Goal: Task Accomplishment & Management: Complete application form

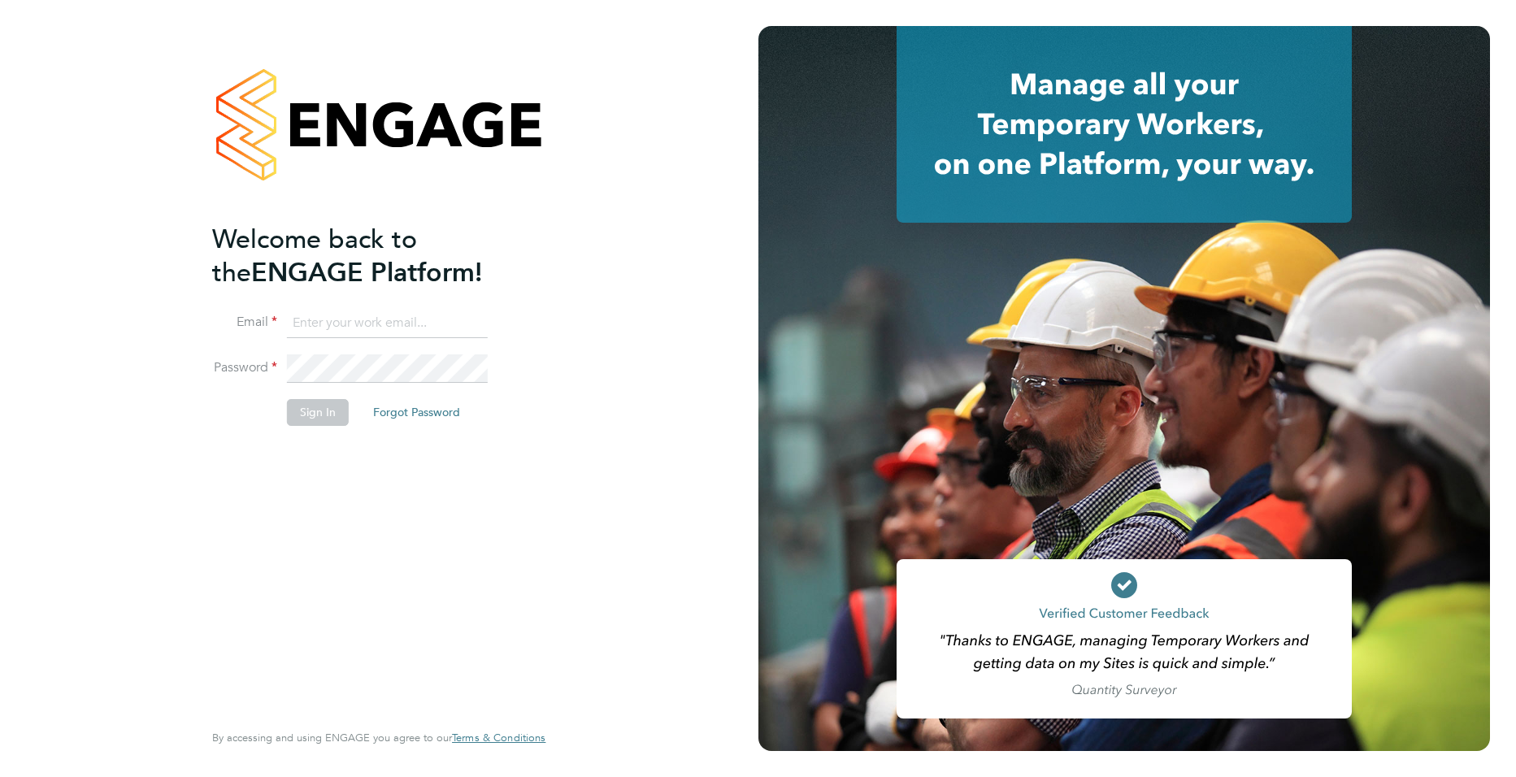
click at [384, 340] on li "Email" at bounding box center [370, 332] width 317 height 46
click at [379, 313] on input at bounding box center [387, 323] width 201 height 29
type input "[PERSON_NAME][EMAIL_ADDRESS][PERSON_NAME][DOMAIN_NAME]"
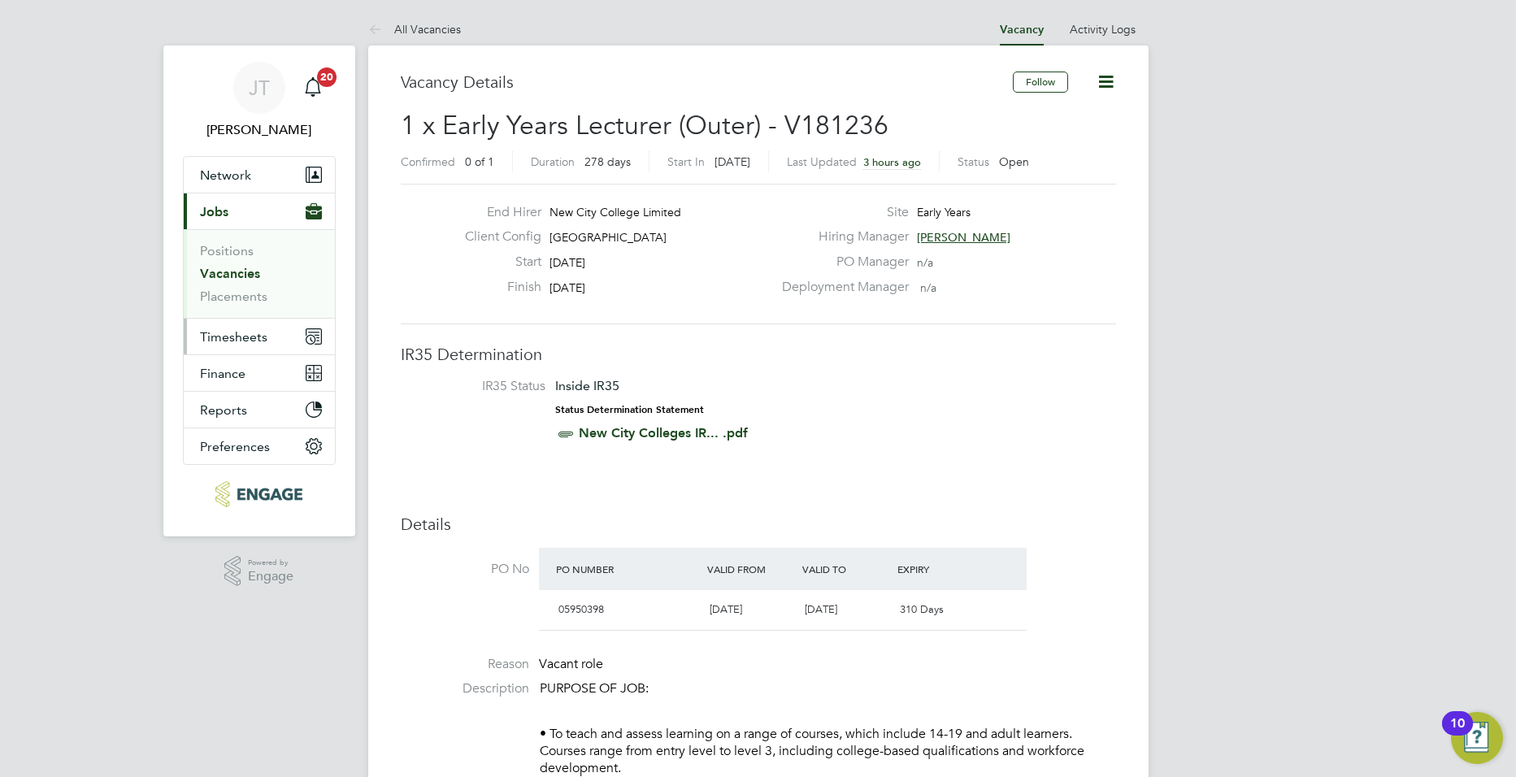
click at [230, 328] on button "Timesheets" at bounding box center [259, 337] width 151 height 36
click at [253, 345] on button "Timesheets" at bounding box center [259, 337] width 151 height 36
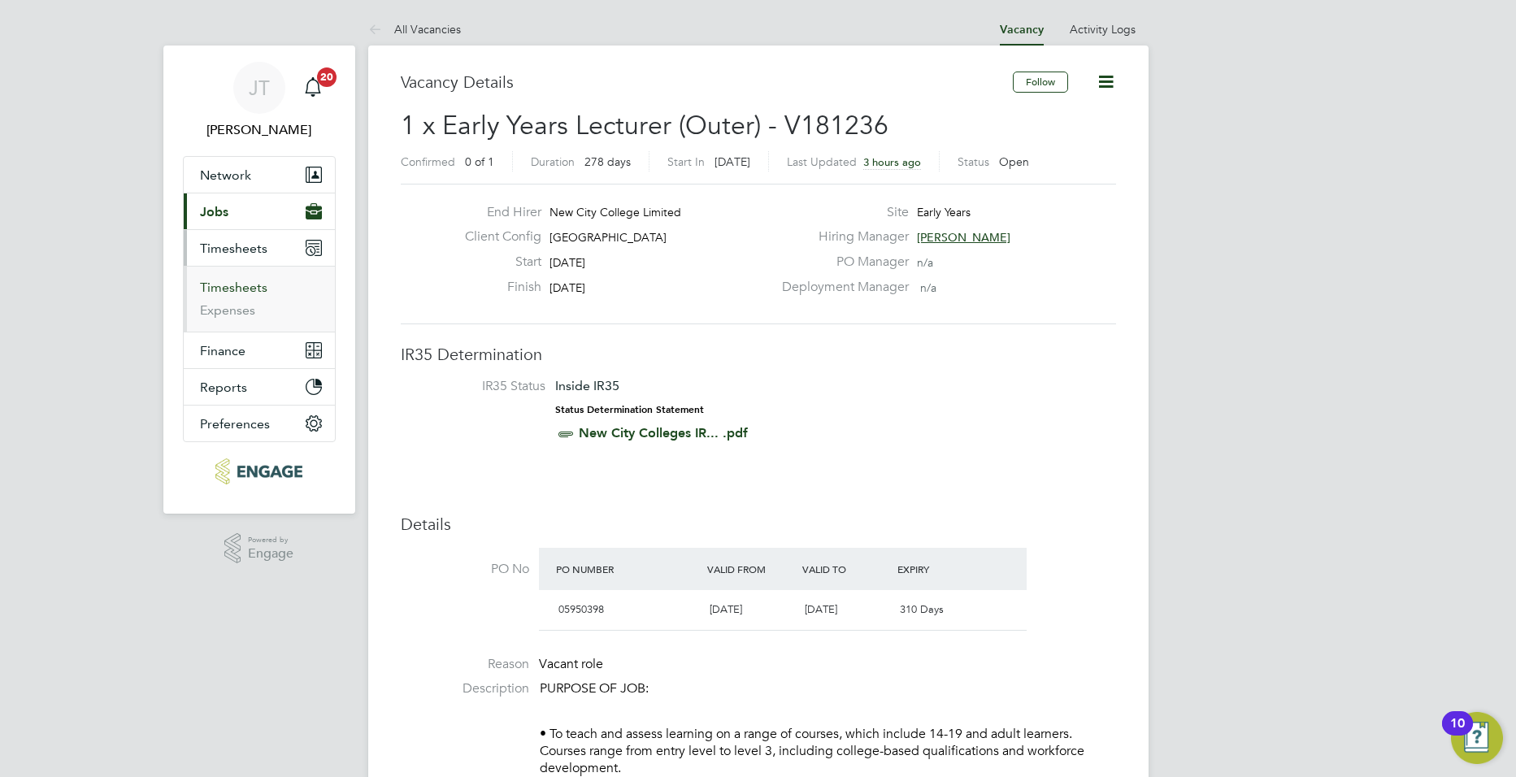
click at [252, 280] on link "Timesheets" at bounding box center [233, 287] width 67 height 15
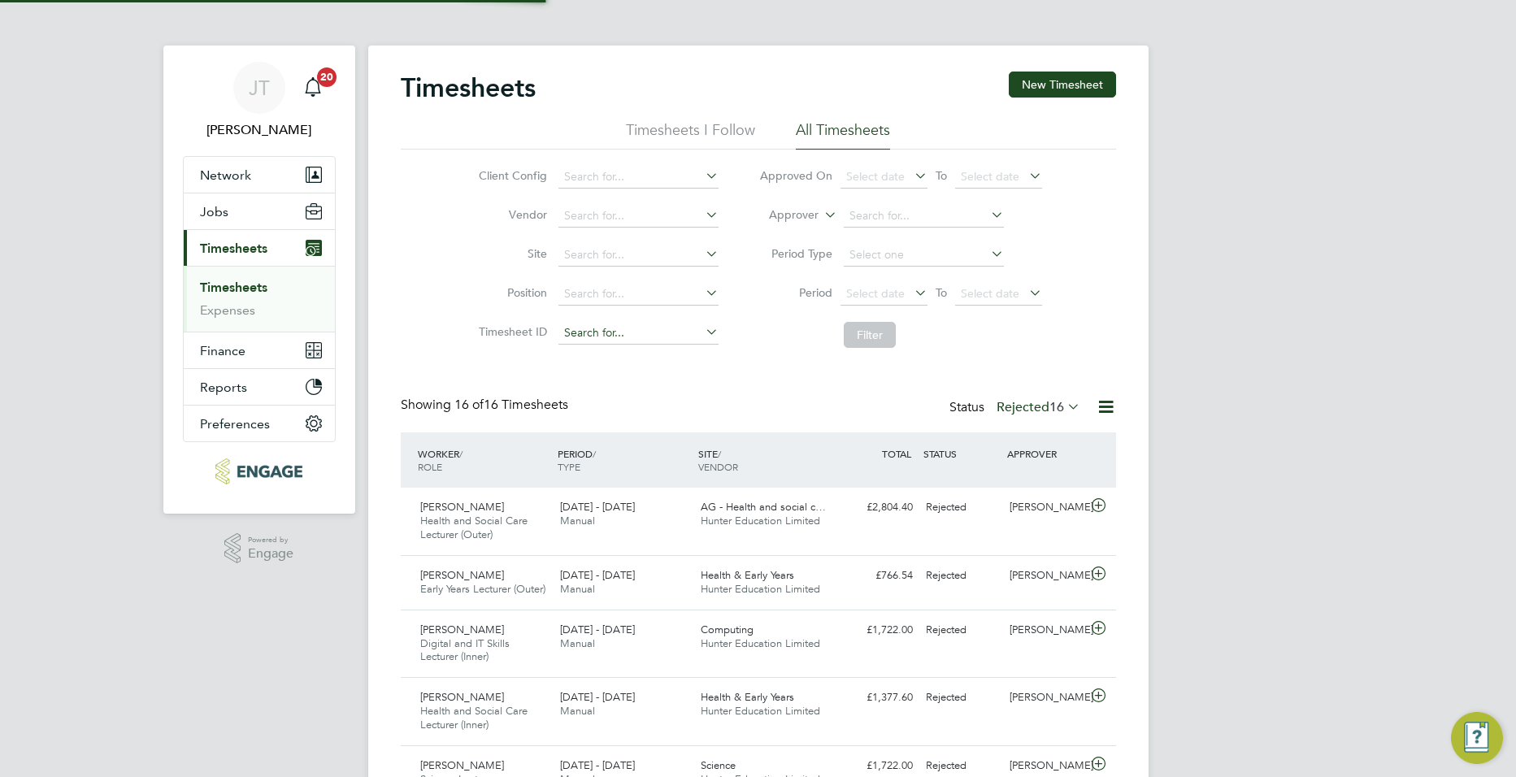
scroll to position [41, 141]
click at [1072, 85] on button "New Timesheet" at bounding box center [1062, 85] width 107 height 26
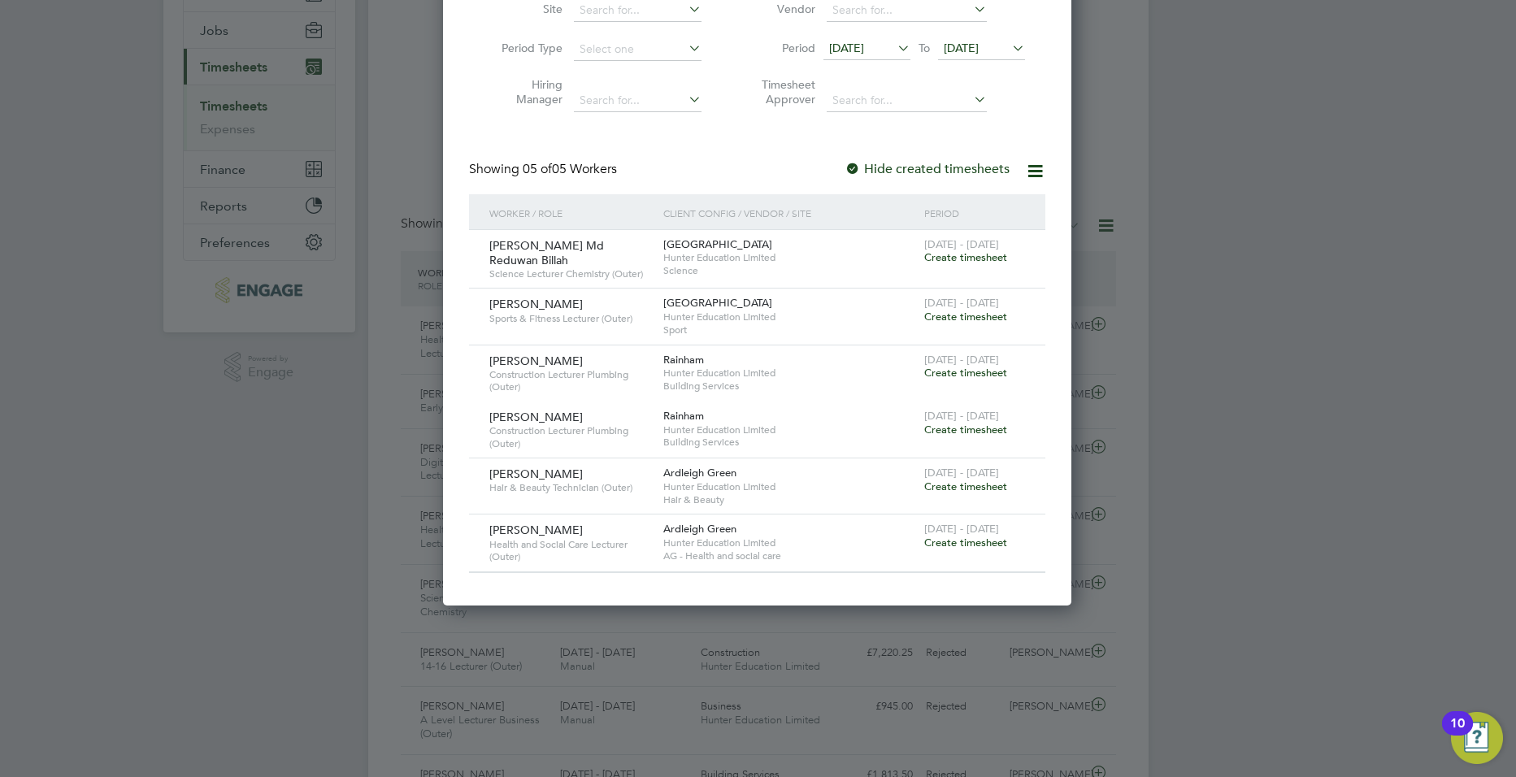
click at [953, 315] on span "Create timesheet" at bounding box center [965, 317] width 83 height 14
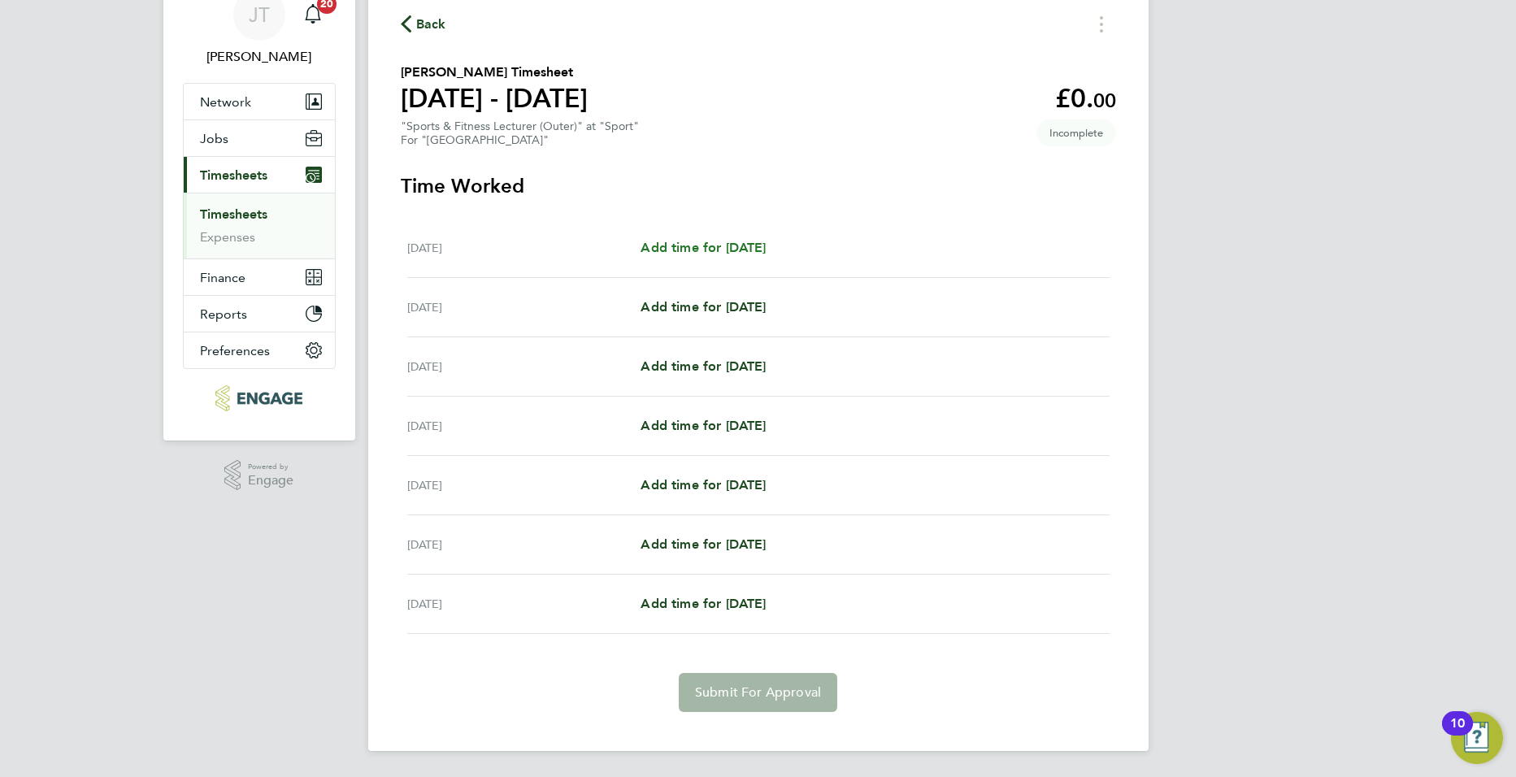
click at [687, 245] on span "Add time for [DATE]" at bounding box center [703, 247] width 125 height 15
select select "60"
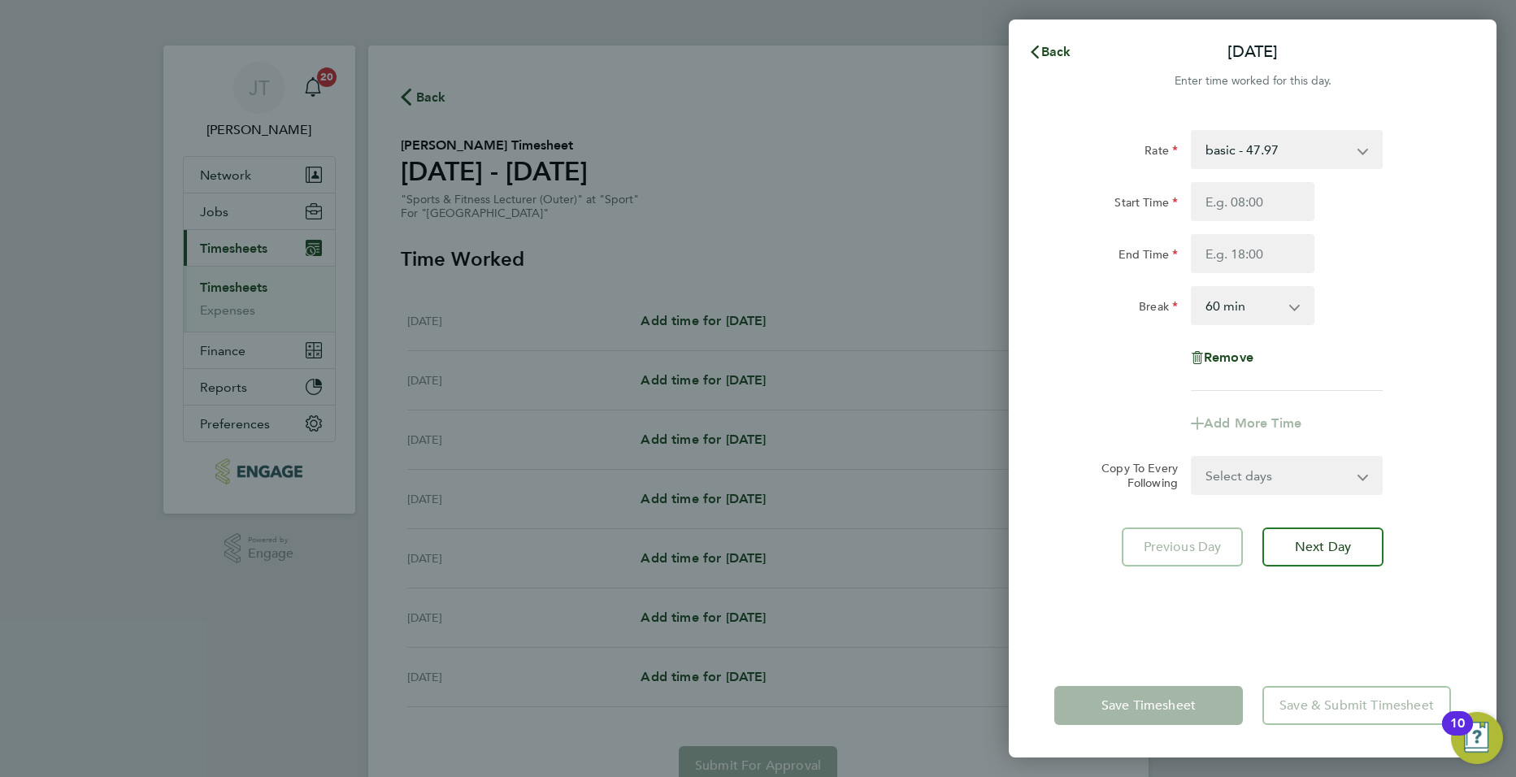
click at [1293, 482] on select "Select days Day Weekday (Mon-Fri) Weekend (Sat-Sun) [DATE] [DATE] [DATE] [DATE]…" at bounding box center [1278, 476] width 171 height 36
click at [1294, 477] on select "Select days Day Weekday (Mon-Fri) Weekend (Sat-Sun) [DATE] [DATE] [DATE] [DATE]…" at bounding box center [1278, 476] width 171 height 36
select select "WEEKDAY"
click at [1193, 458] on select "Select days Day Weekday (Mon-Fri) Weekend (Sat-Sun) [DATE] [DATE] [DATE] [DATE]…" at bounding box center [1278, 476] width 171 height 36
select select "[DATE]"
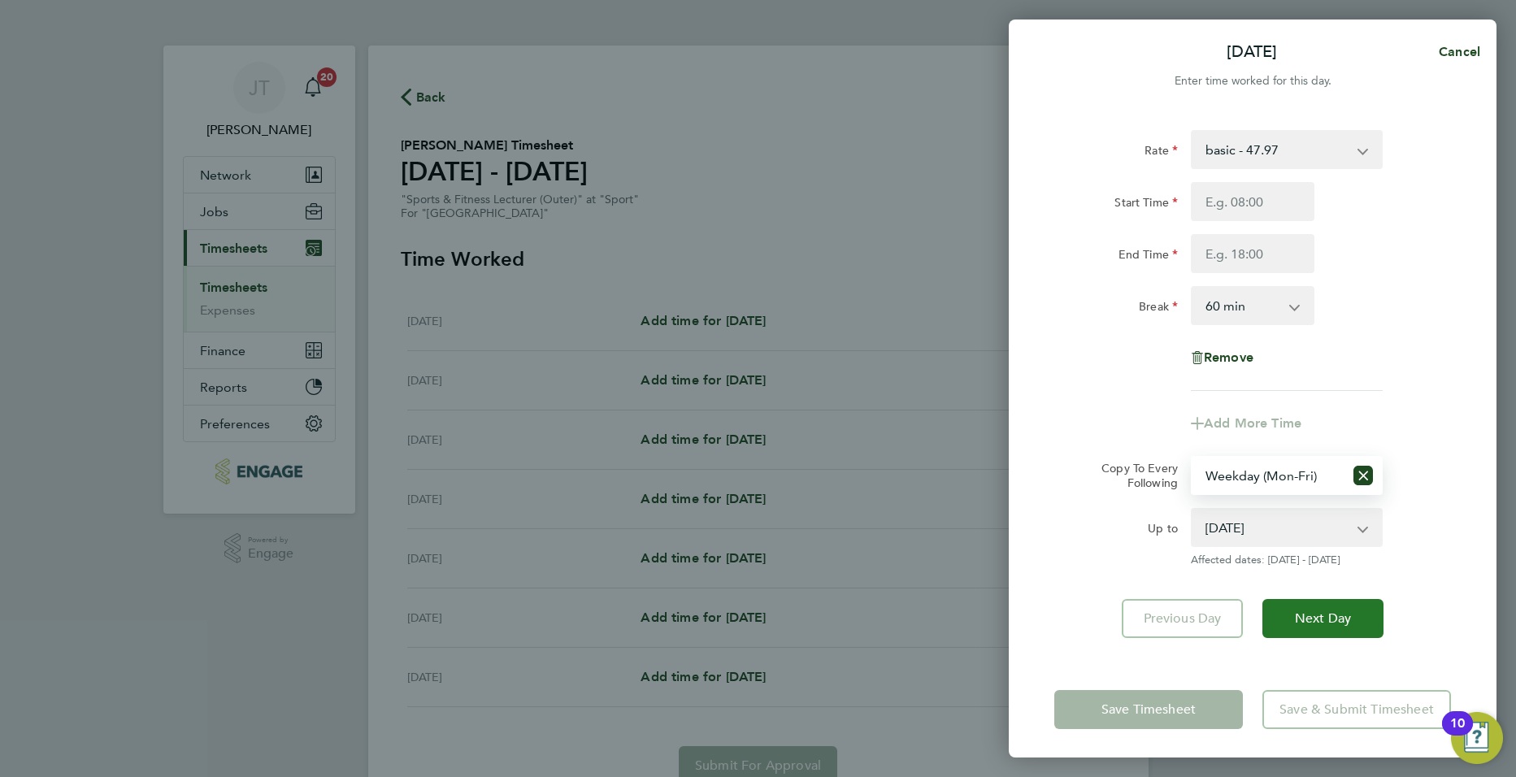
click at [1301, 613] on span "Next Day" at bounding box center [1323, 618] width 56 height 16
select select "0: null"
select select "60"
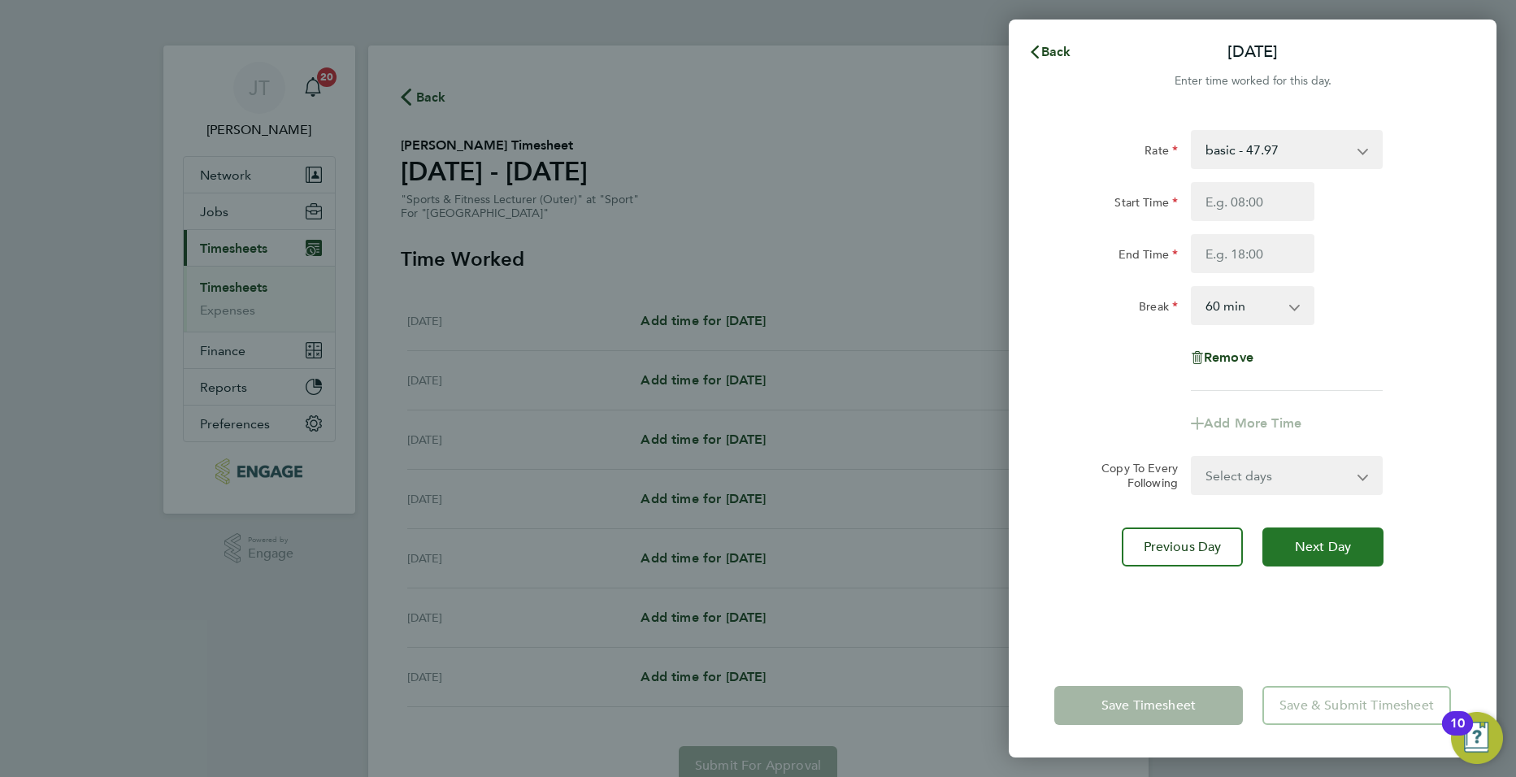
click at [1308, 558] on button "Next Day" at bounding box center [1322, 547] width 121 height 39
select select "60"
click at [1072, 54] on button "Back" at bounding box center [1050, 52] width 76 height 33
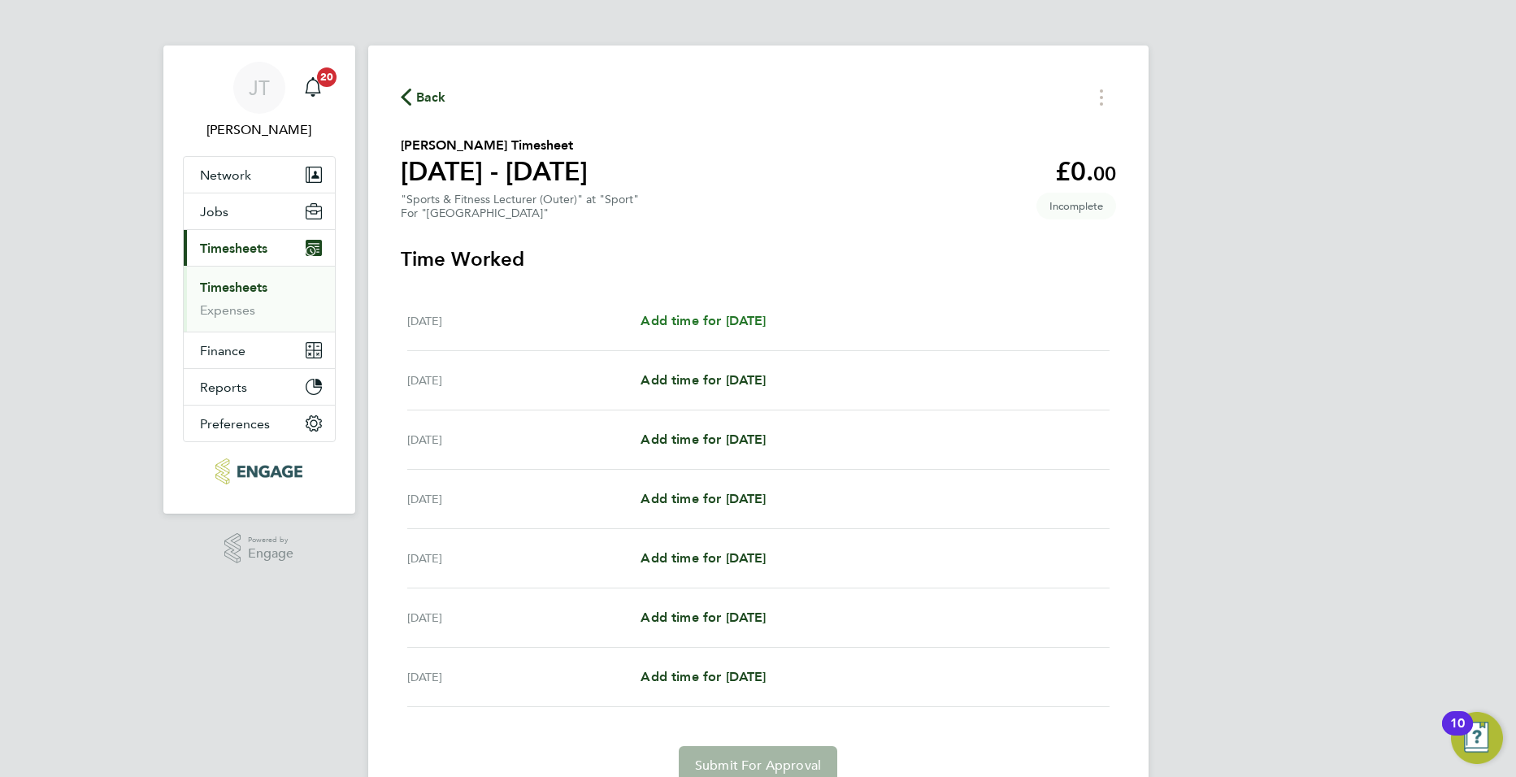
click at [743, 322] on span "Add time for [DATE]" at bounding box center [703, 320] width 125 height 15
select select "60"
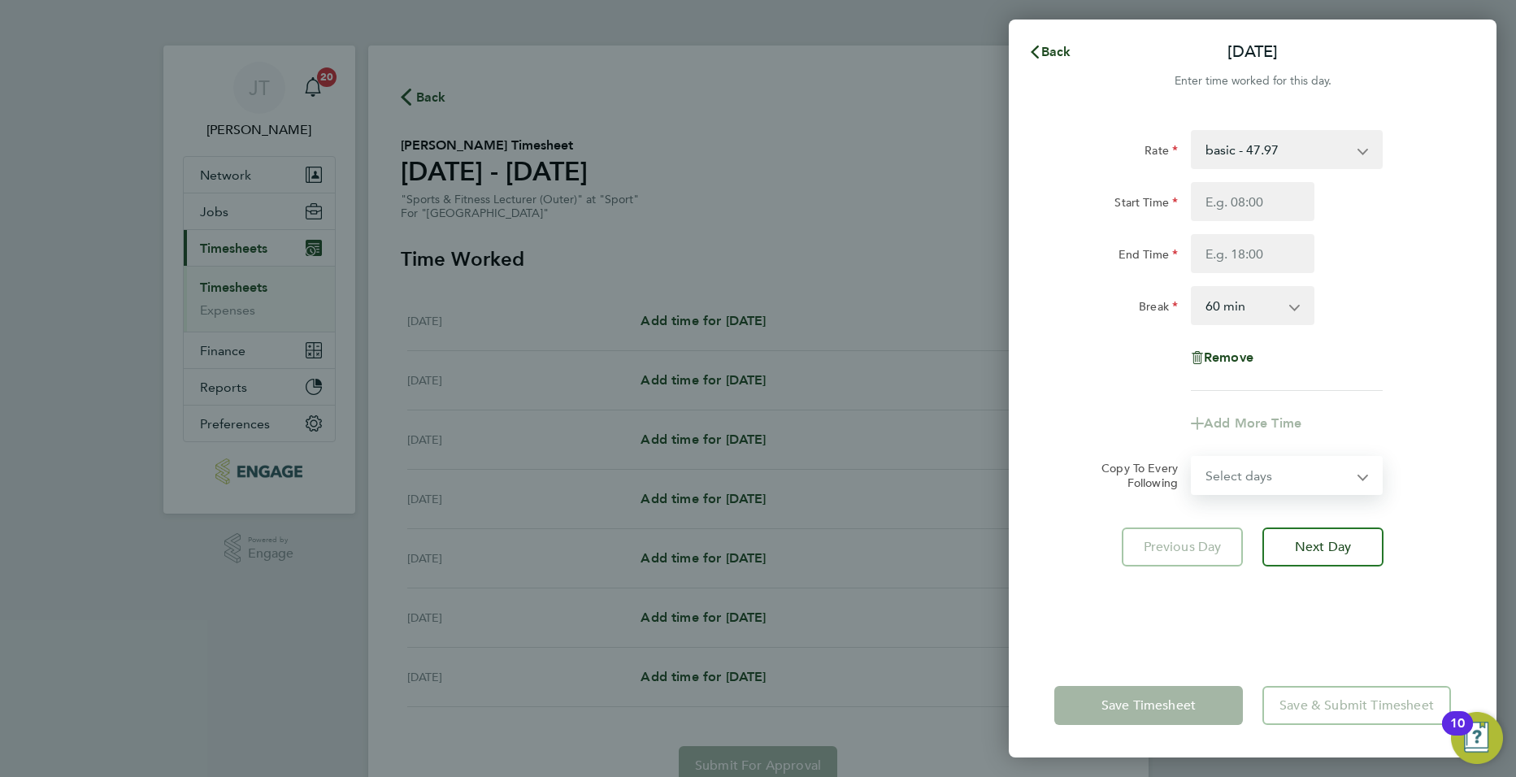
click at [1343, 478] on select "Select days Day Weekday (Mon-Fri) Weekend (Sat-Sun) [DATE] [DATE] [DATE] [DATE]…" at bounding box center [1278, 476] width 171 height 36
select select "WEEKDAY"
click at [1193, 458] on select "Select days Day Weekday (Mon-Fri) Weekend (Sat-Sun) [DATE] [DATE] [DATE] [DATE]…" at bounding box center [1278, 476] width 171 height 36
select select "[DATE]"
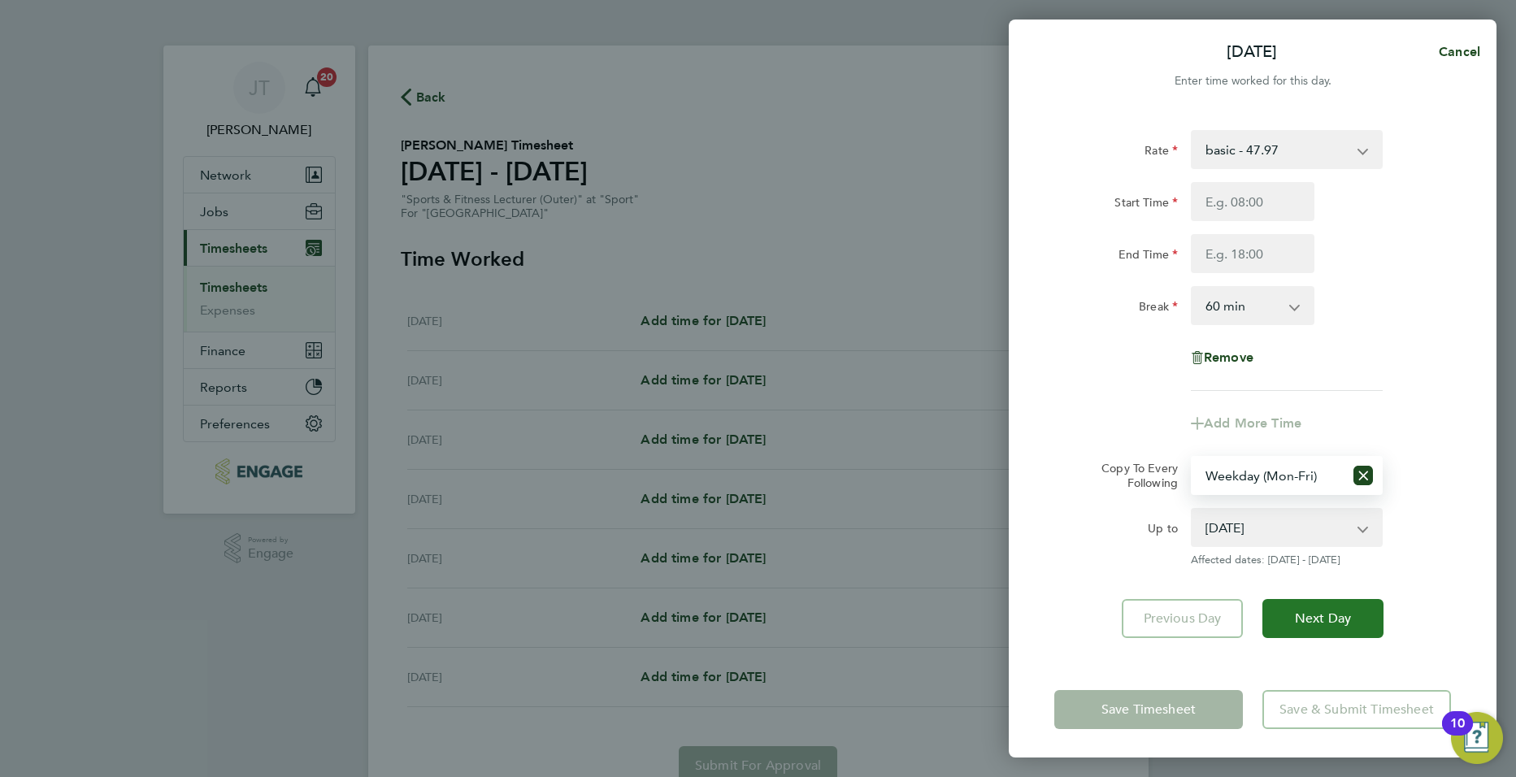
click at [1300, 615] on span "Next Day" at bounding box center [1323, 618] width 56 height 16
select select "0: null"
select select "60"
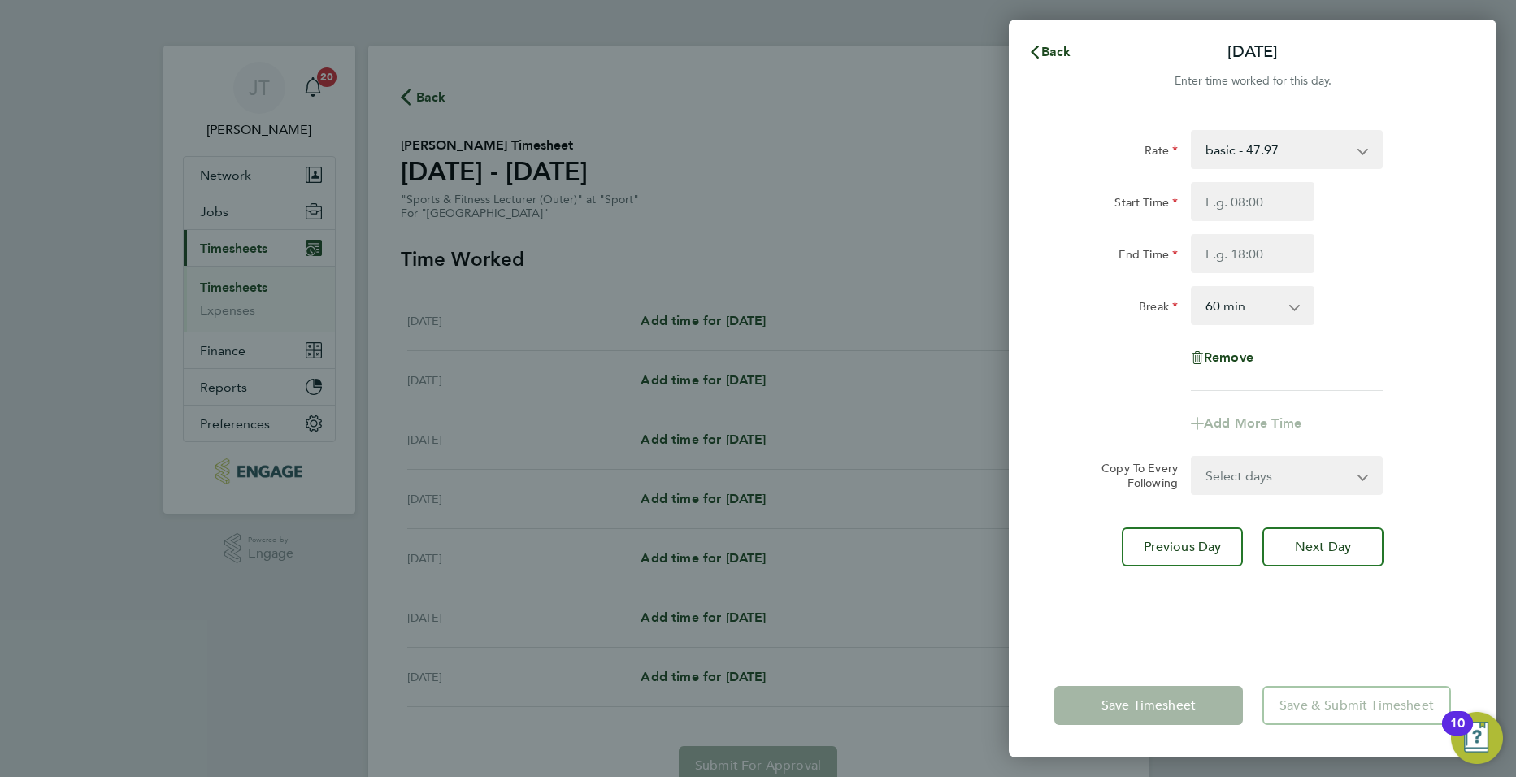
click at [1246, 471] on select "Select days Day Weekday (Mon-Fri) Weekend (Sat-Sun) [DATE] [DATE] [DATE] [DATE]…" at bounding box center [1278, 476] width 171 height 36
click at [1149, 413] on div "Add More Time" at bounding box center [1253, 423] width 410 height 39
click at [1363, 476] on app-icon-cross-button at bounding box center [1373, 476] width 20 height 36
click at [1053, 47] on span "Back" at bounding box center [1056, 51] width 30 height 15
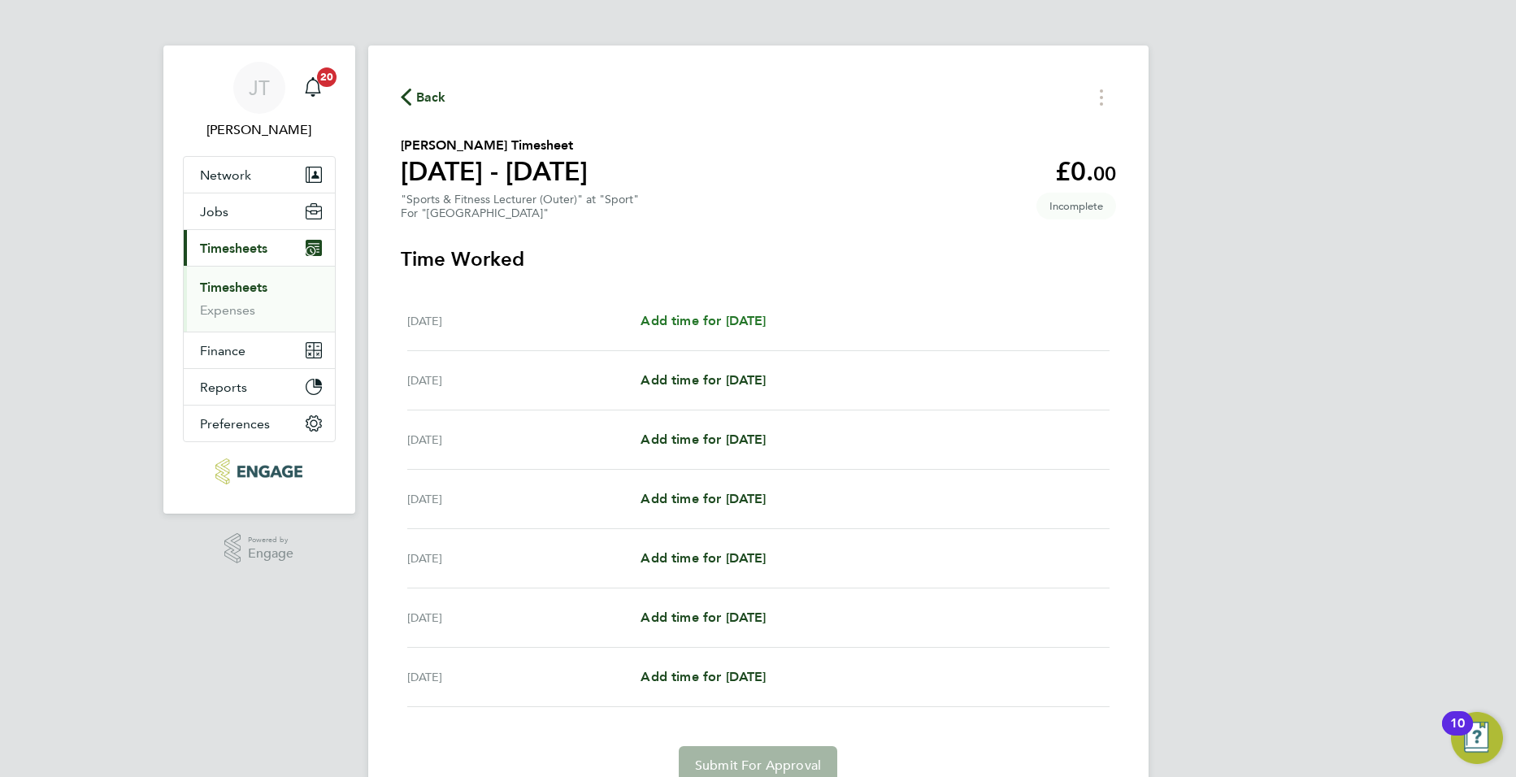
click at [751, 316] on span "Add time for [DATE]" at bounding box center [703, 320] width 125 height 15
select select "60"
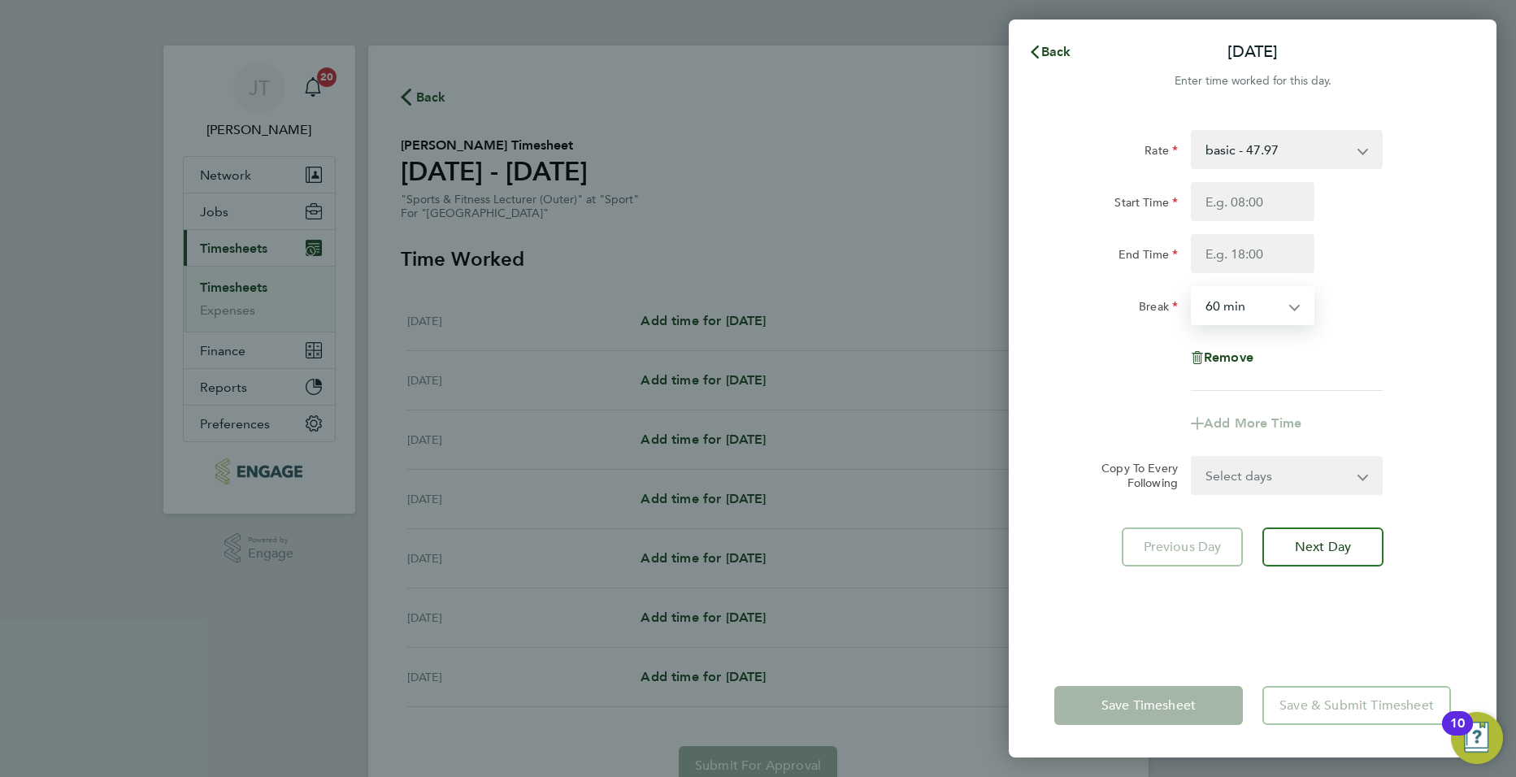
click at [1248, 314] on select "0 min 15 min 30 min 45 min 60 min 75 min 90 min" at bounding box center [1243, 306] width 101 height 36
click at [1193, 288] on select "0 min 15 min 30 min 45 min 60 min 75 min 90 min" at bounding box center [1243, 306] width 101 height 36
drag, startPoint x: 1256, startPoint y: 136, endPoint x: 1253, endPoint y: 152, distance: 16.6
click at [1256, 136] on select "basic - 47.97" at bounding box center [1277, 150] width 169 height 36
click at [1234, 212] on input "Start Time" at bounding box center [1253, 201] width 124 height 39
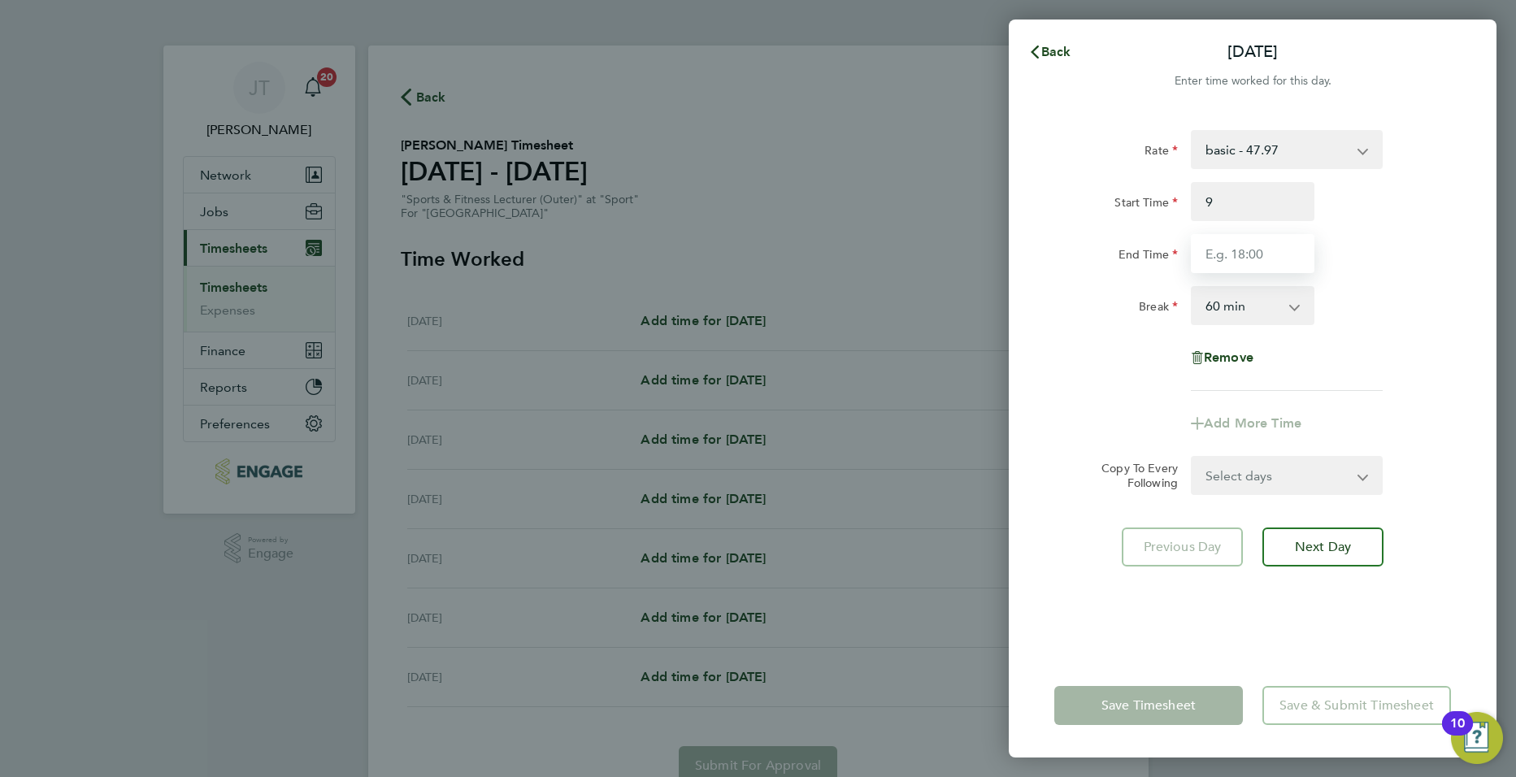
type input "09:00"
click at [1231, 242] on input "End Time" at bounding box center [1253, 253] width 124 height 39
click at [1515, 0] on html "[PERSON_NAME] [PERSON_NAME] Notifications 20 Applications: Network Team Members…" at bounding box center [758, 0] width 1516 height 0
type input "17:00"
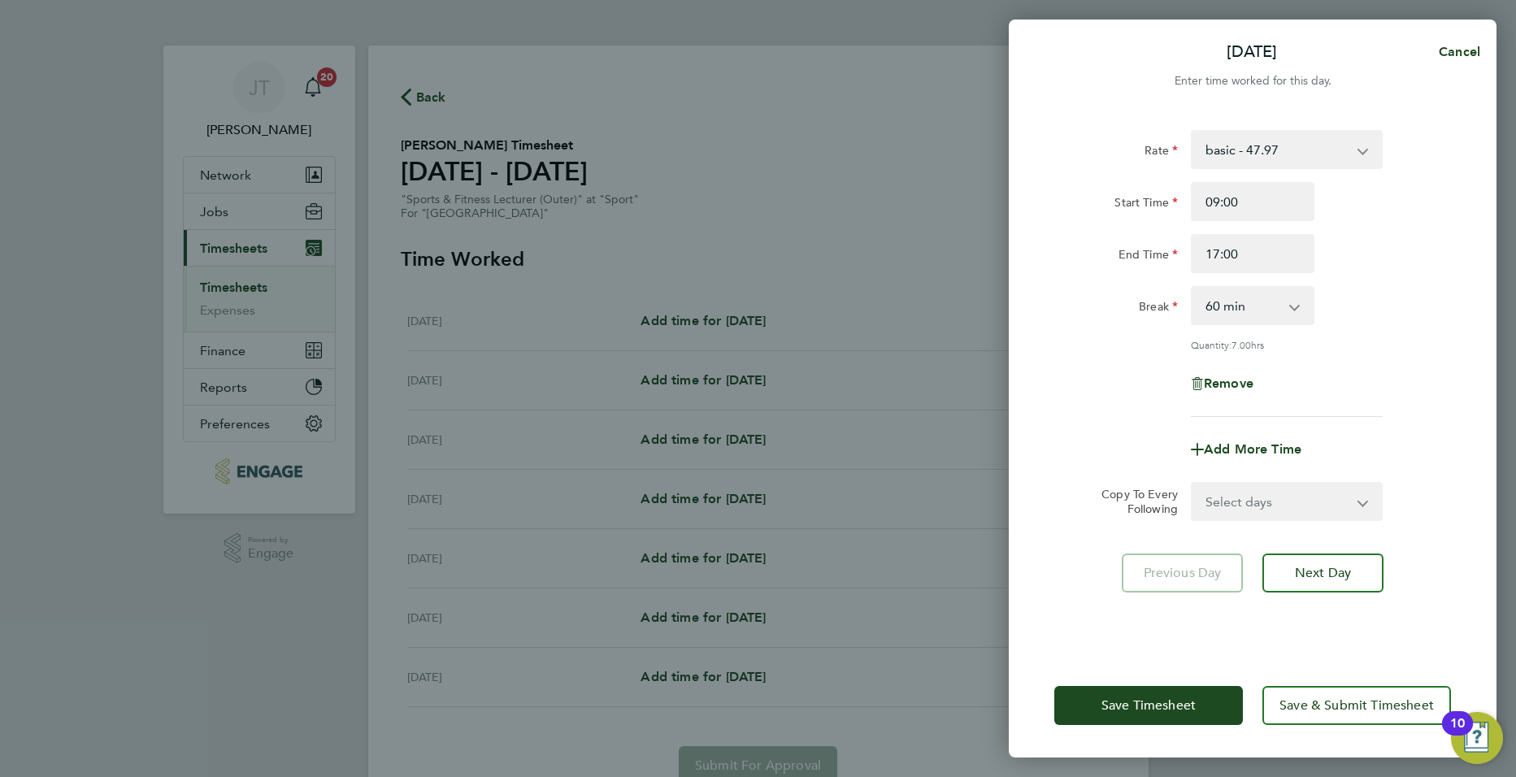
click at [1321, 490] on select "Select days Day Weekday (Mon-Fri) Weekend (Sat-Sun) [DATE] [DATE] [DATE] [DATE]…" at bounding box center [1278, 502] width 171 height 36
select select "WEEKDAY"
click at [1193, 484] on select "Select days Day Weekday (Mon-Fri) Weekend (Sat-Sun) [DATE] [DATE] [DATE] [DATE]…" at bounding box center [1278, 502] width 171 height 36
select select "[DATE]"
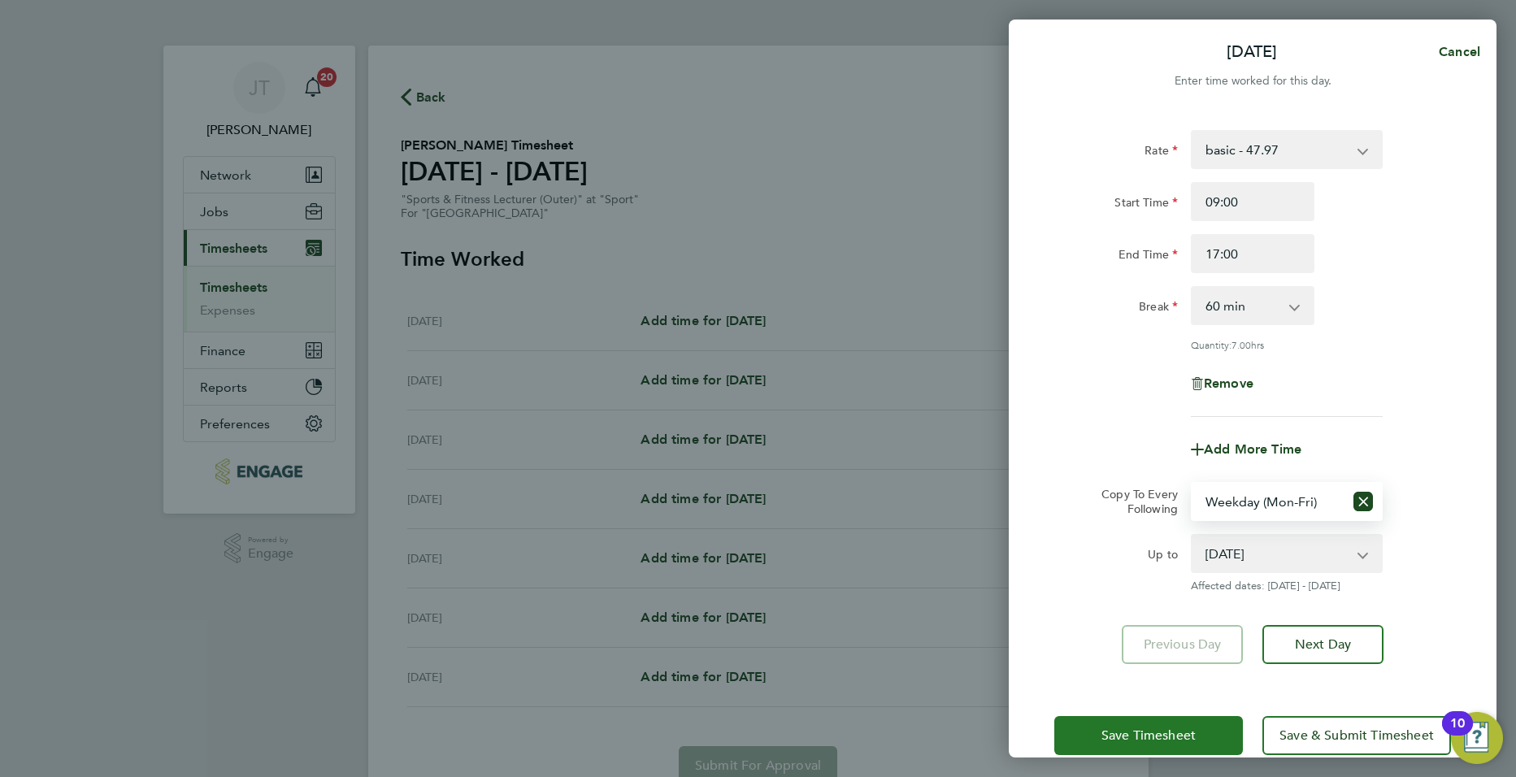
click at [1175, 736] on span "Save Timesheet" at bounding box center [1148, 736] width 94 height 16
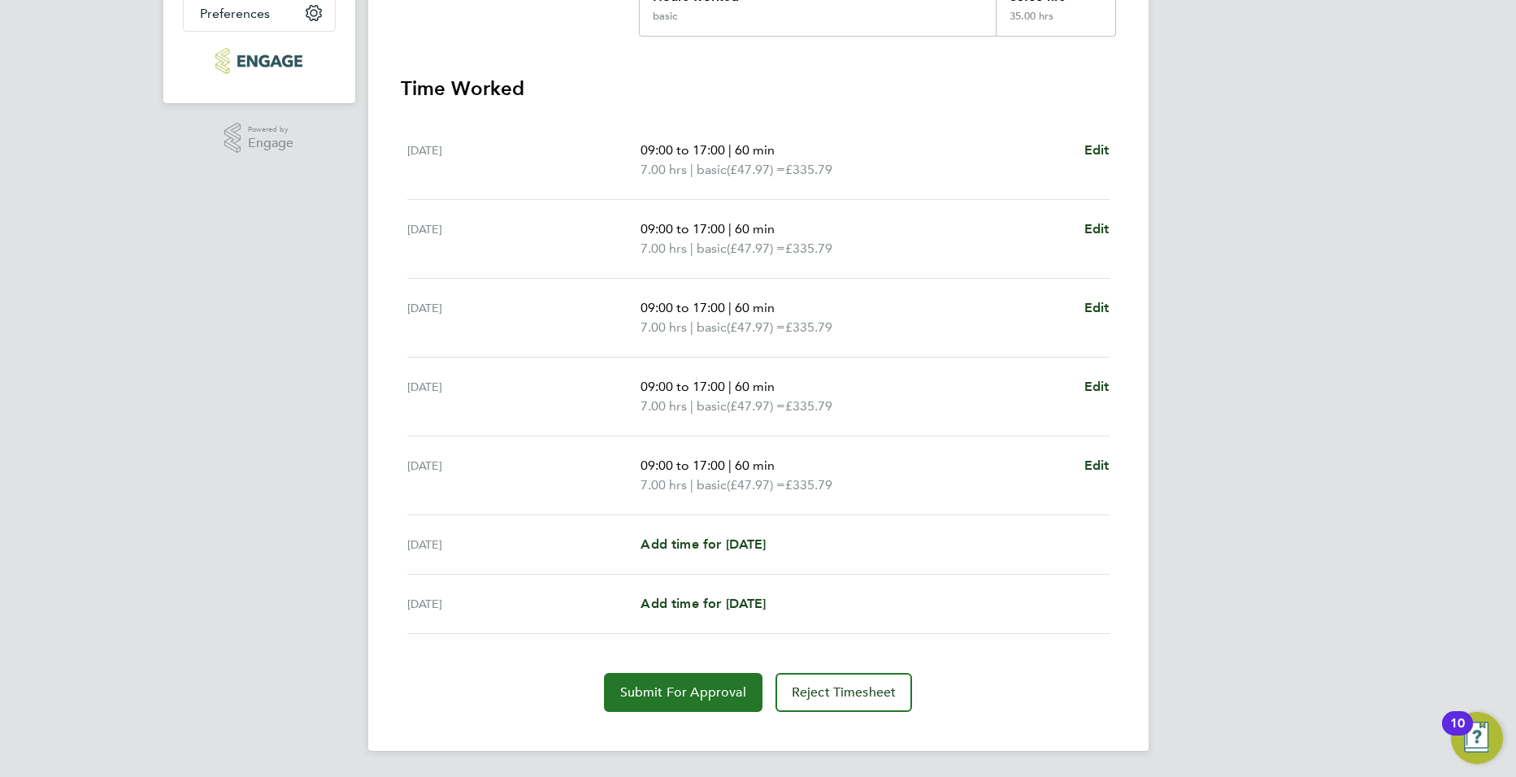
click at [680, 687] on span "Submit For Approval" at bounding box center [683, 692] width 126 height 16
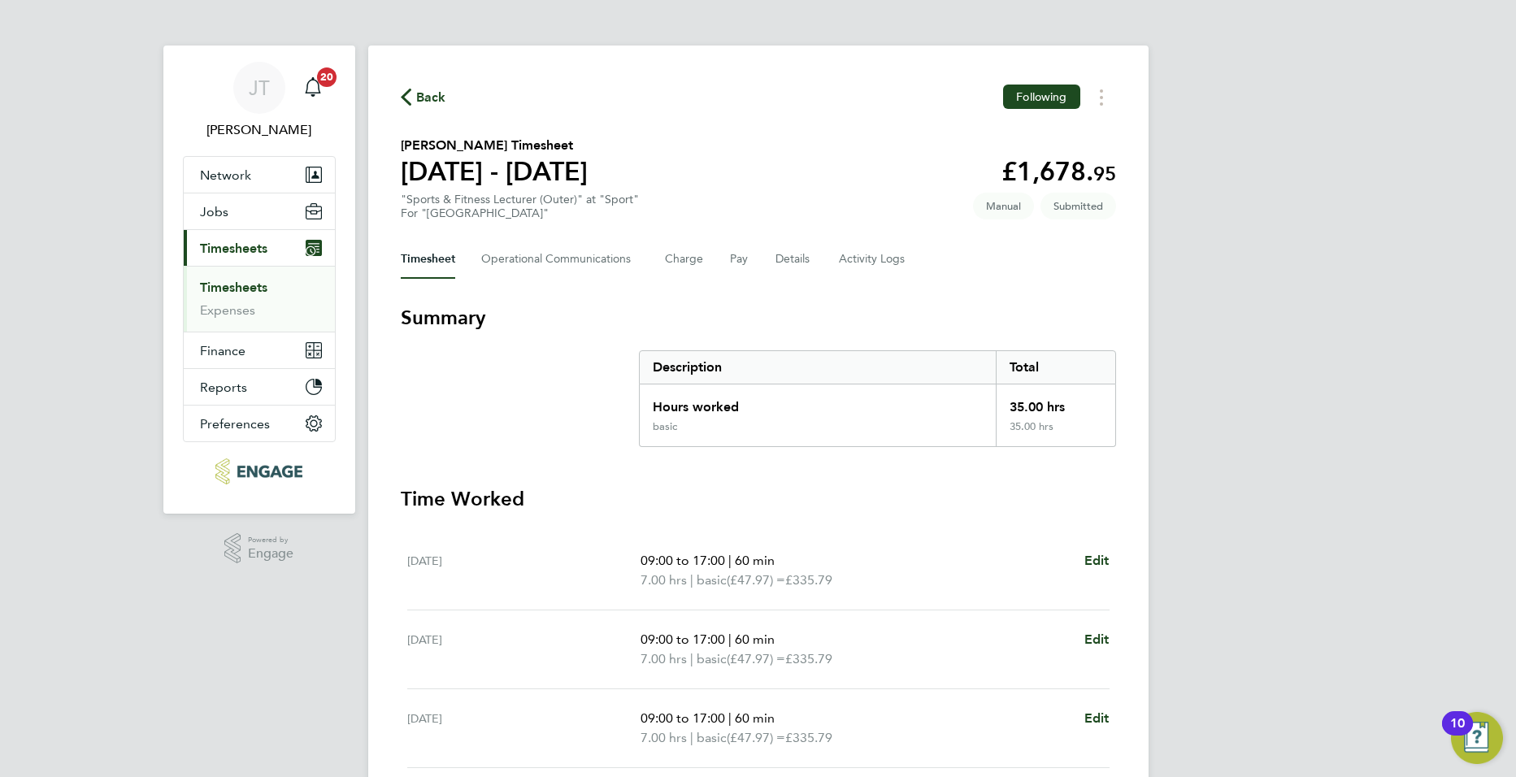
drag, startPoint x: 249, startPoint y: 237, endPoint x: 246, endPoint y: 263, distance: 25.3
click at [249, 237] on button "Current page: Timesheets" at bounding box center [259, 248] width 151 height 36
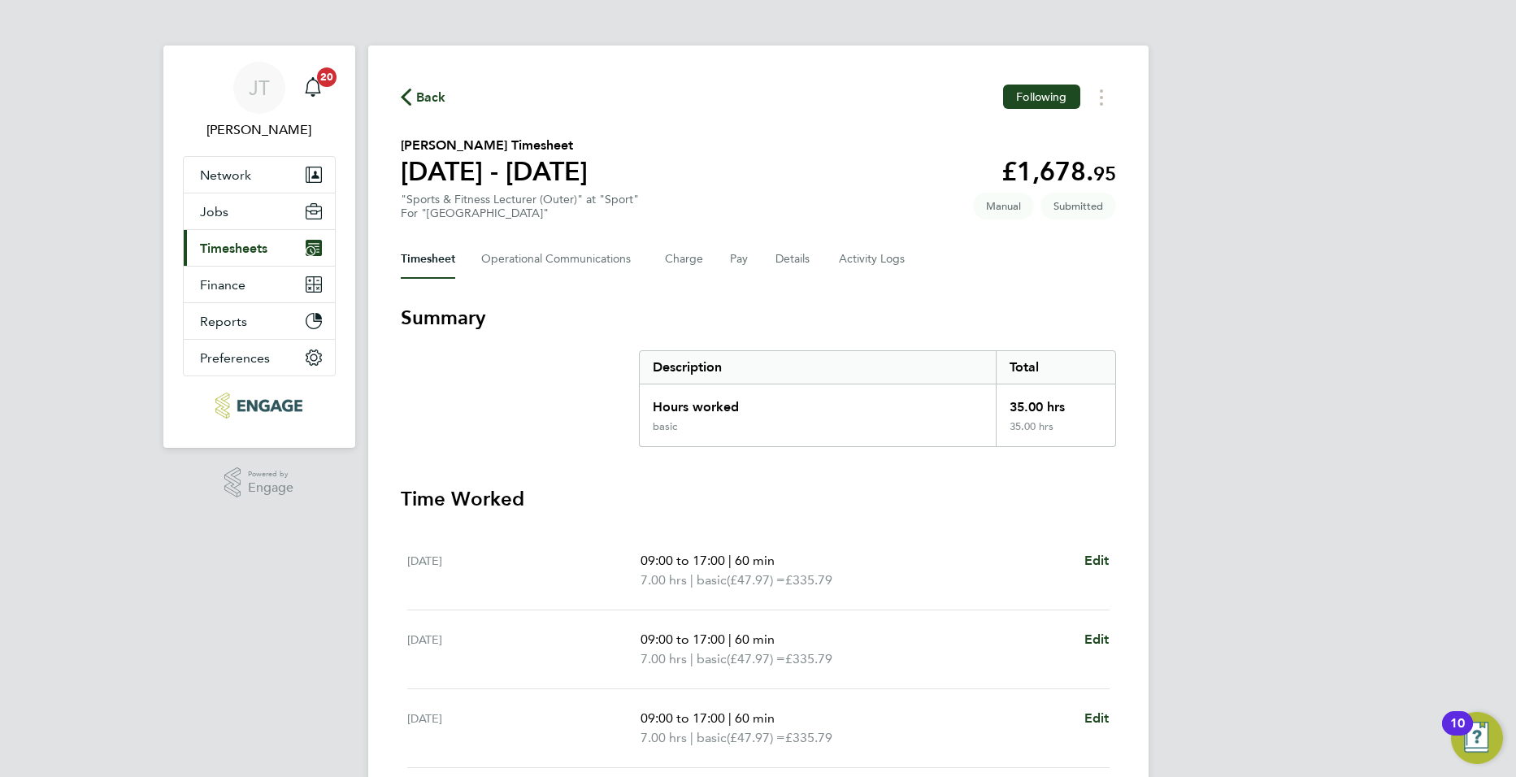
click at [245, 236] on button "Current page: Timesheets" at bounding box center [259, 248] width 151 height 36
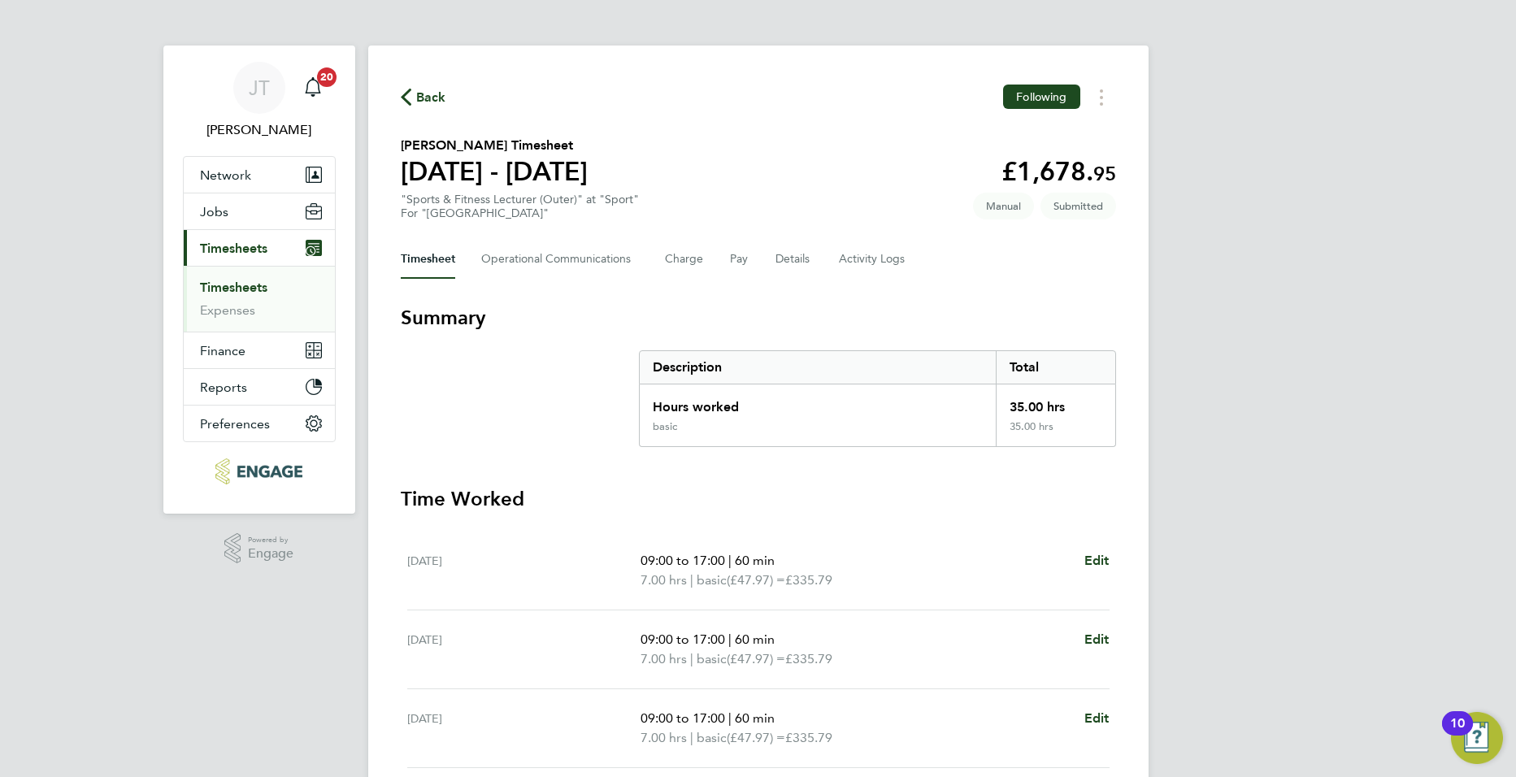
click at [238, 301] on li "Timesheets" at bounding box center [261, 291] width 122 height 23
click at [241, 287] on link "Timesheets" at bounding box center [233, 287] width 67 height 15
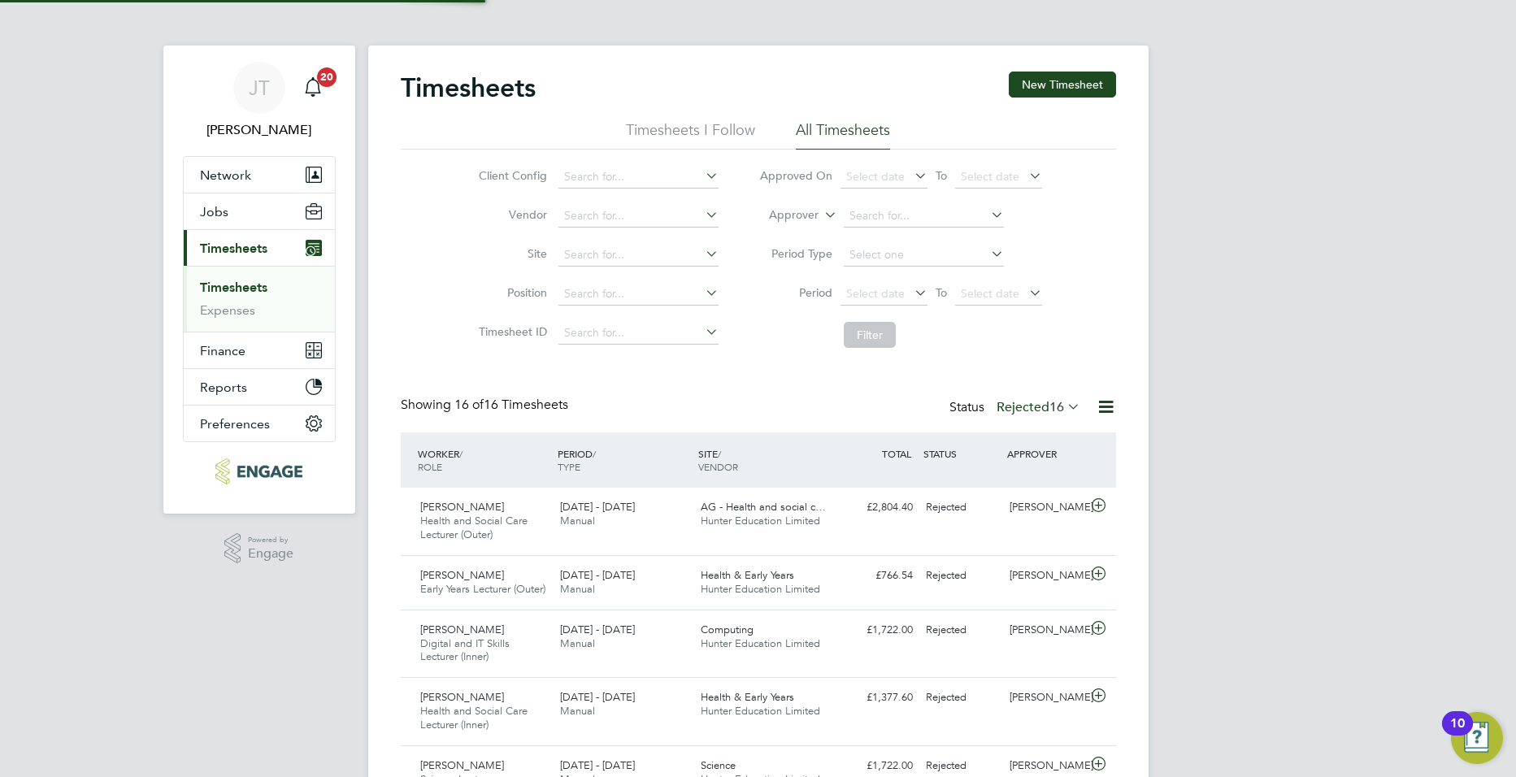
scroll to position [54, 141]
click at [1089, 75] on button "New Timesheet" at bounding box center [1062, 85] width 107 height 26
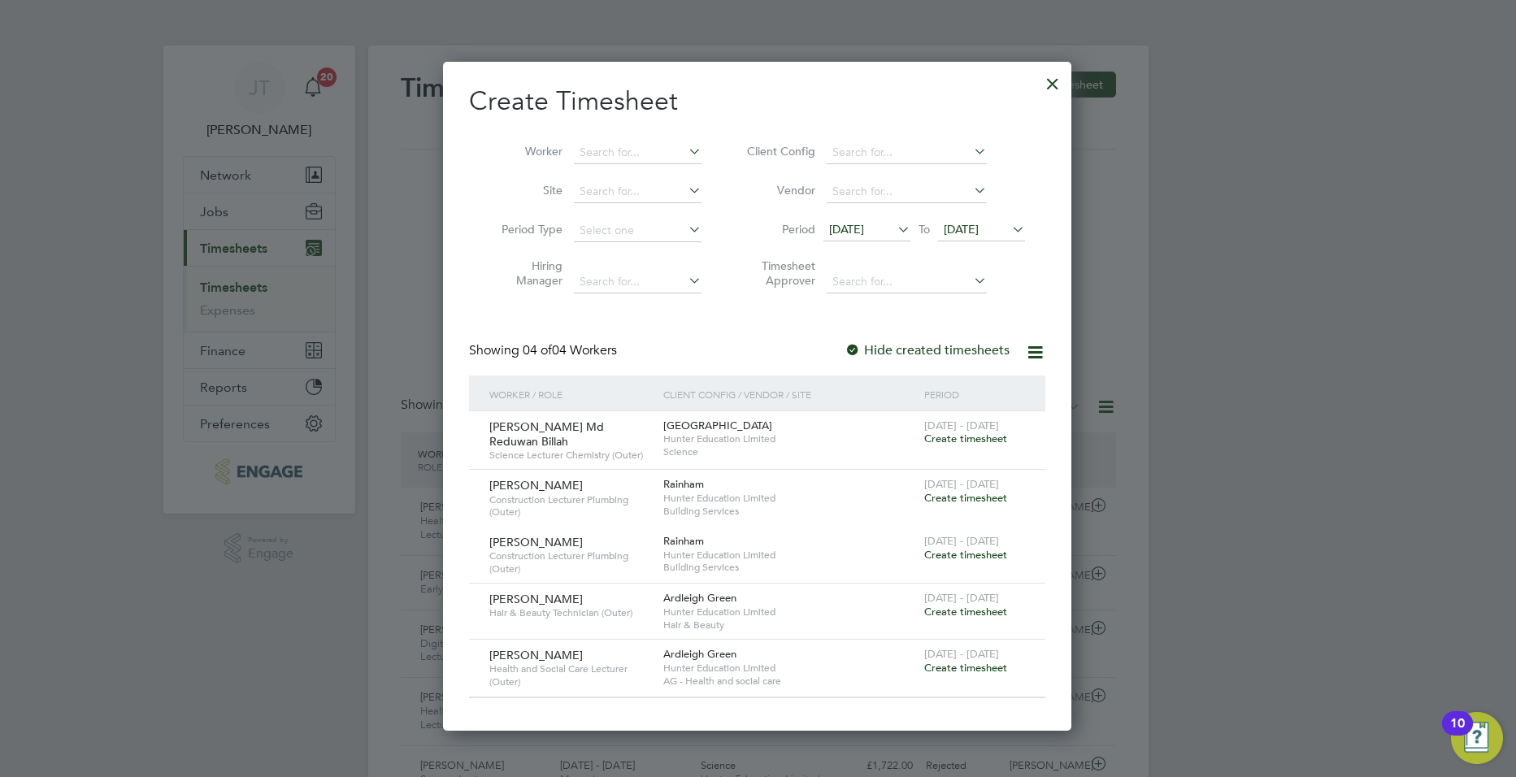
click at [975, 605] on span "Create timesheet" at bounding box center [965, 612] width 83 height 14
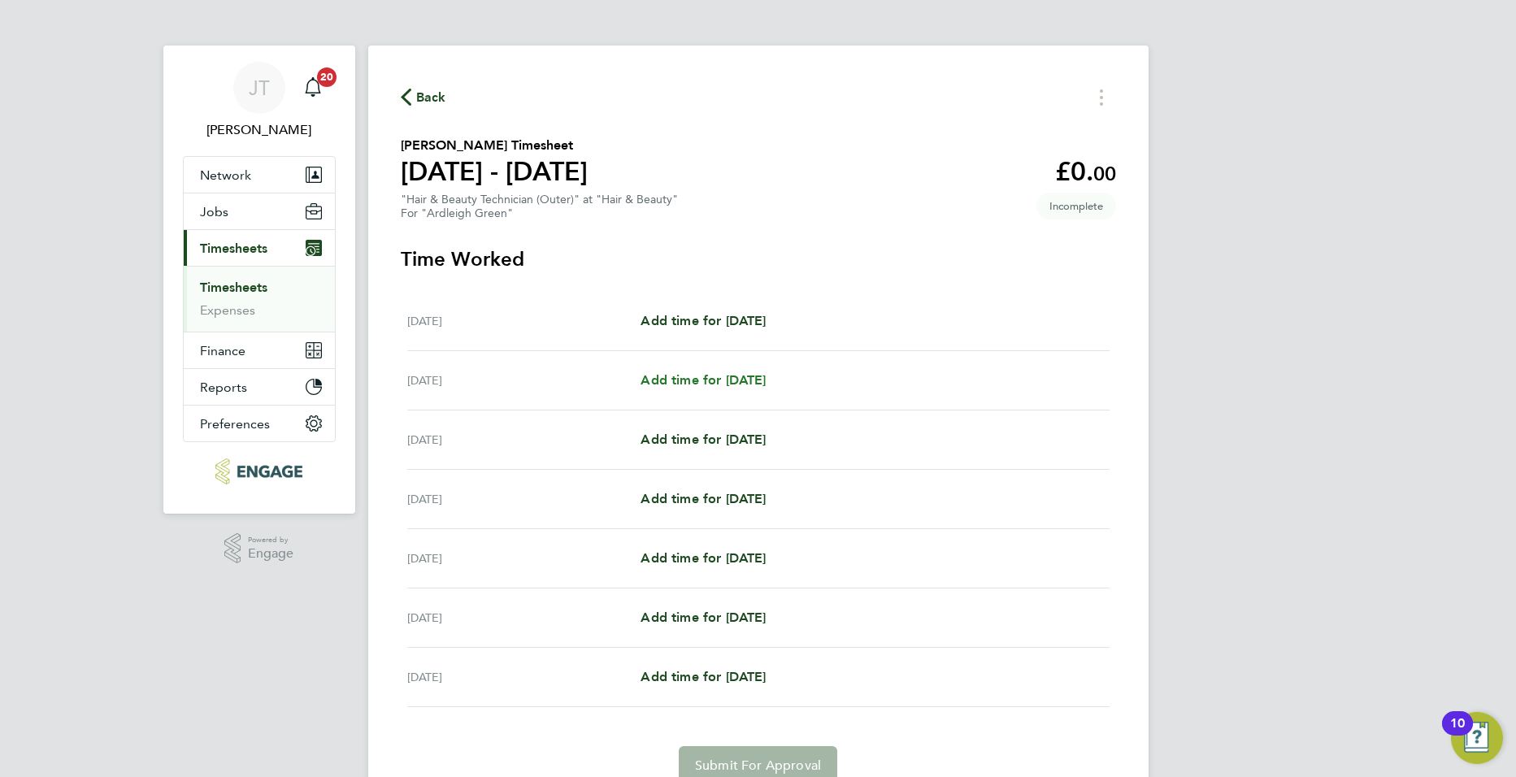
click at [719, 379] on span "Add time for [DATE]" at bounding box center [703, 379] width 125 height 15
select select "60"
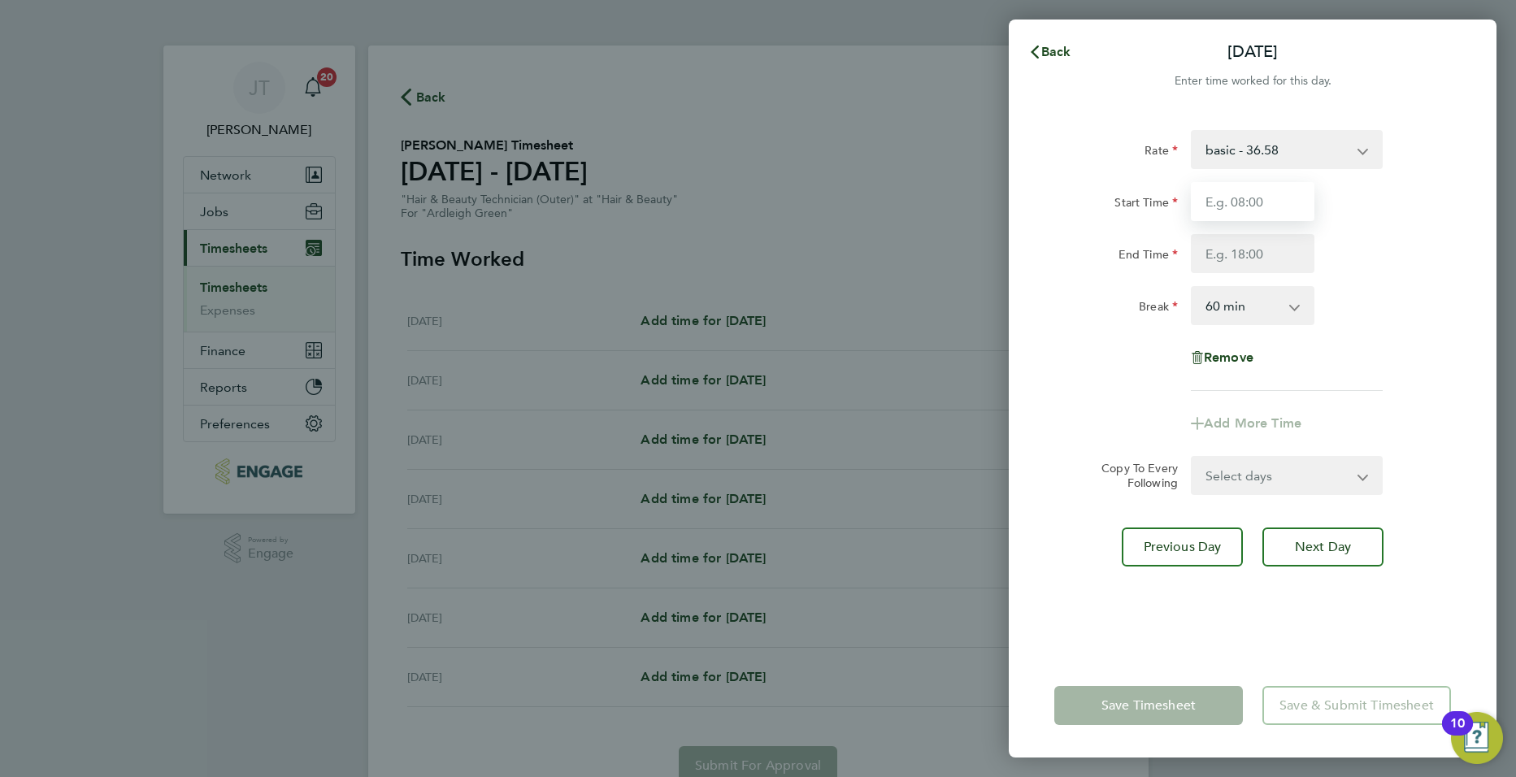
click at [1235, 216] on input "Start Time" at bounding box center [1253, 201] width 124 height 39
type input "09:00"
click at [1227, 236] on input "End Time" at bounding box center [1253, 253] width 124 height 39
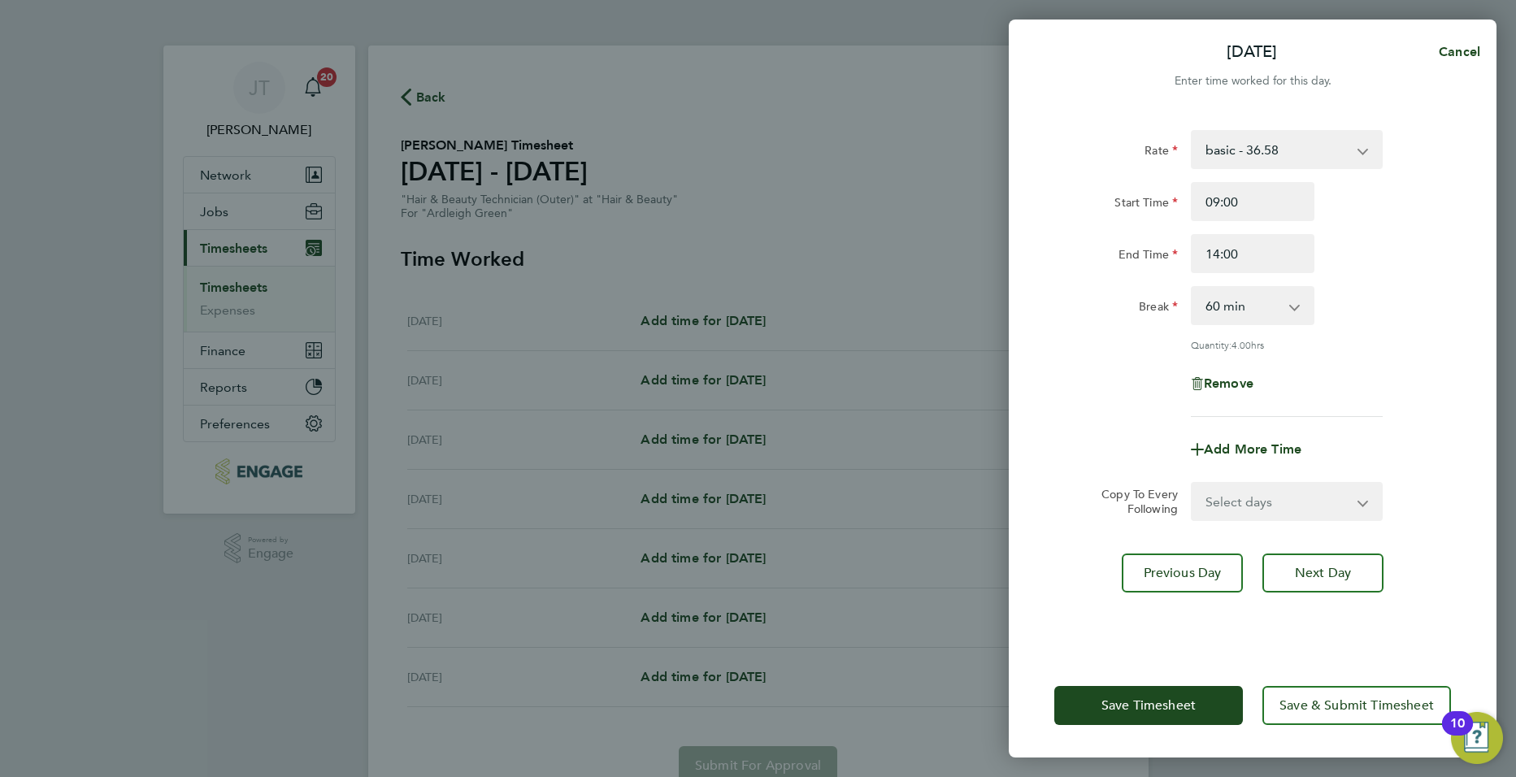
click at [1301, 319] on app-icon-cross-button at bounding box center [1303, 306] width 20 height 36
click at [1238, 254] on input "14:00" at bounding box center [1253, 253] width 124 height 39
click at [1227, 258] on input "14:00" at bounding box center [1253, 253] width 124 height 39
click at [1220, 257] on input "14:00" at bounding box center [1253, 253] width 124 height 39
type input "15:00"
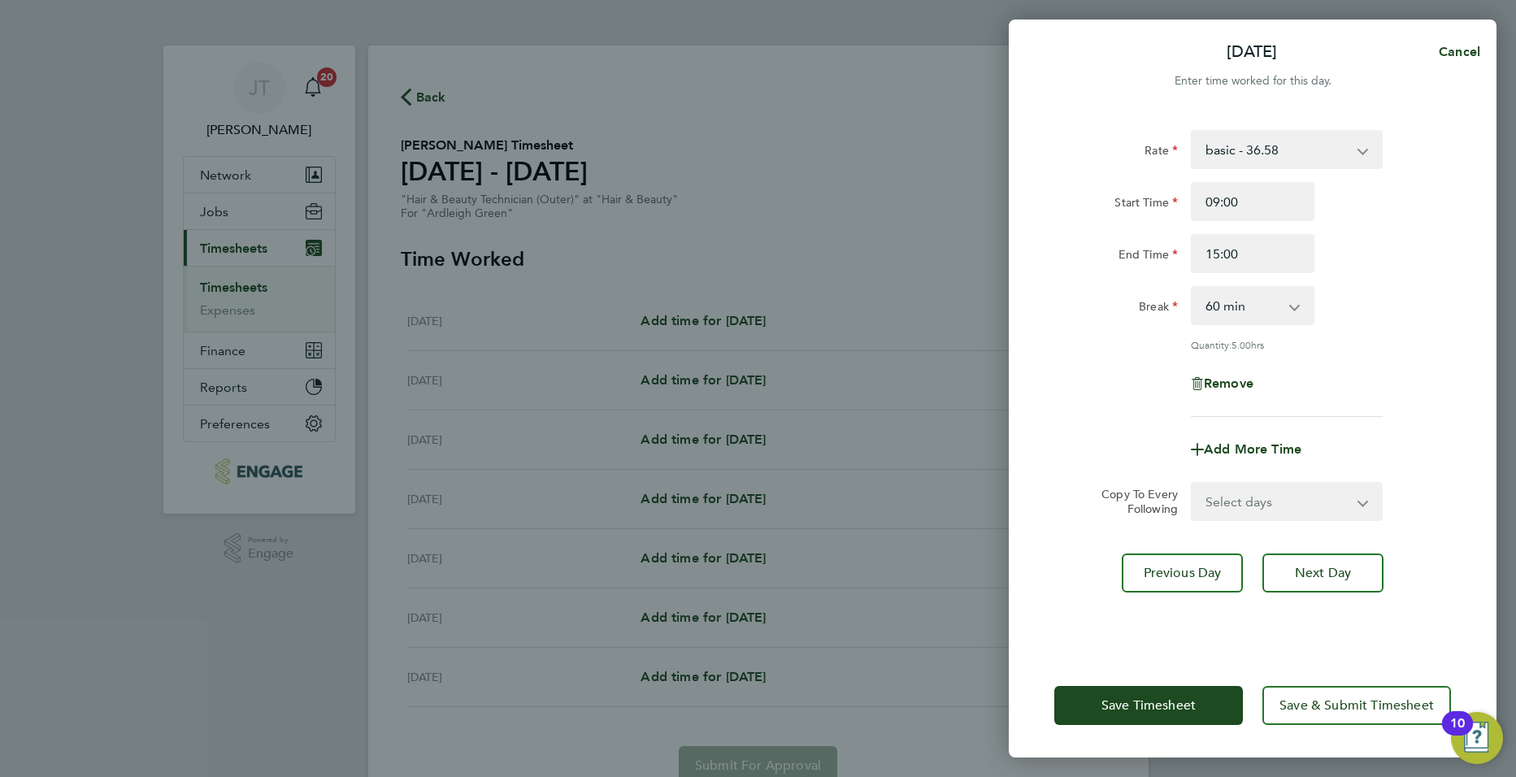
click at [1262, 342] on div "Quantity: 5.00 hrs" at bounding box center [1287, 344] width 192 height 13
click at [1266, 500] on select "Select days Day Weekday (Mon-Fri) Weekend (Sat-Sun) [DATE] [DATE] [DATE] [DATE]…" at bounding box center [1278, 502] width 171 height 36
select select "DAY"
click at [1193, 484] on select "Select days Day Weekday (Mon-Fri) Weekend (Sat-Sun) [DATE] [DATE] [DATE] [DATE]…" at bounding box center [1278, 502] width 171 height 36
select select "[DATE]"
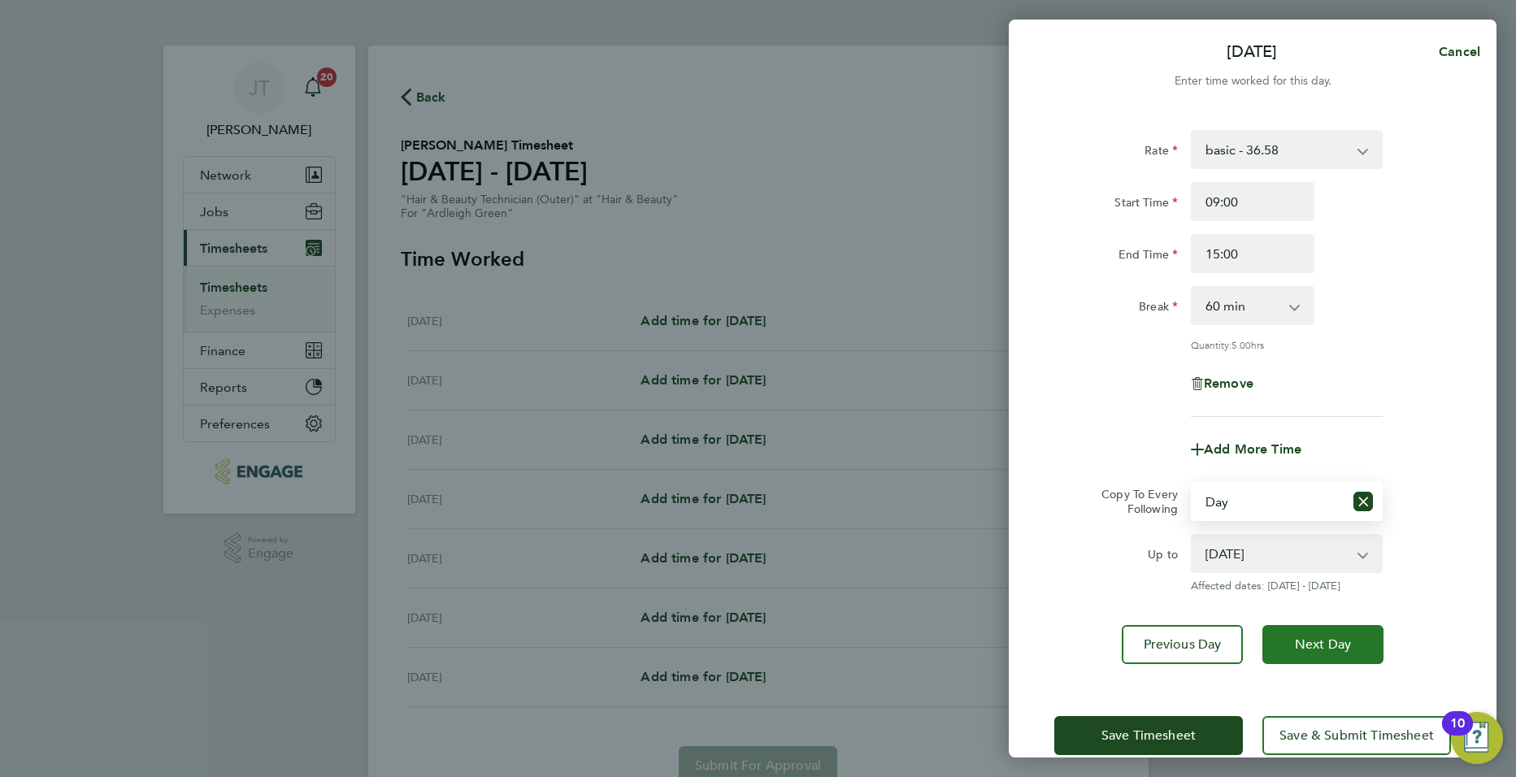
click at [1287, 637] on button "Next Day" at bounding box center [1322, 644] width 121 height 39
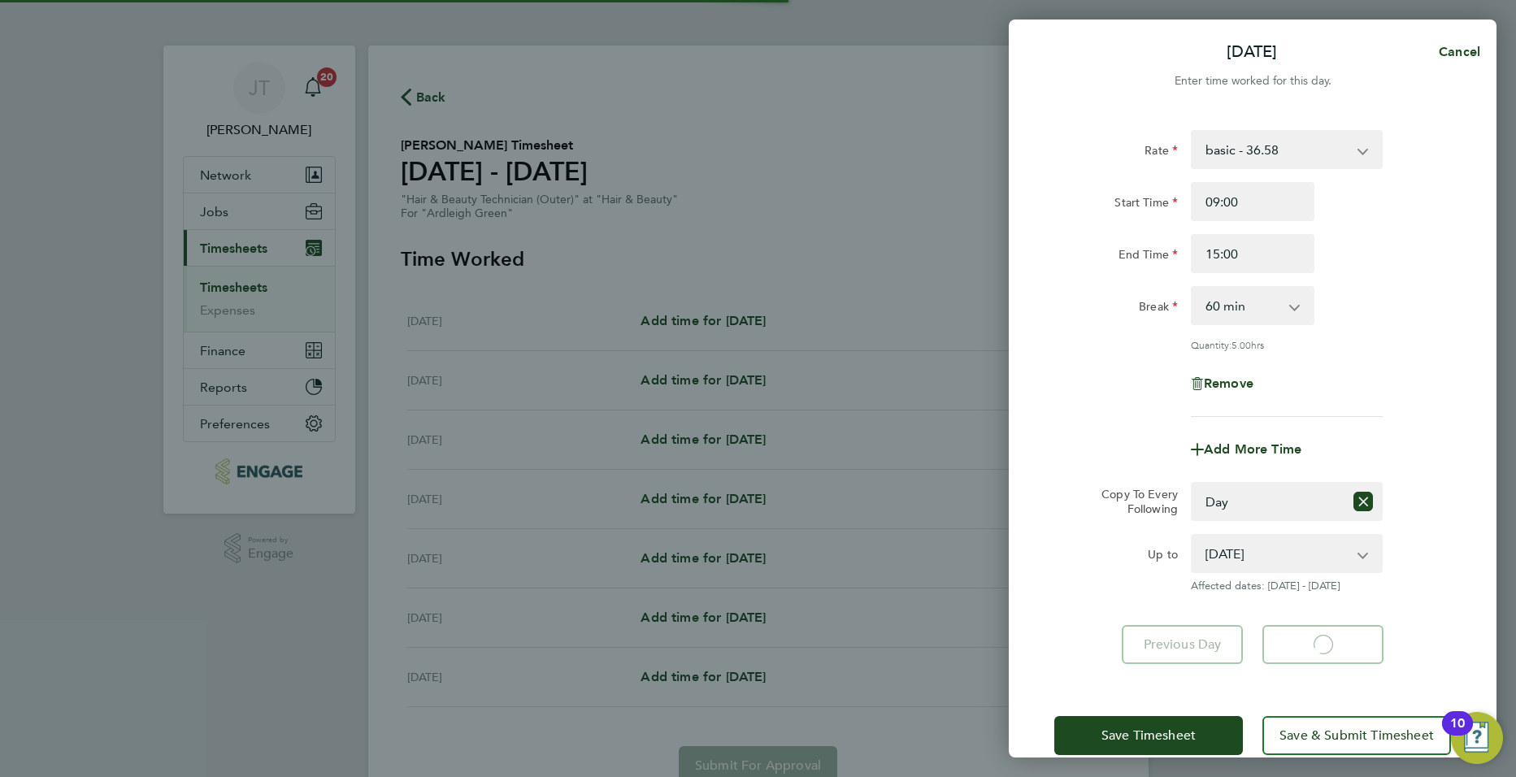
select select "60"
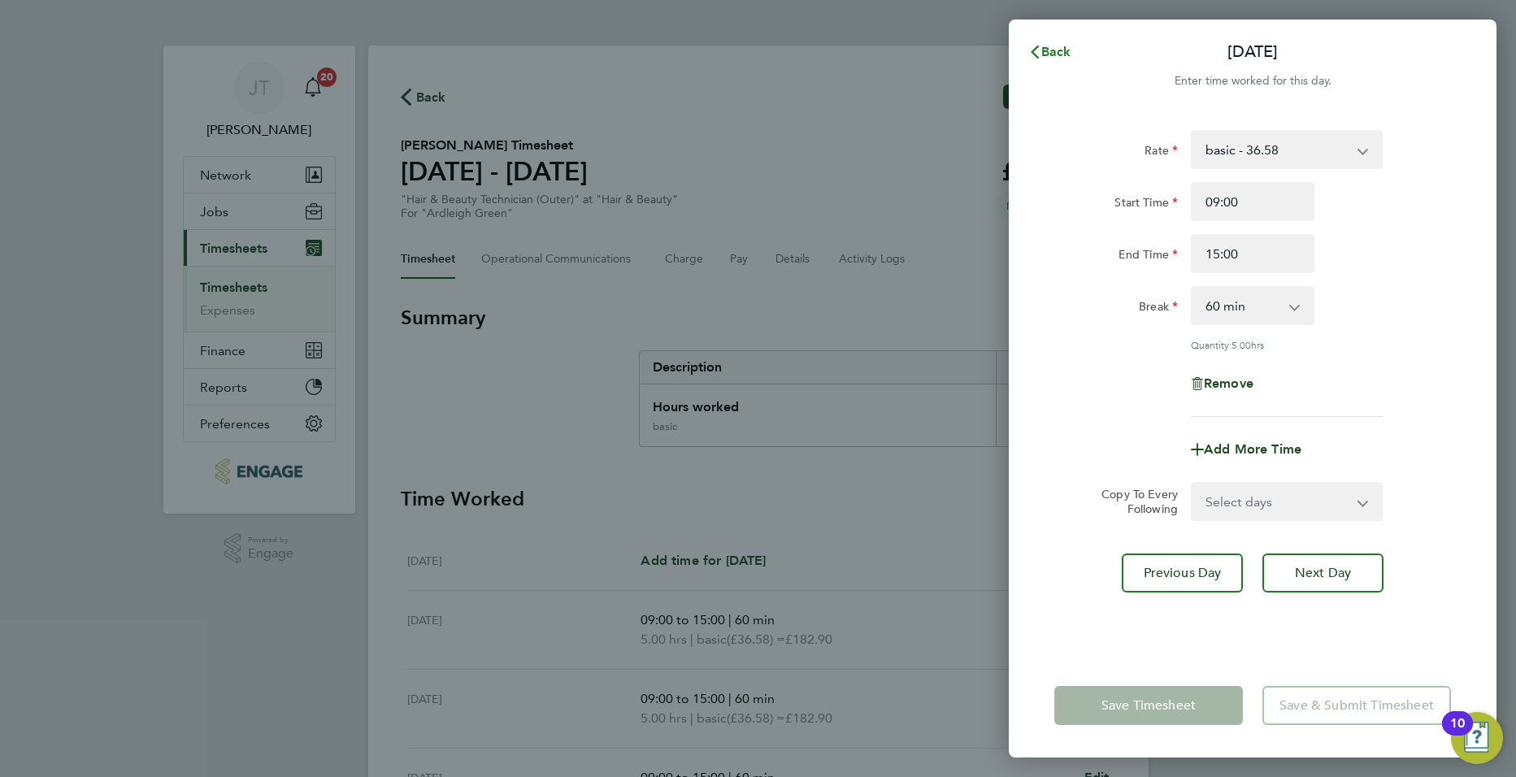
click at [1037, 57] on icon "button" at bounding box center [1035, 52] width 8 height 13
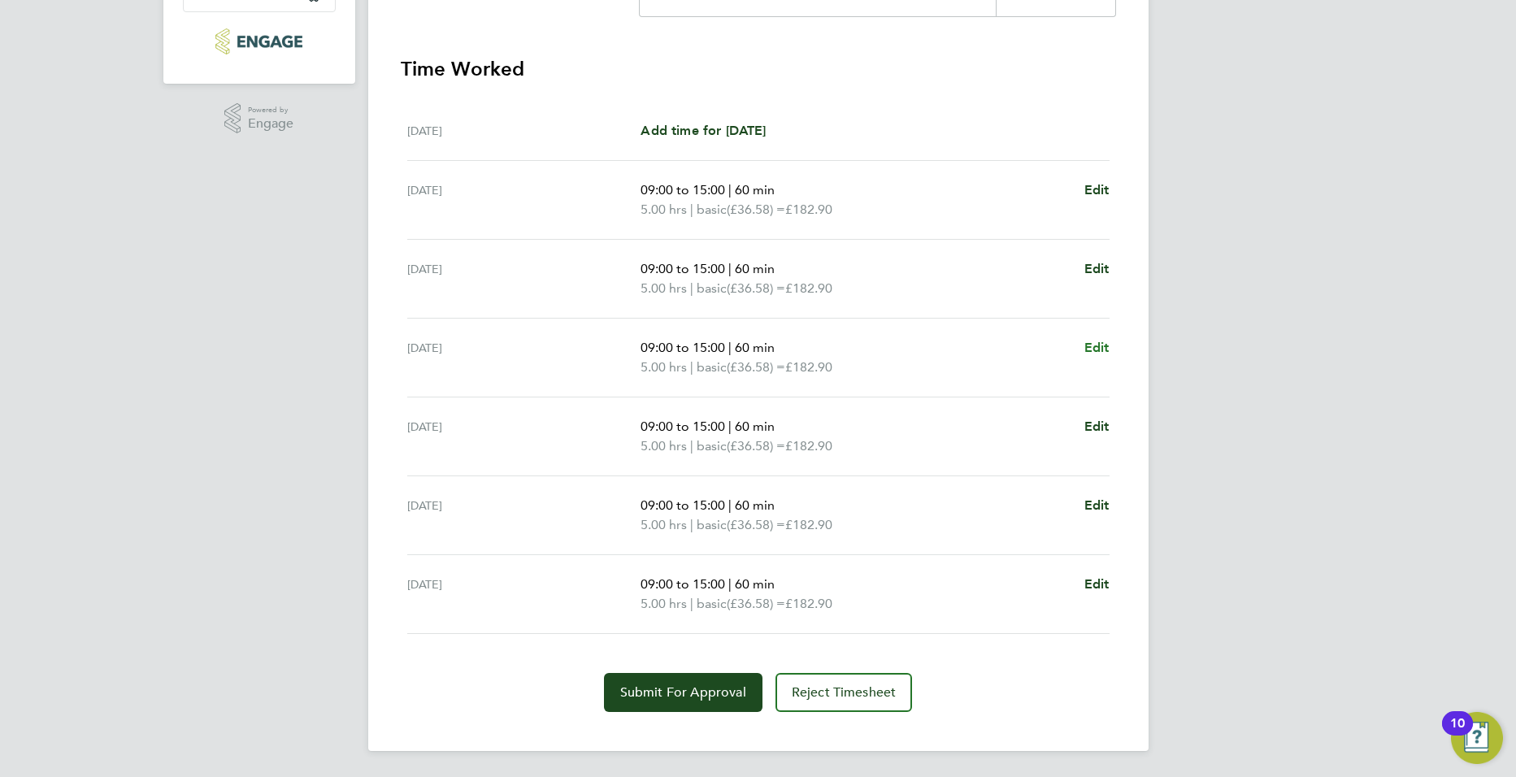
click at [1097, 352] on span "Edit" at bounding box center [1096, 347] width 25 height 15
select select "60"
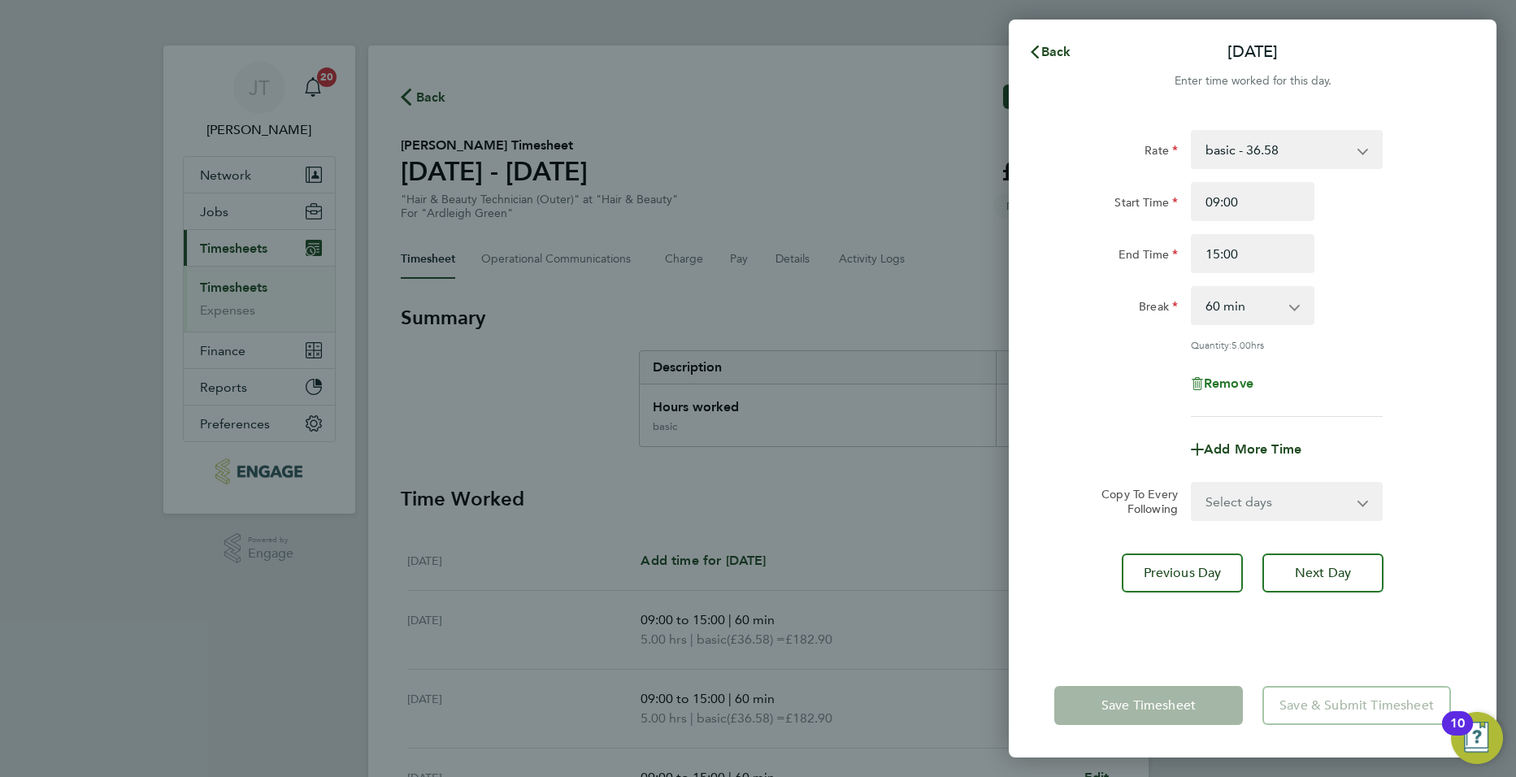
click at [1238, 385] on span "Remove" at bounding box center [1229, 383] width 50 height 15
select select "null"
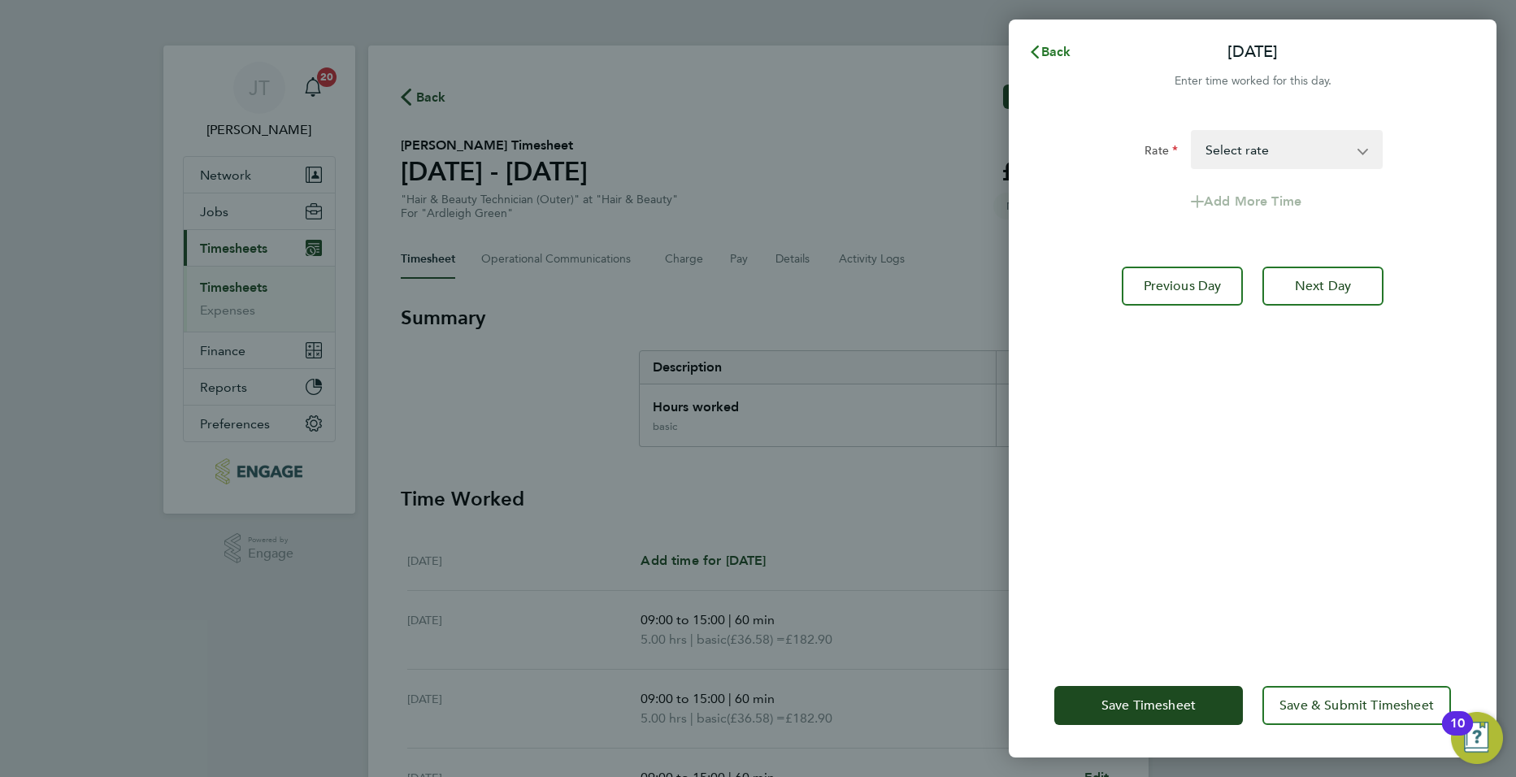
click at [1060, 47] on span "Back" at bounding box center [1056, 51] width 30 height 15
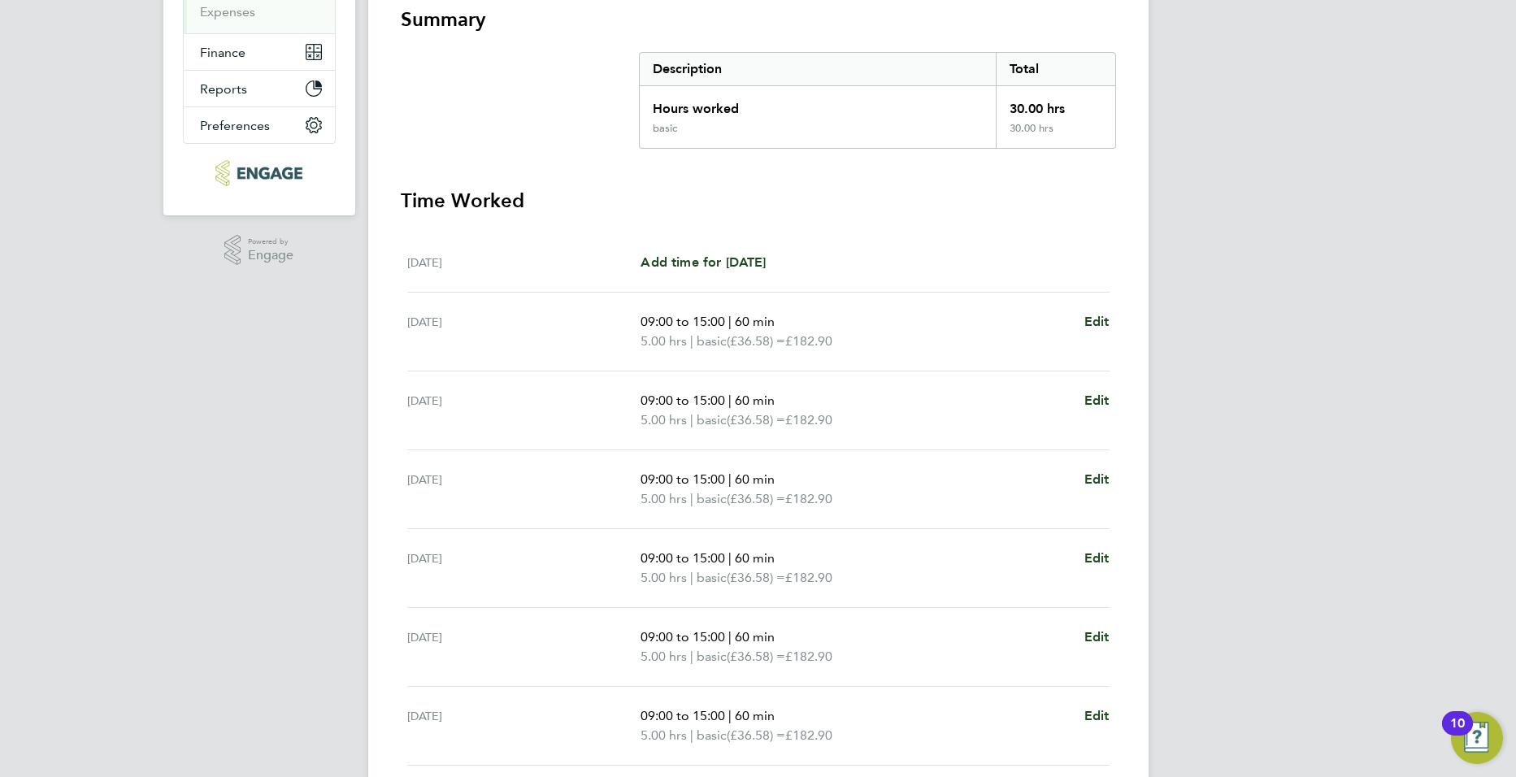
scroll to position [301, 0]
click at [1100, 390] on span "Edit" at bounding box center [1096, 397] width 25 height 15
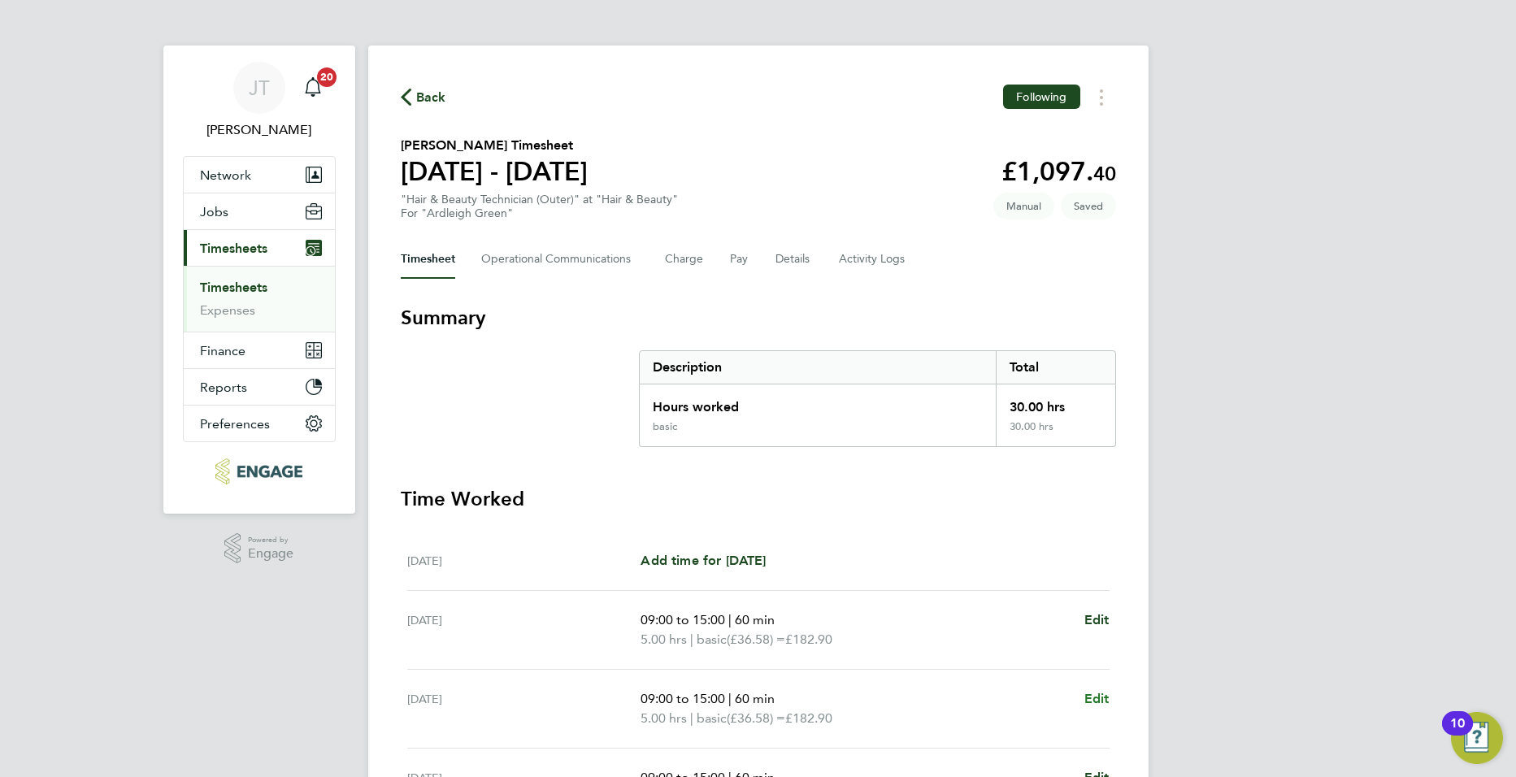
select select "60"
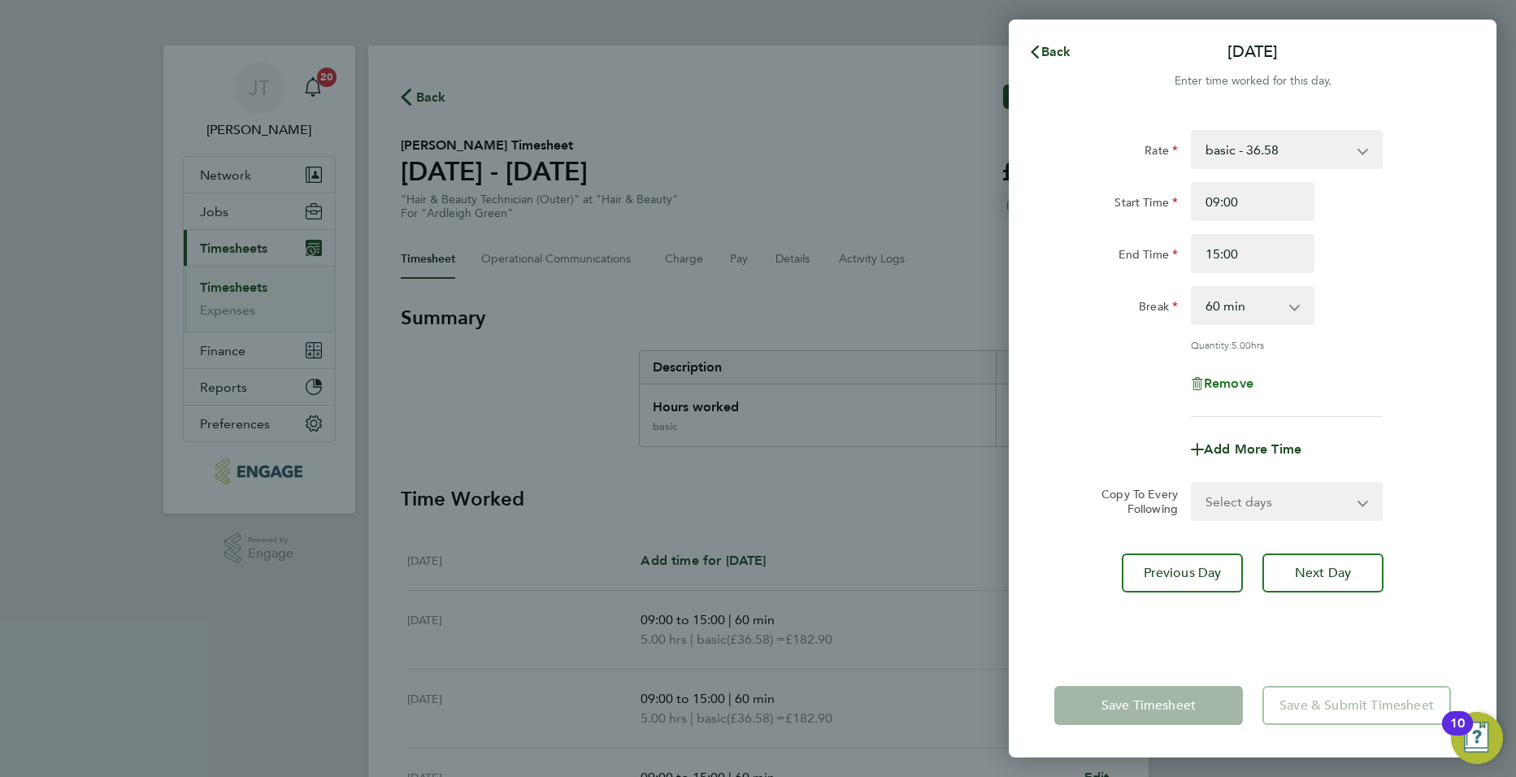
click at [1234, 388] on span "Remove" at bounding box center [1229, 383] width 50 height 15
select select "null"
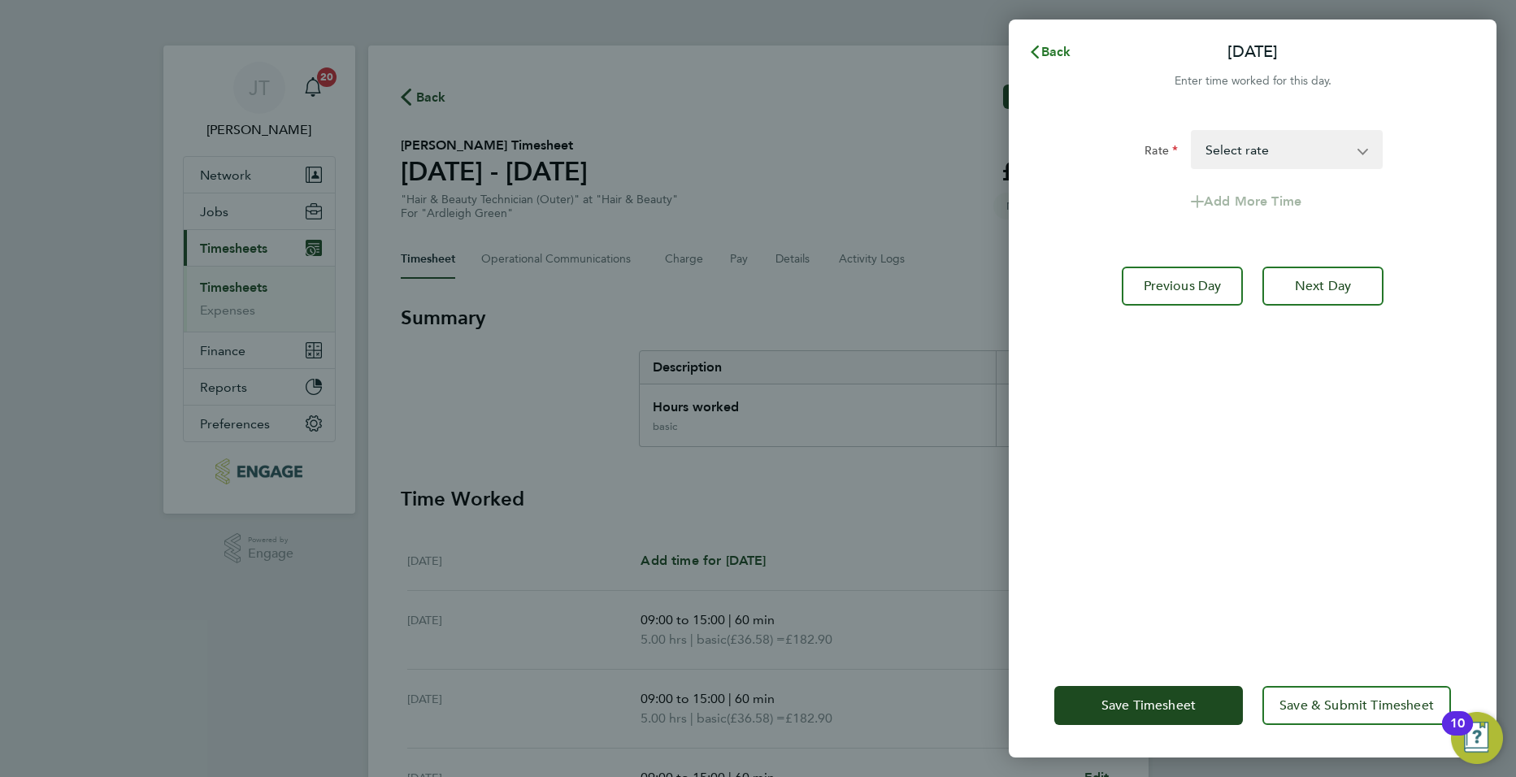
click at [1041, 62] on button "Back" at bounding box center [1050, 52] width 76 height 33
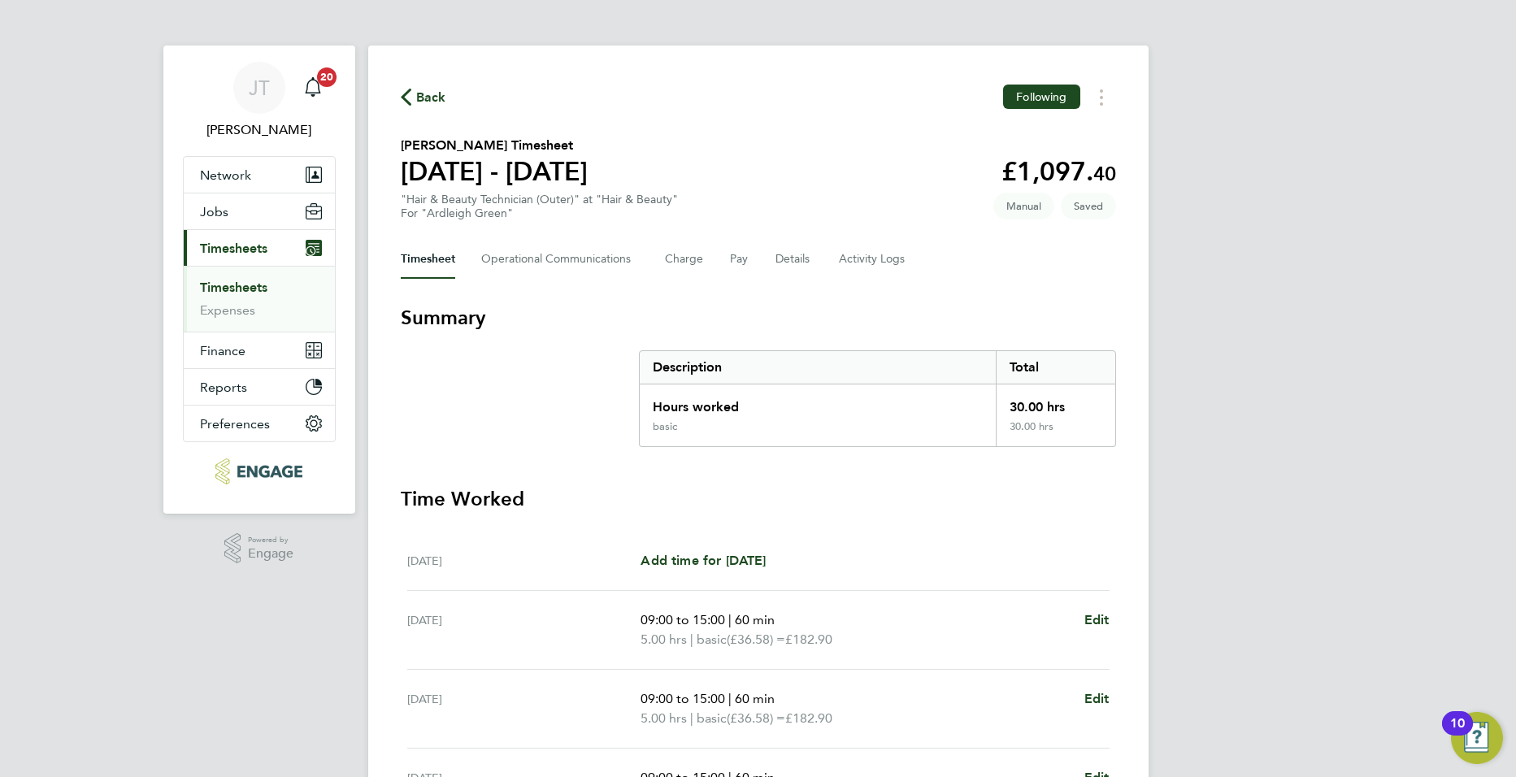
scroll to position [430, 0]
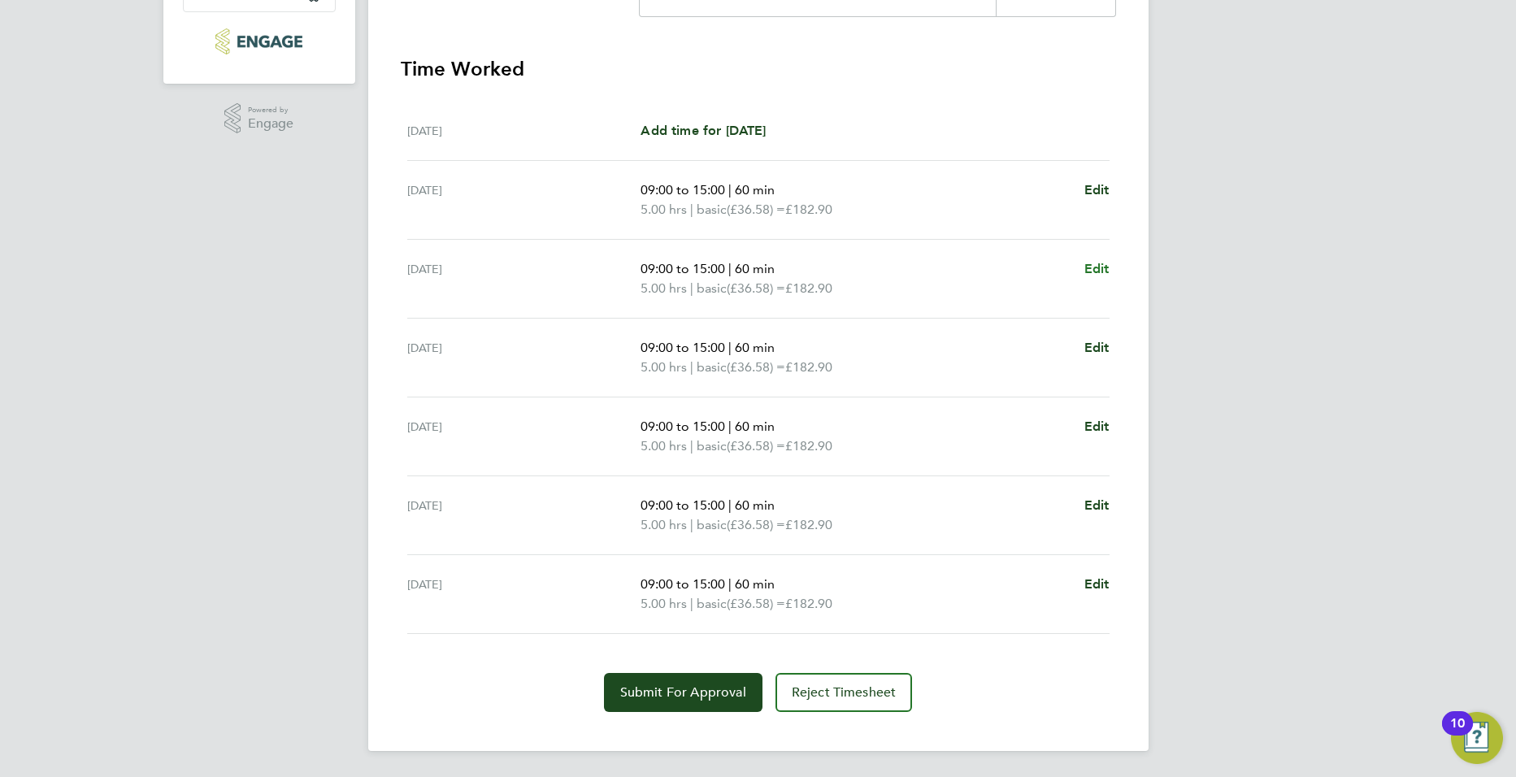
click at [1100, 268] on span "Edit" at bounding box center [1096, 268] width 25 height 15
select select "60"
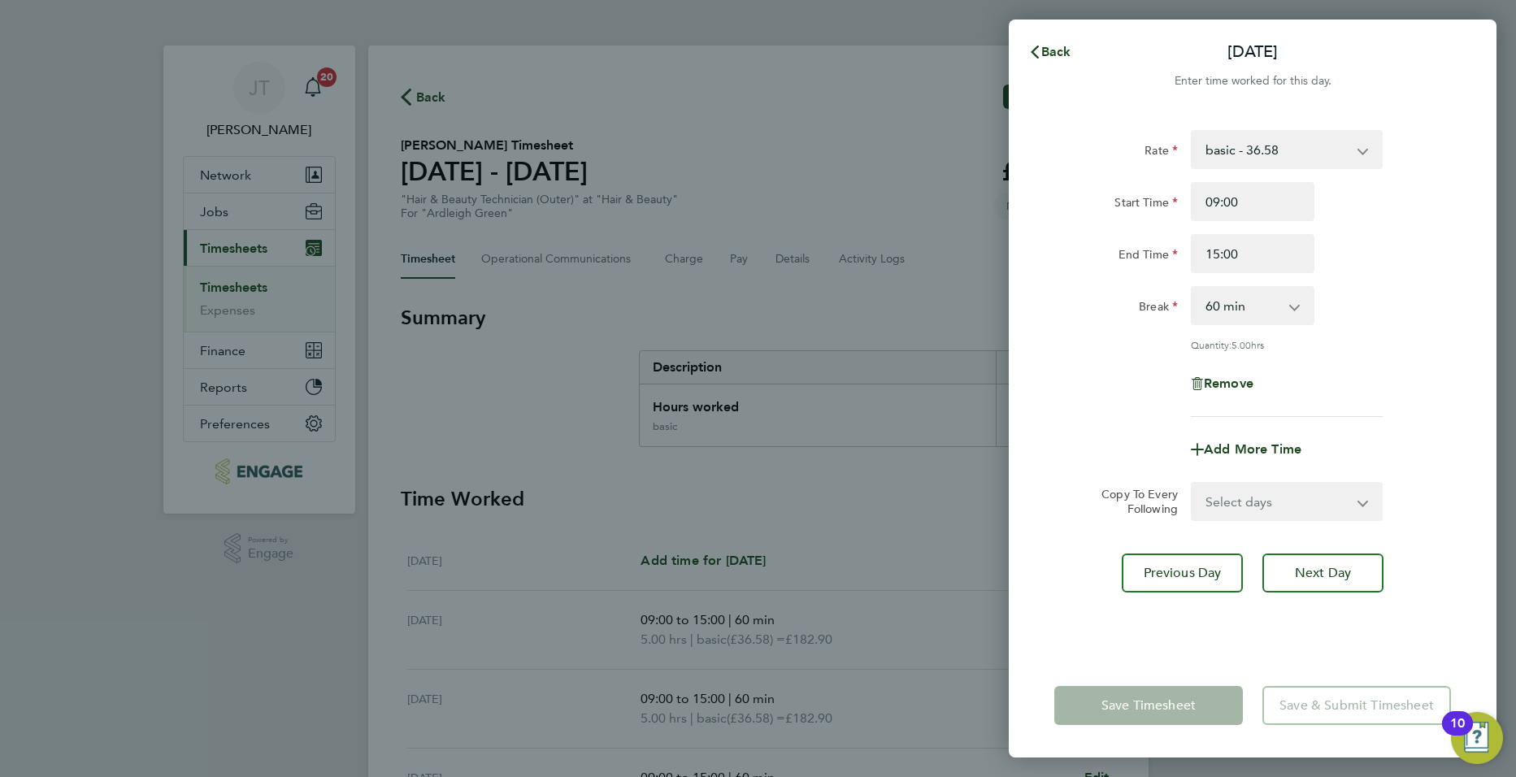
click at [1246, 394] on div "Remove" at bounding box center [1252, 383] width 137 height 39
click at [1242, 378] on span "Remove" at bounding box center [1229, 383] width 50 height 15
select select "null"
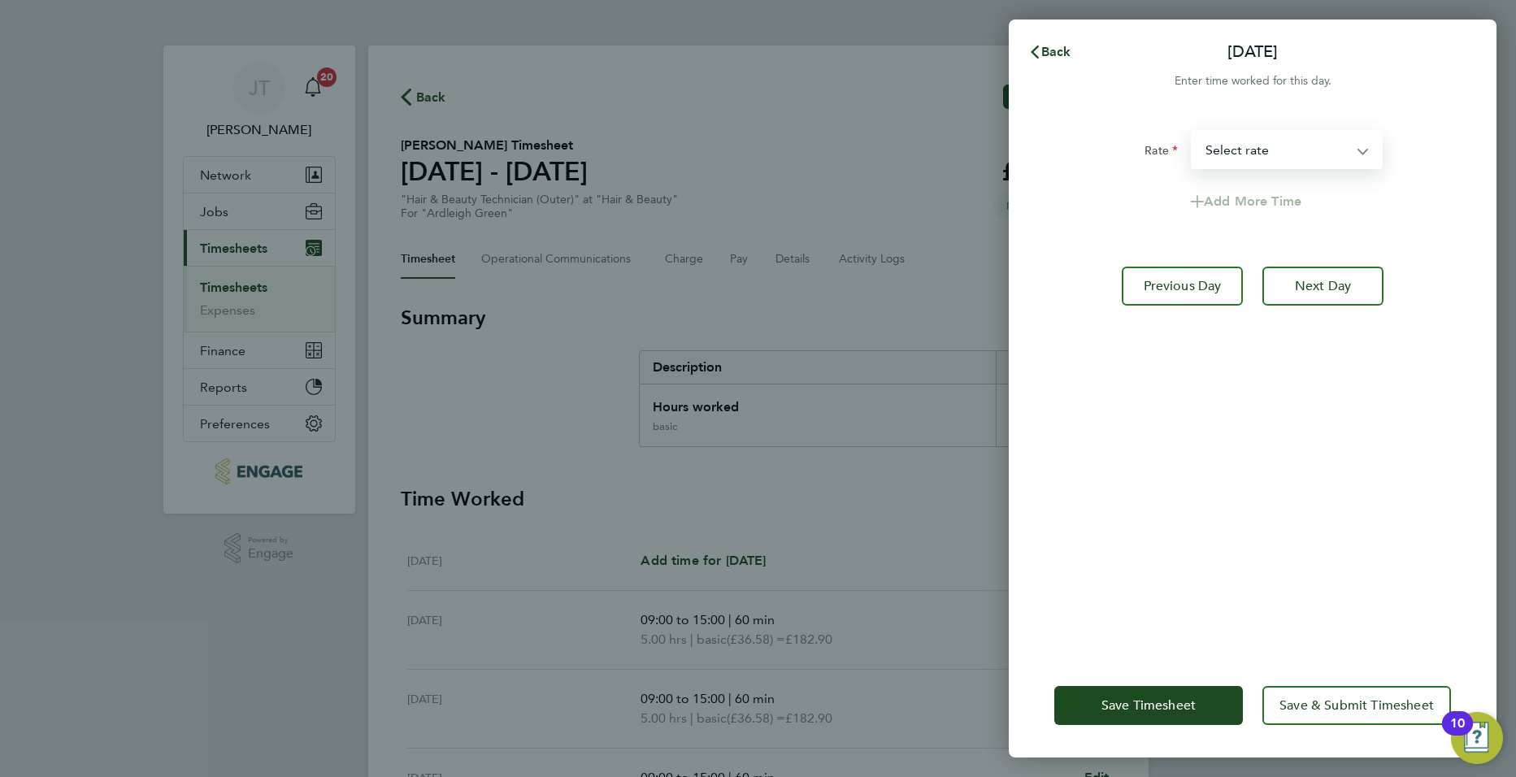
click at [1277, 164] on select "basic - 36.58 Select rate" at bounding box center [1277, 150] width 169 height 36
click at [1058, 135] on div "Rate" at bounding box center [1116, 146] width 124 height 33
click at [1085, 70] on div "Back [DATE]" at bounding box center [1253, 52] width 488 height 39
click at [1050, 46] on span "Back" at bounding box center [1056, 51] width 30 height 15
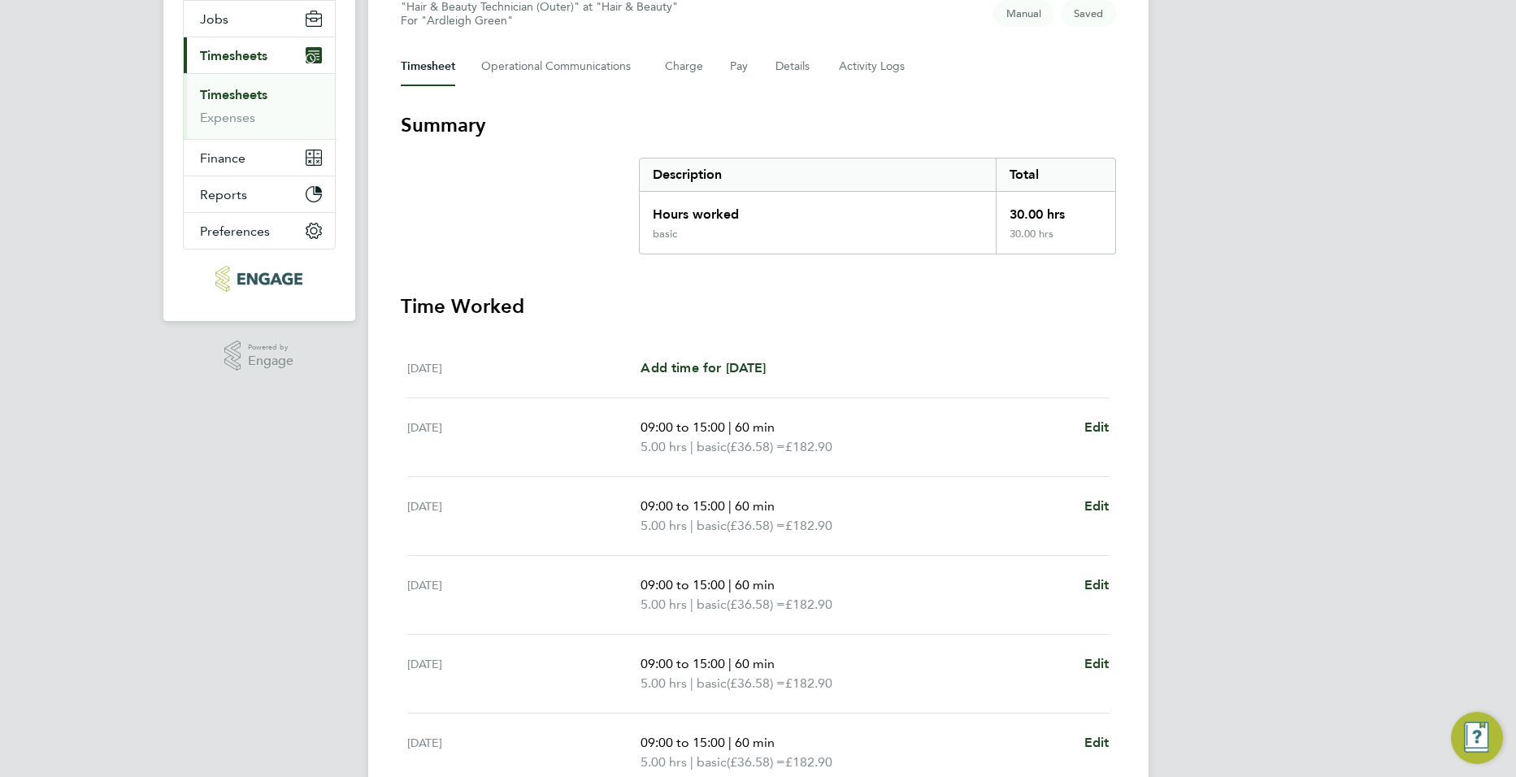
scroll to position [430, 0]
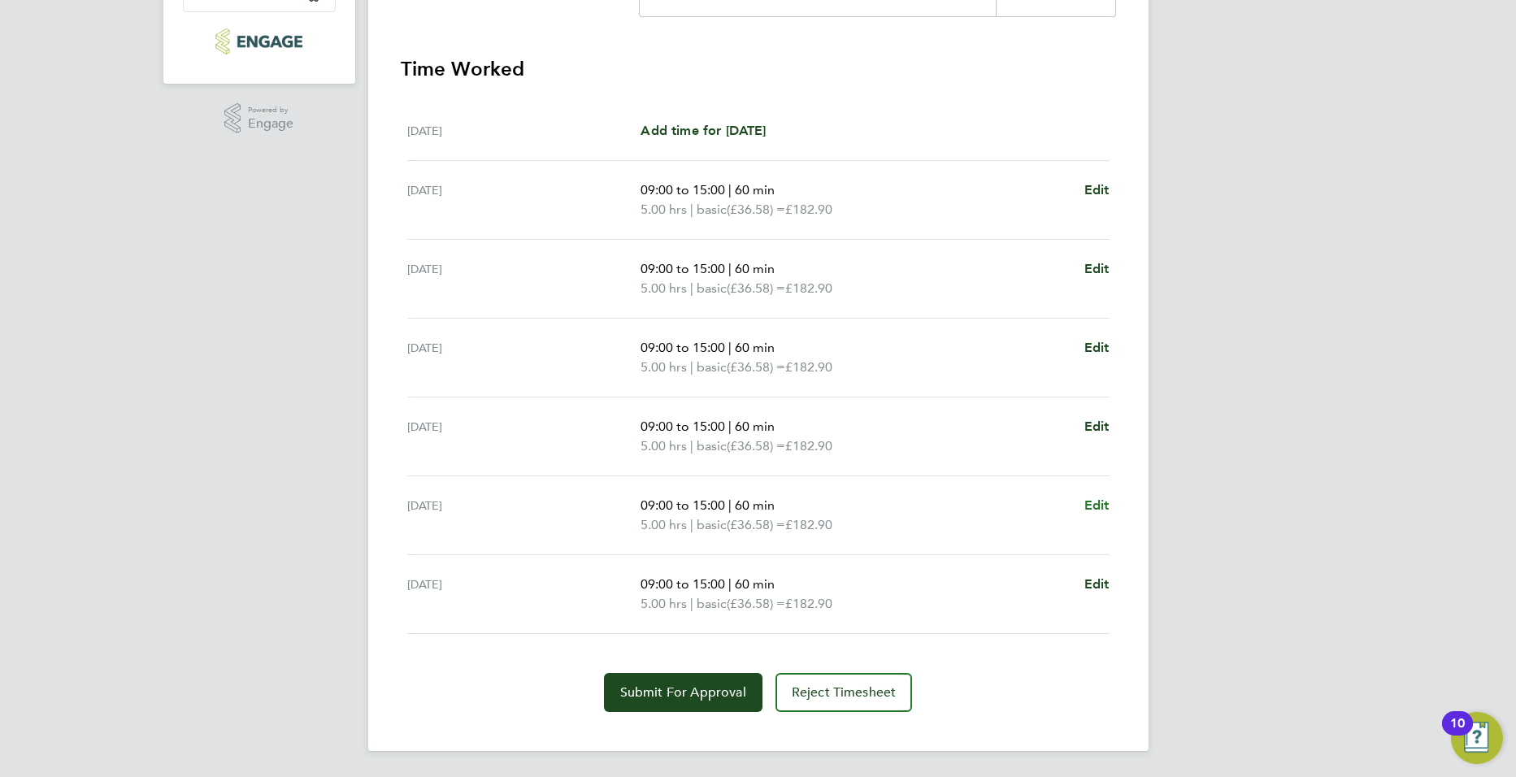
click at [1098, 498] on span "Edit" at bounding box center [1096, 504] width 25 height 15
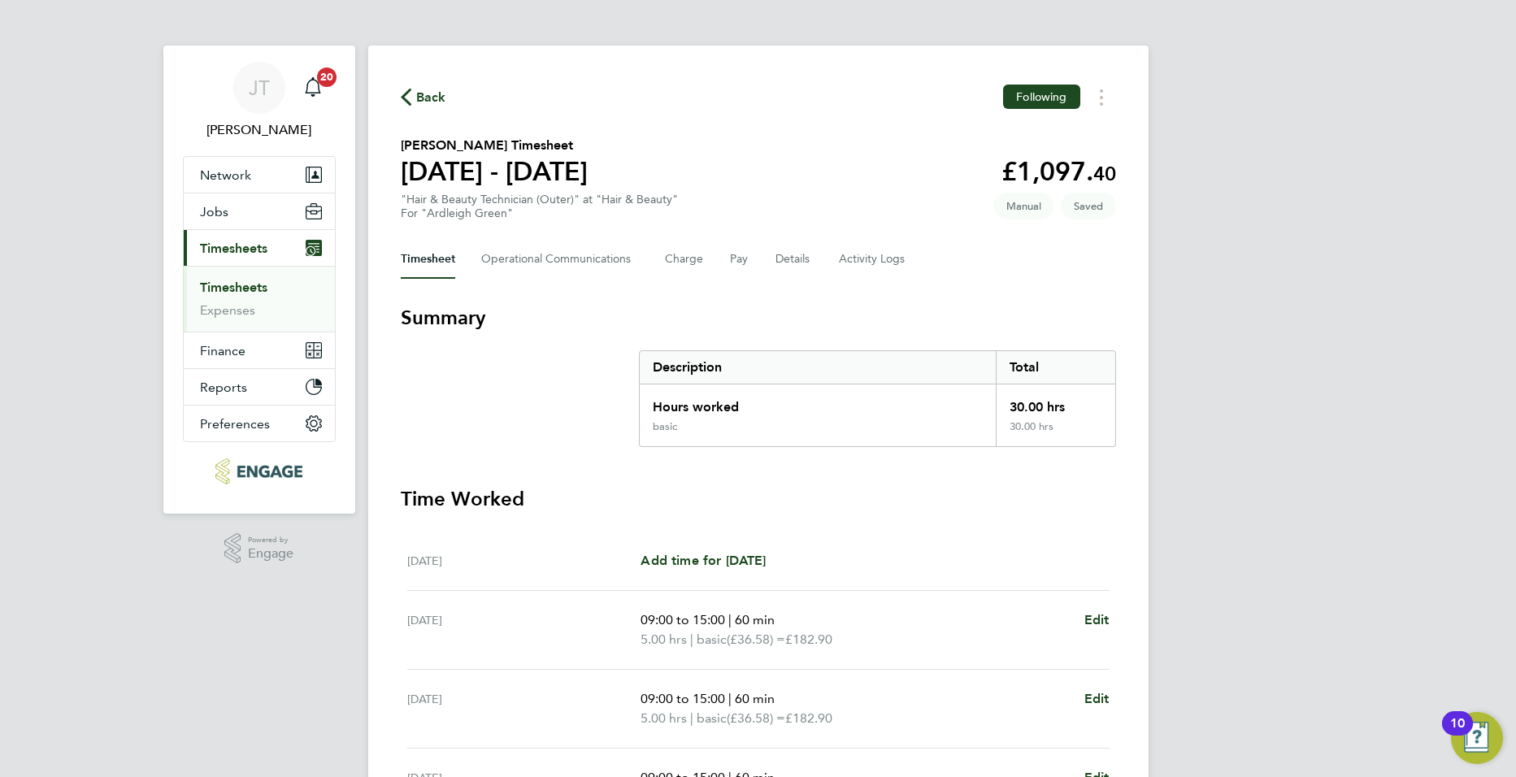
select select "60"
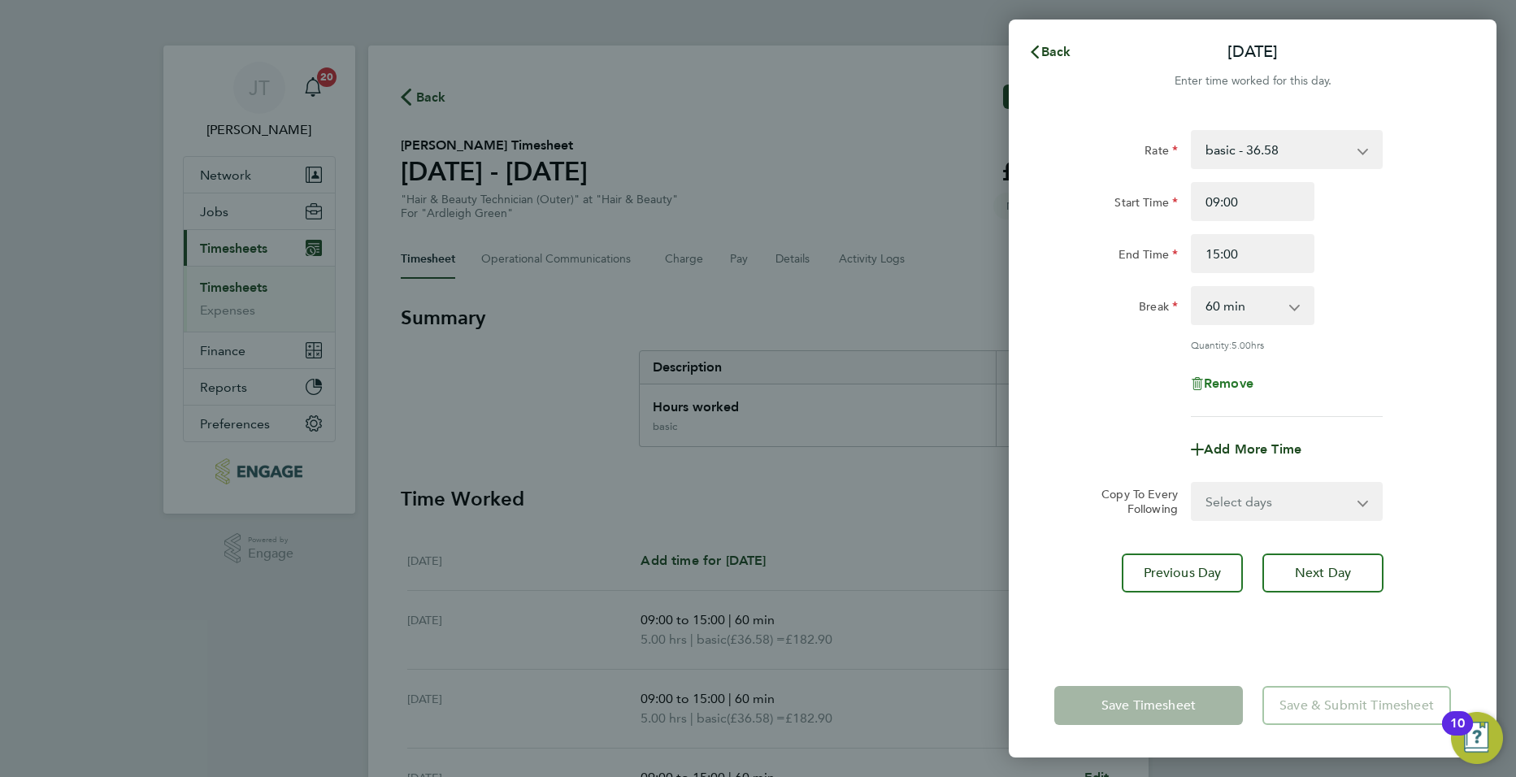
click at [1234, 383] on span "Remove" at bounding box center [1229, 383] width 50 height 15
select select "null"
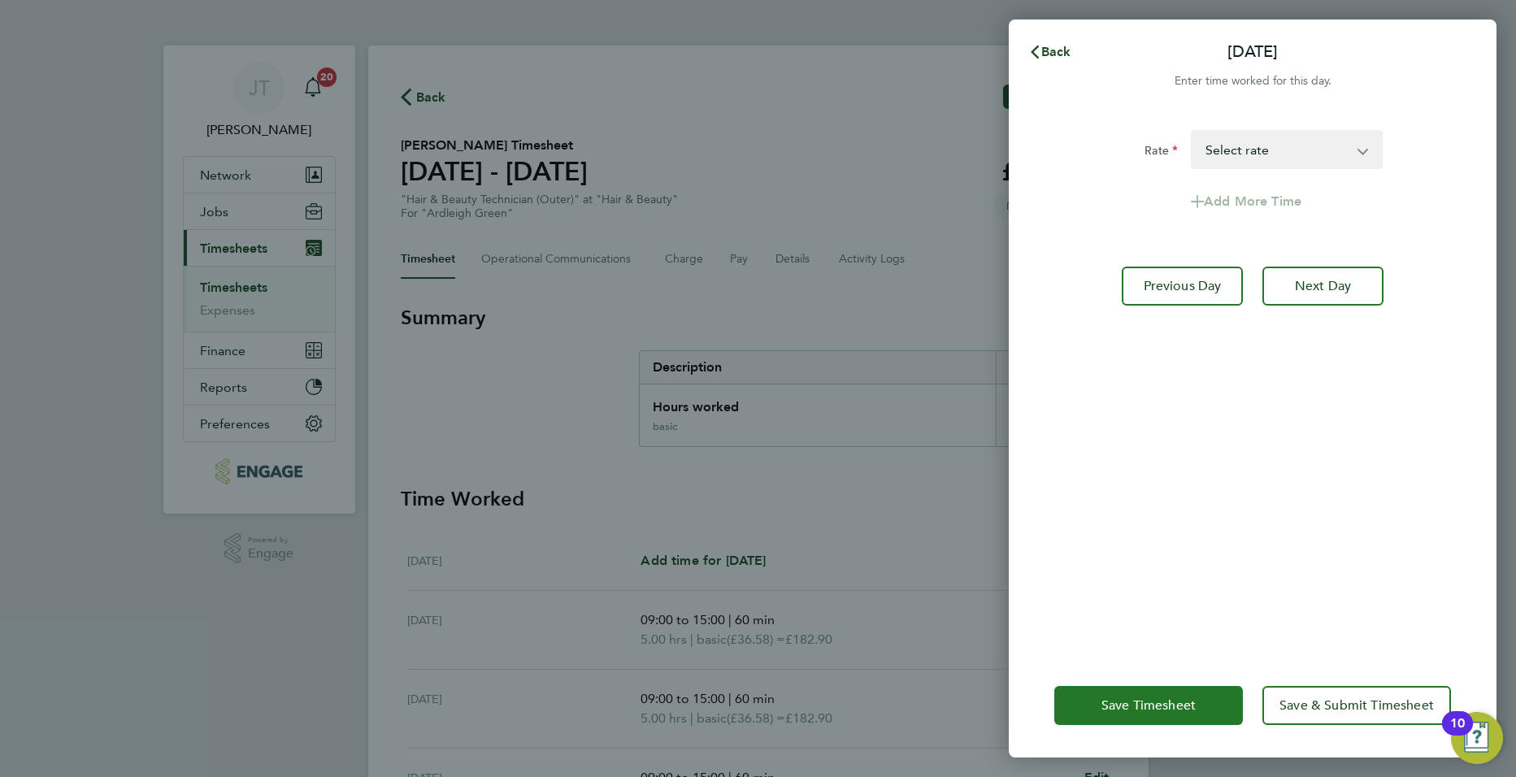
click at [1182, 702] on span "Save Timesheet" at bounding box center [1148, 705] width 94 height 16
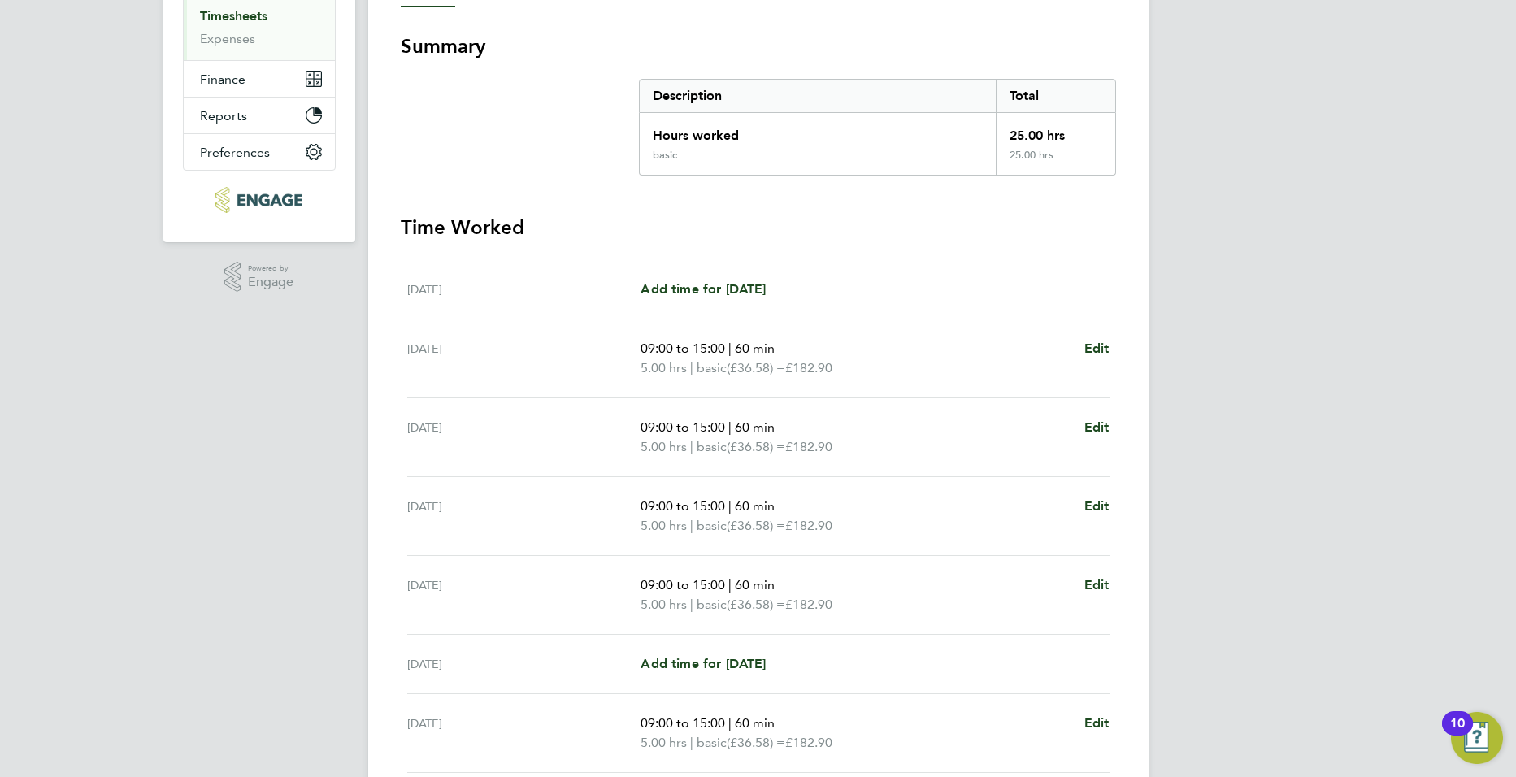
scroll to position [411, 0]
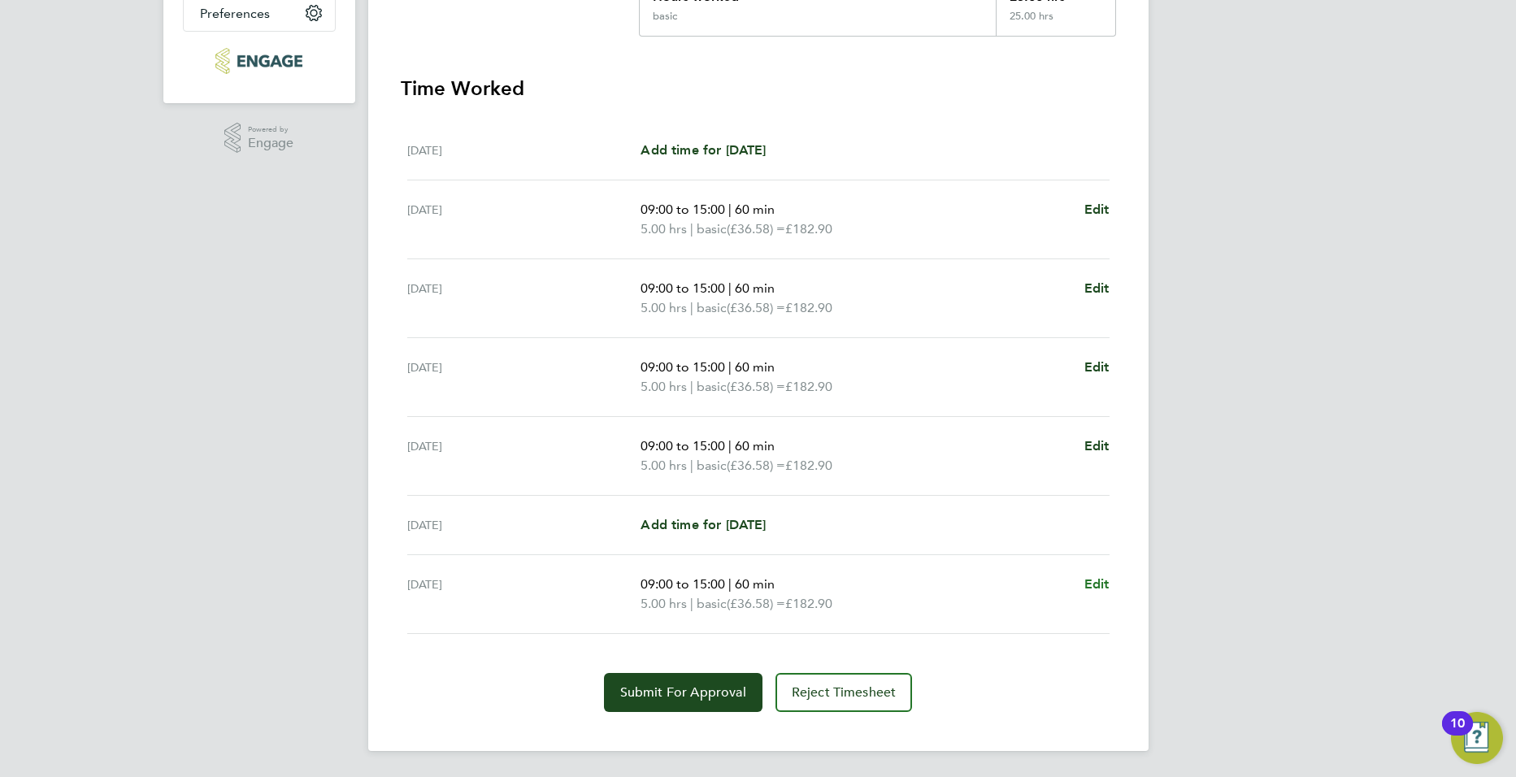
click at [1098, 582] on span "Edit" at bounding box center [1096, 583] width 25 height 15
select select "60"
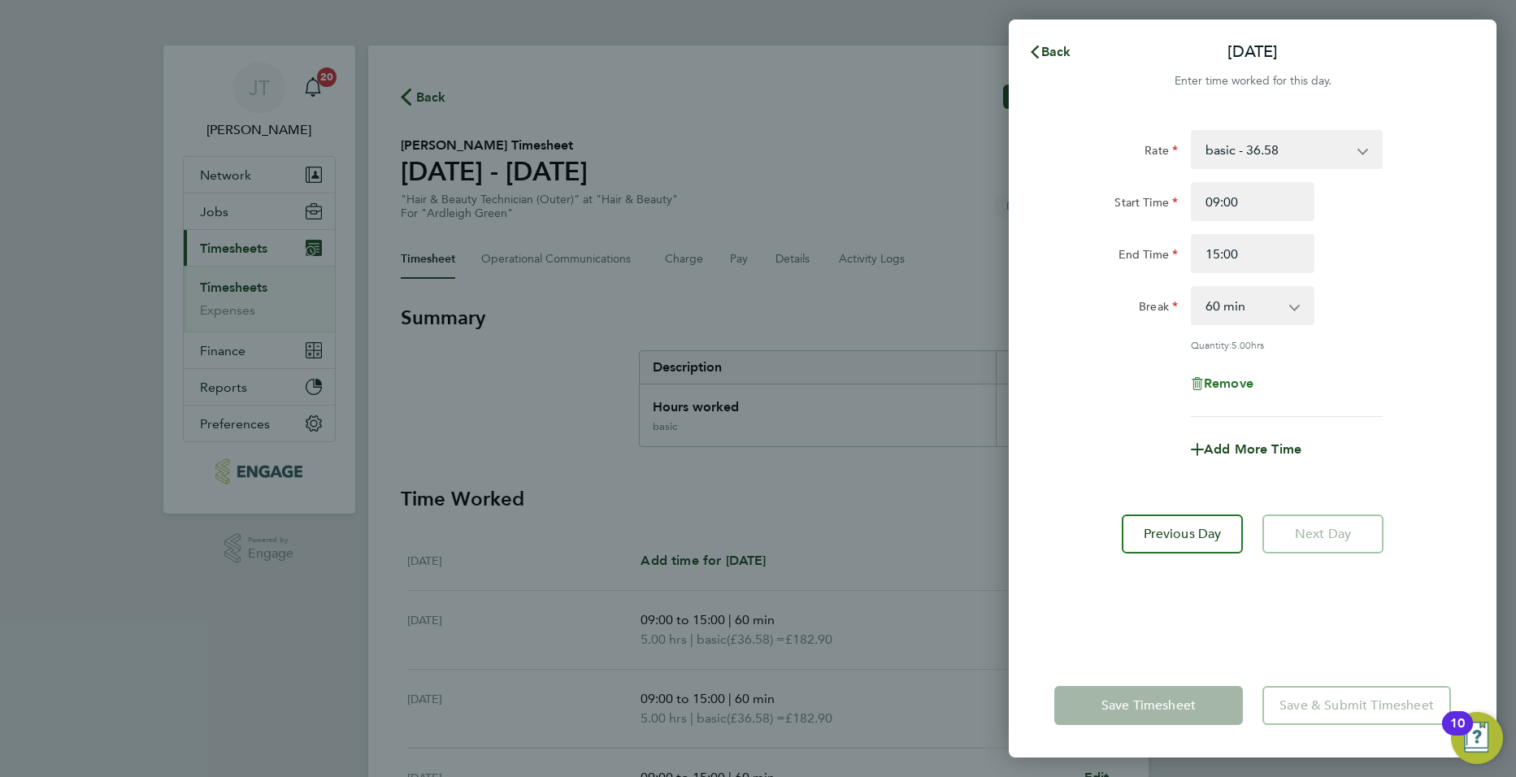
click at [1219, 381] on span "Remove" at bounding box center [1229, 383] width 50 height 15
select select "null"
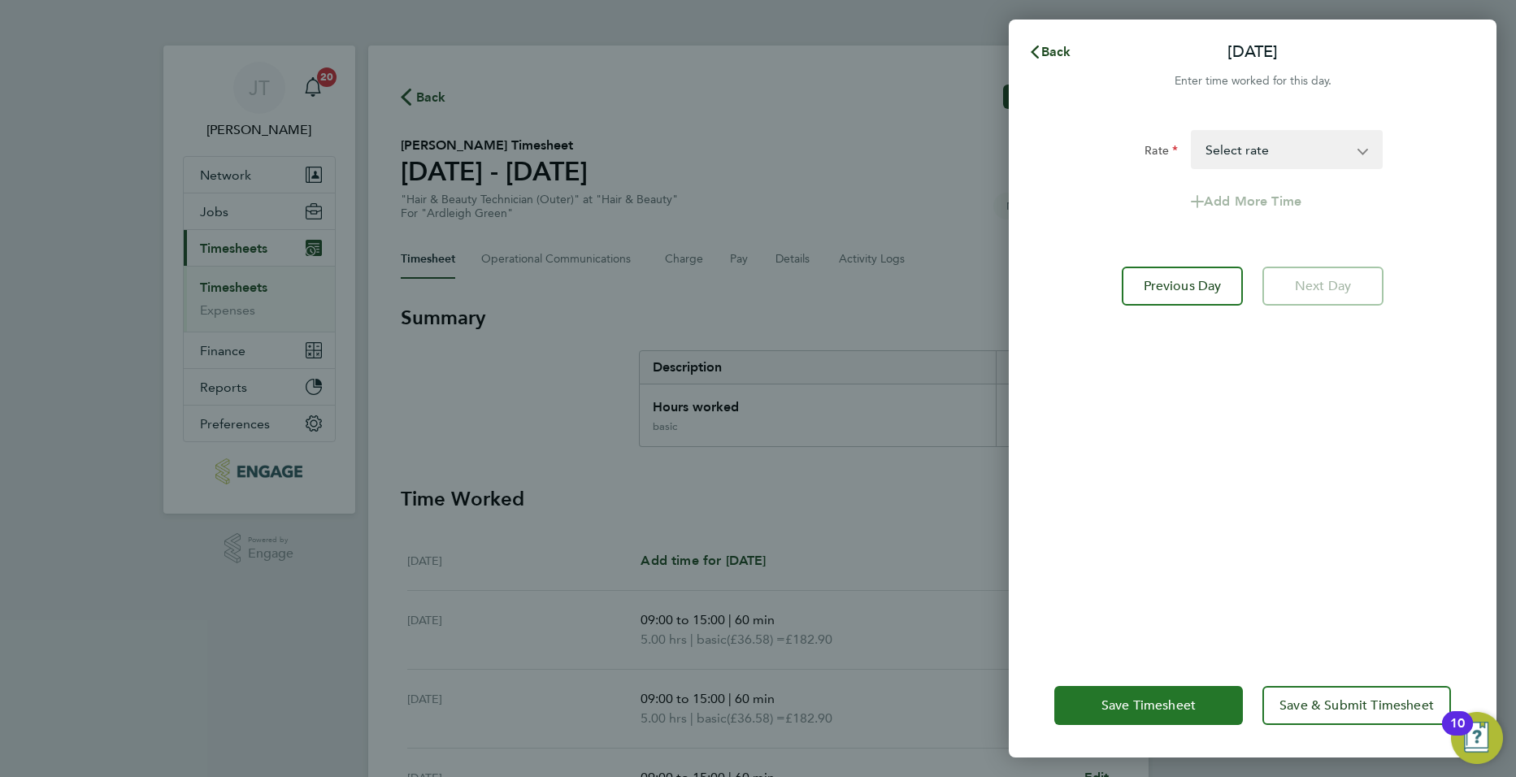
click at [1165, 699] on span "Save Timesheet" at bounding box center [1148, 705] width 94 height 16
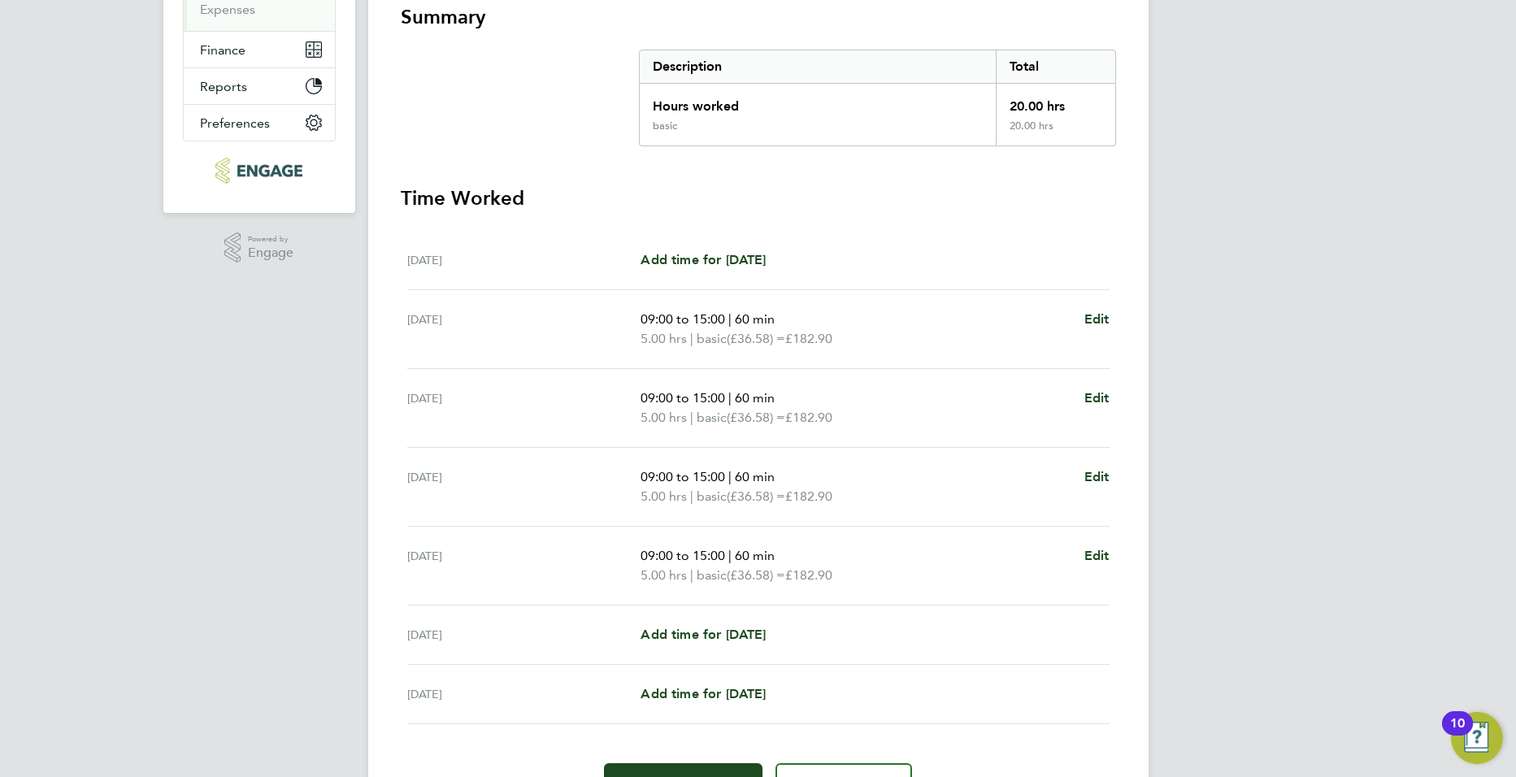
scroll to position [391, 0]
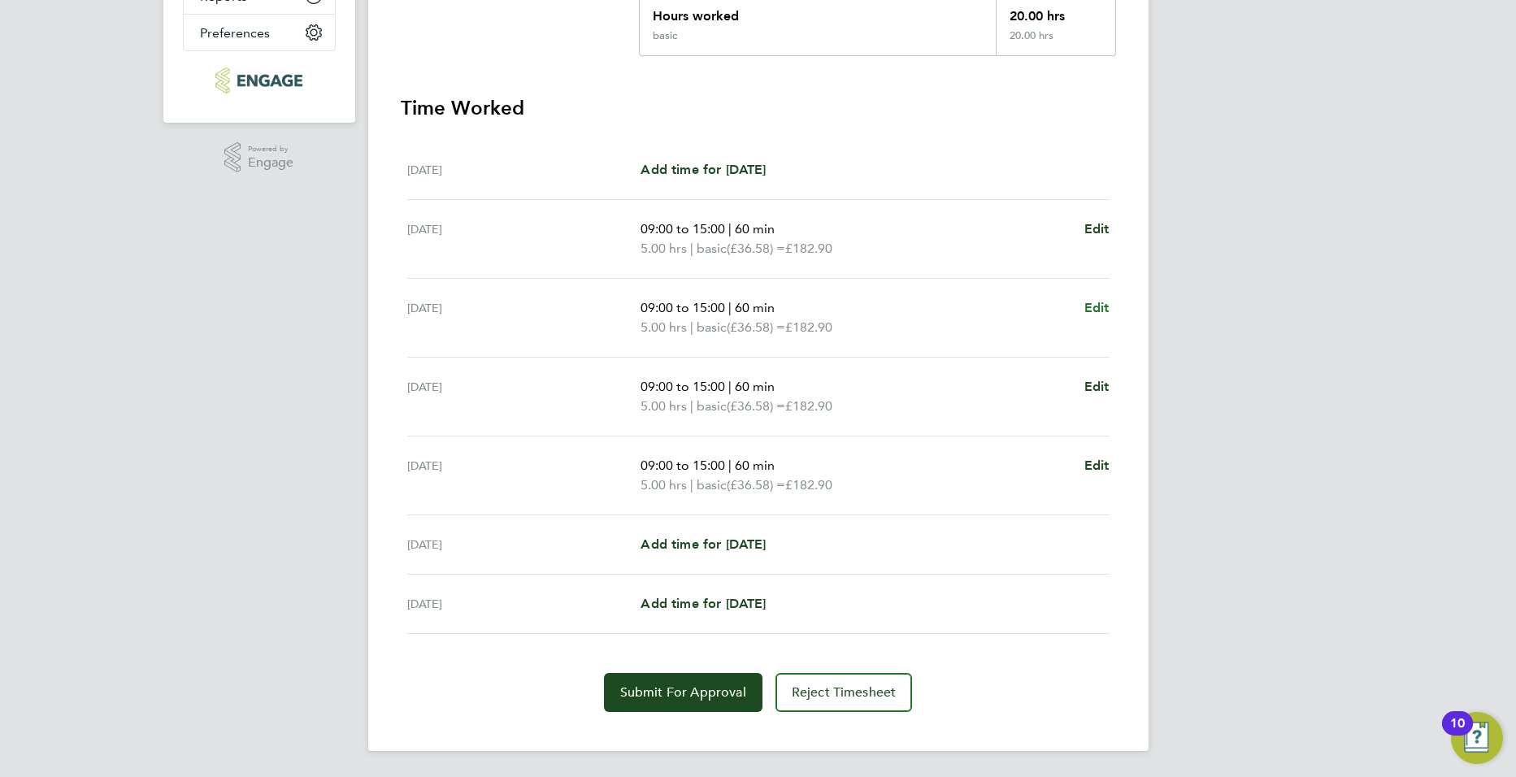
click at [1103, 309] on span "Edit" at bounding box center [1096, 307] width 25 height 15
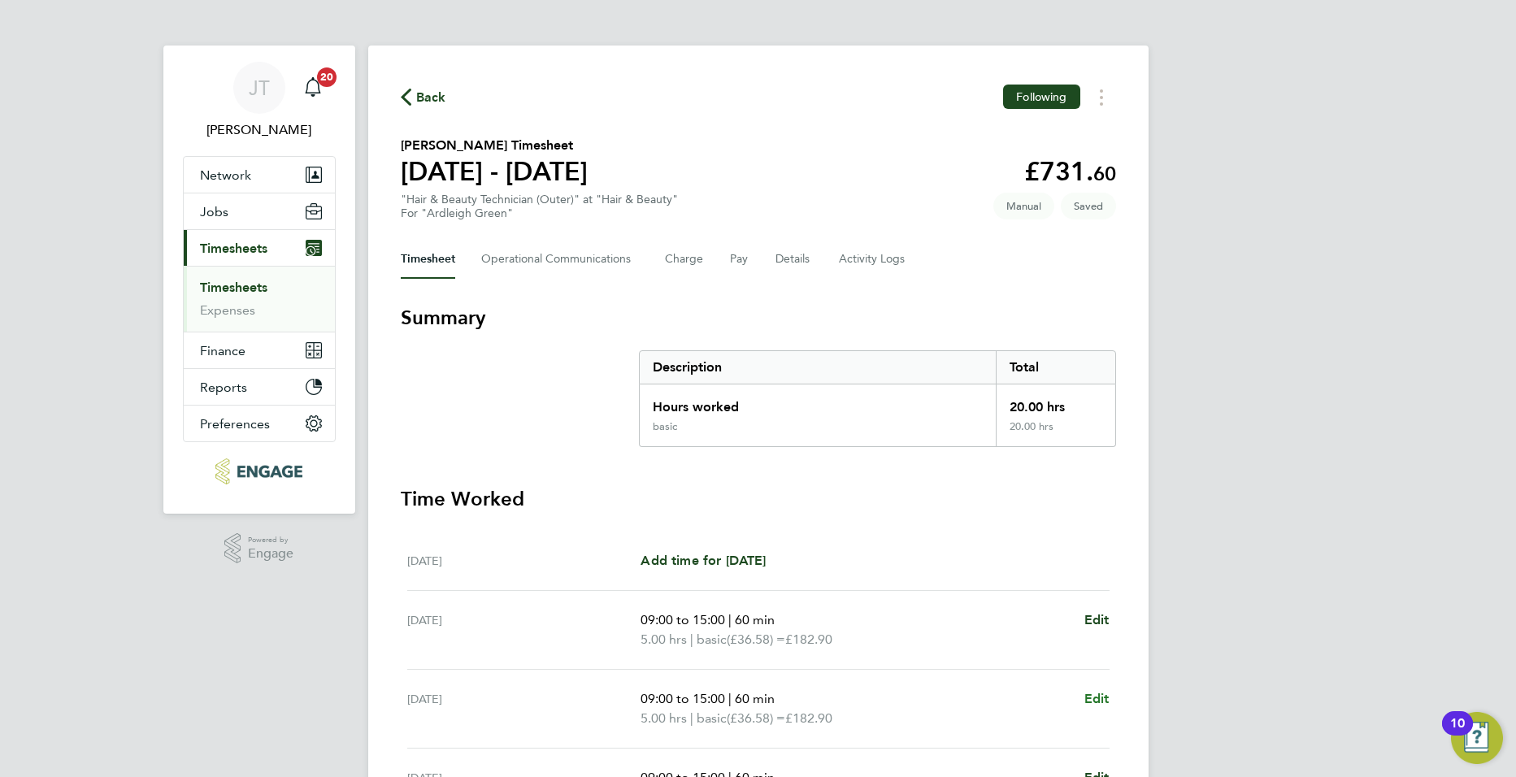
select select "60"
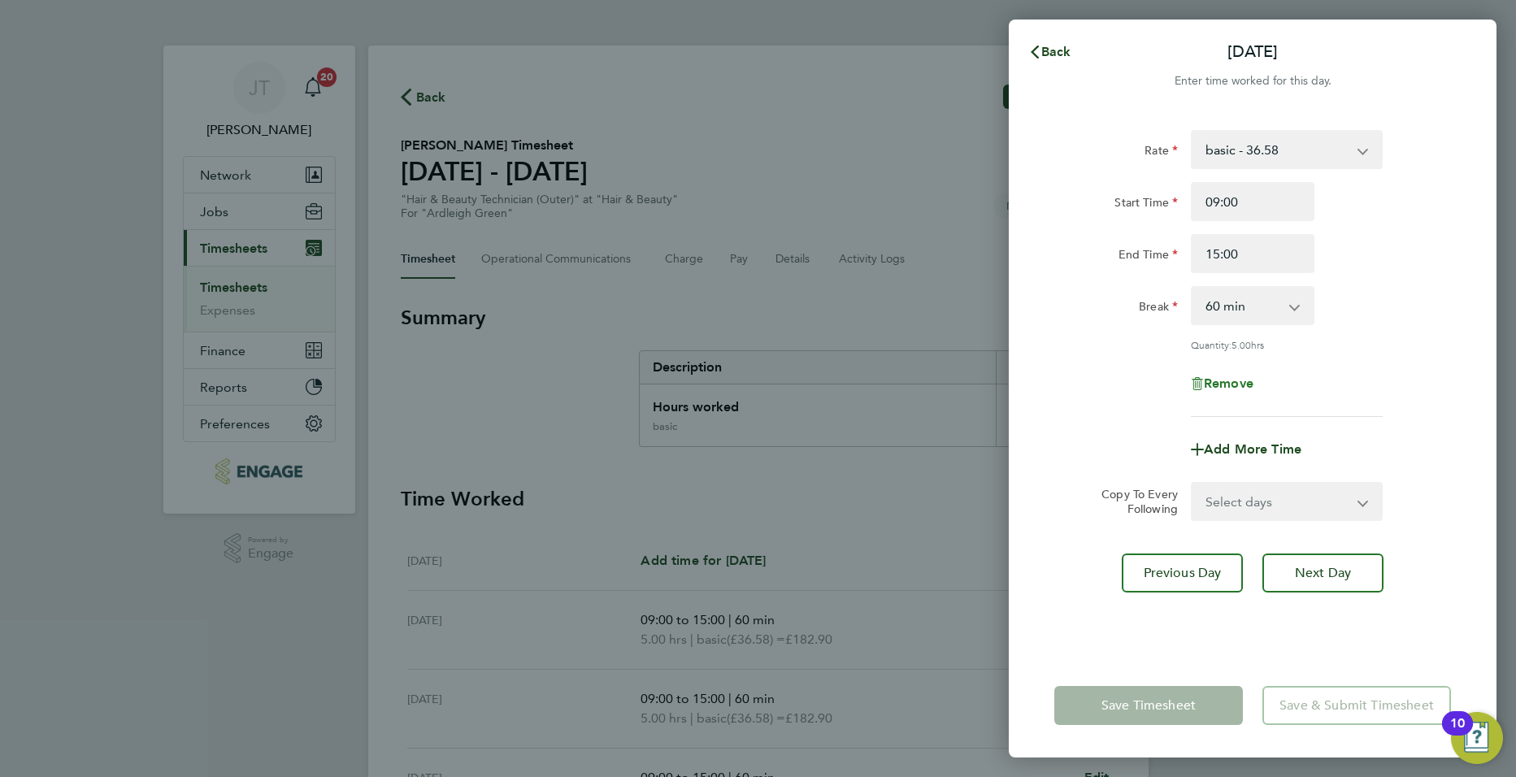
click at [1234, 387] on span "Remove" at bounding box center [1229, 383] width 50 height 15
select select "null"
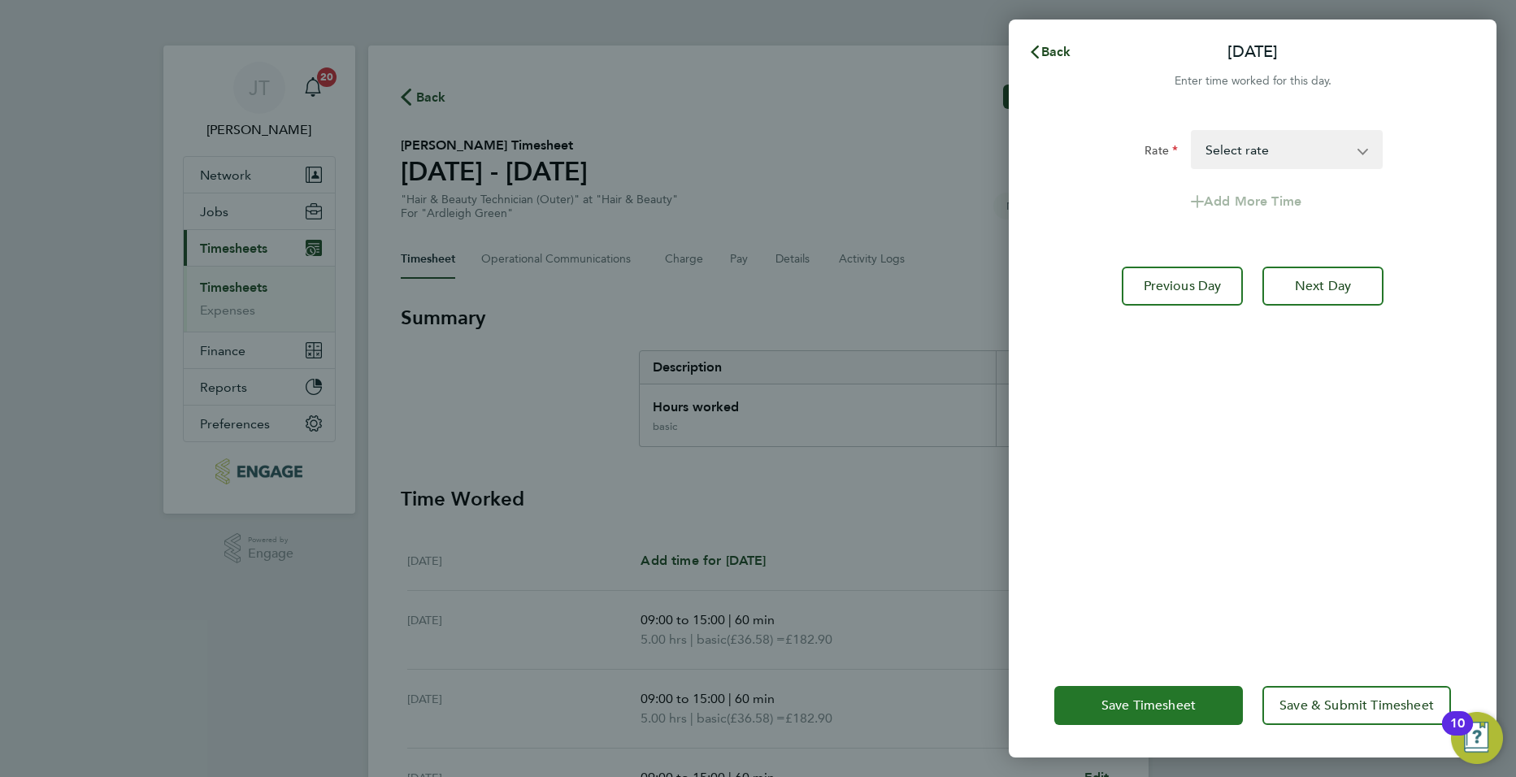
click at [1158, 704] on span "Save Timesheet" at bounding box center [1148, 705] width 94 height 16
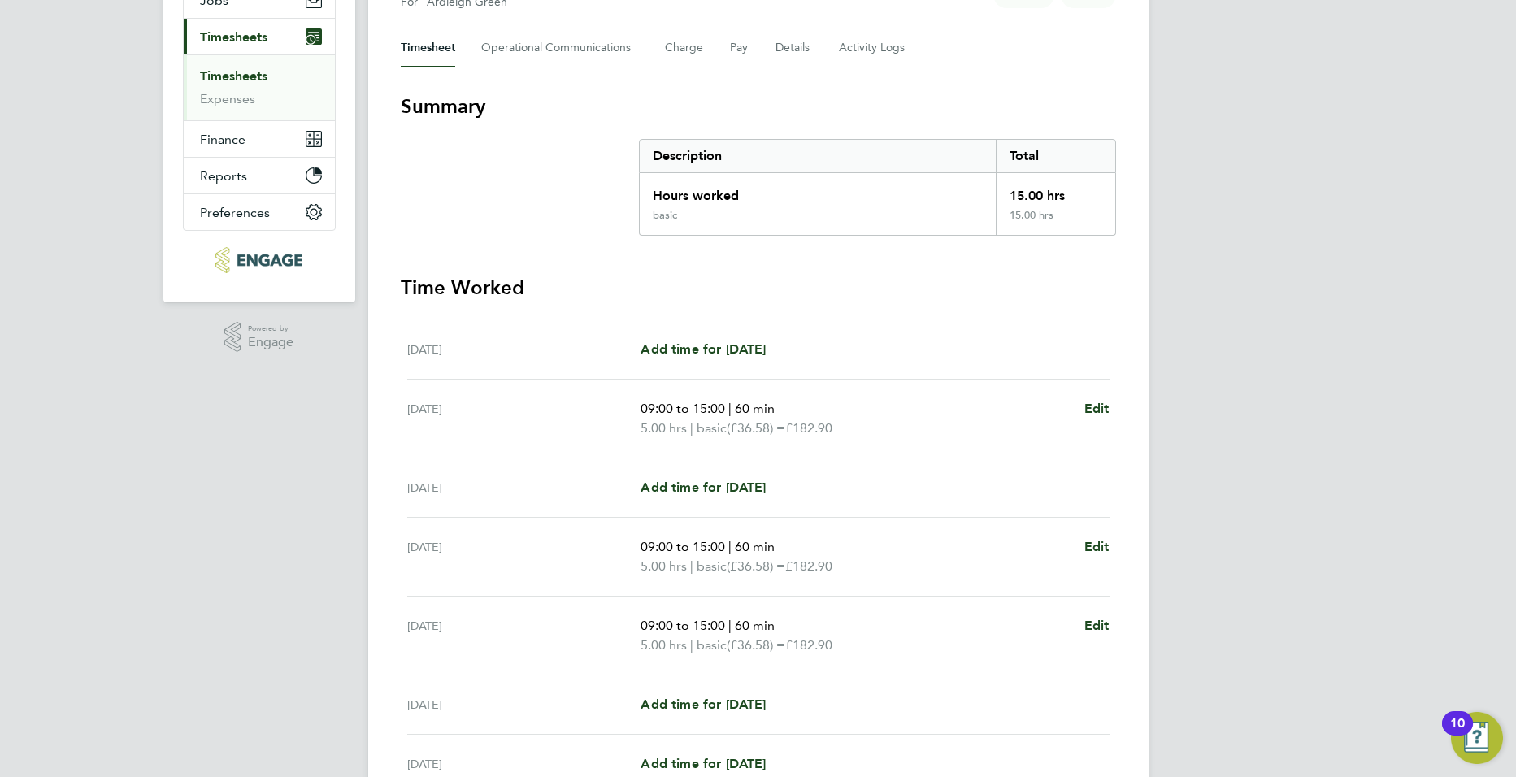
scroll to position [371, 0]
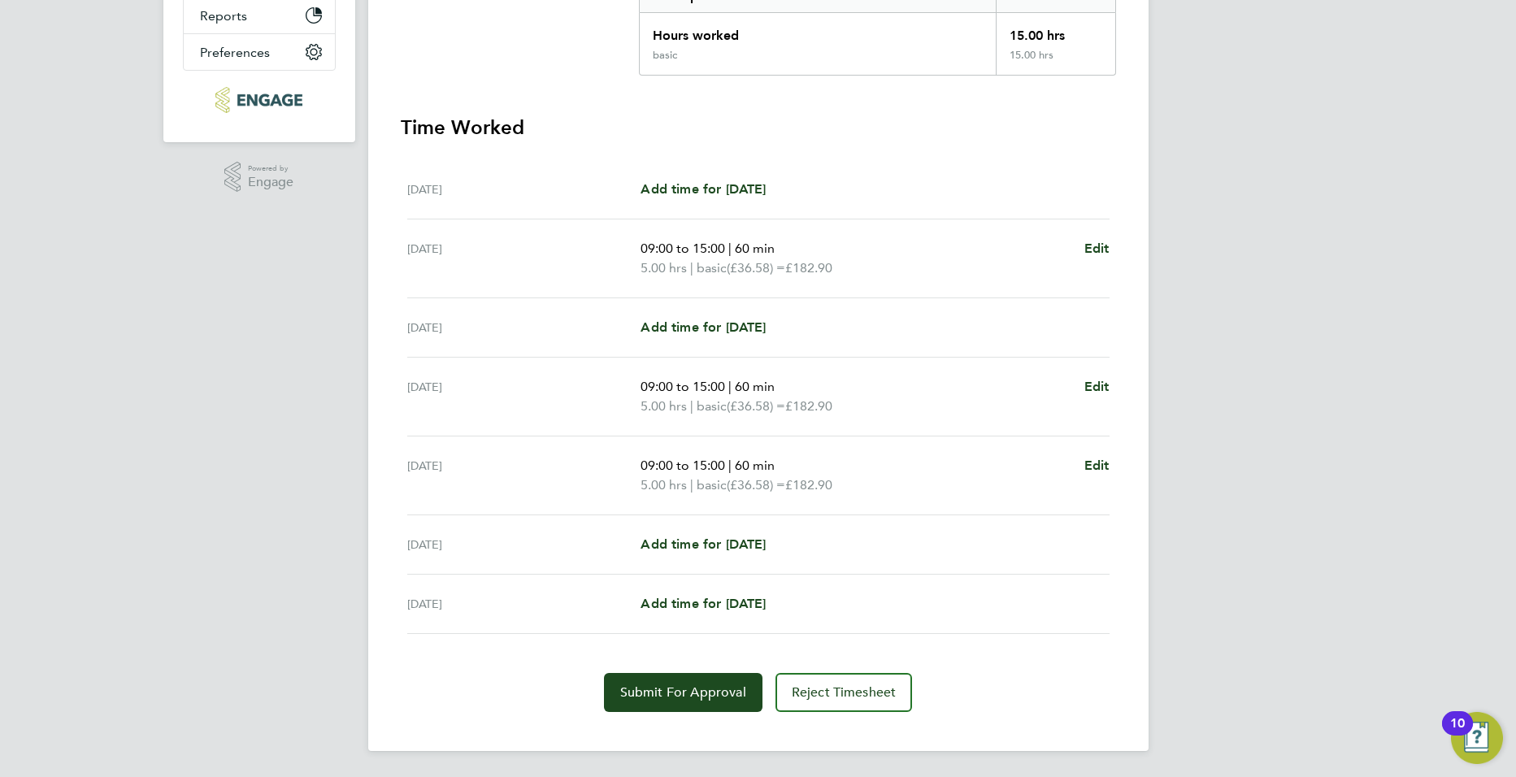
click at [1119, 248] on div "Back Following [PERSON_NAME] Timesheet [DATE] - [DATE] £548. 70 "Hair & Beauty …" at bounding box center [758, 212] width 780 height 1077
click at [1104, 248] on span "Edit" at bounding box center [1096, 248] width 25 height 15
select select "60"
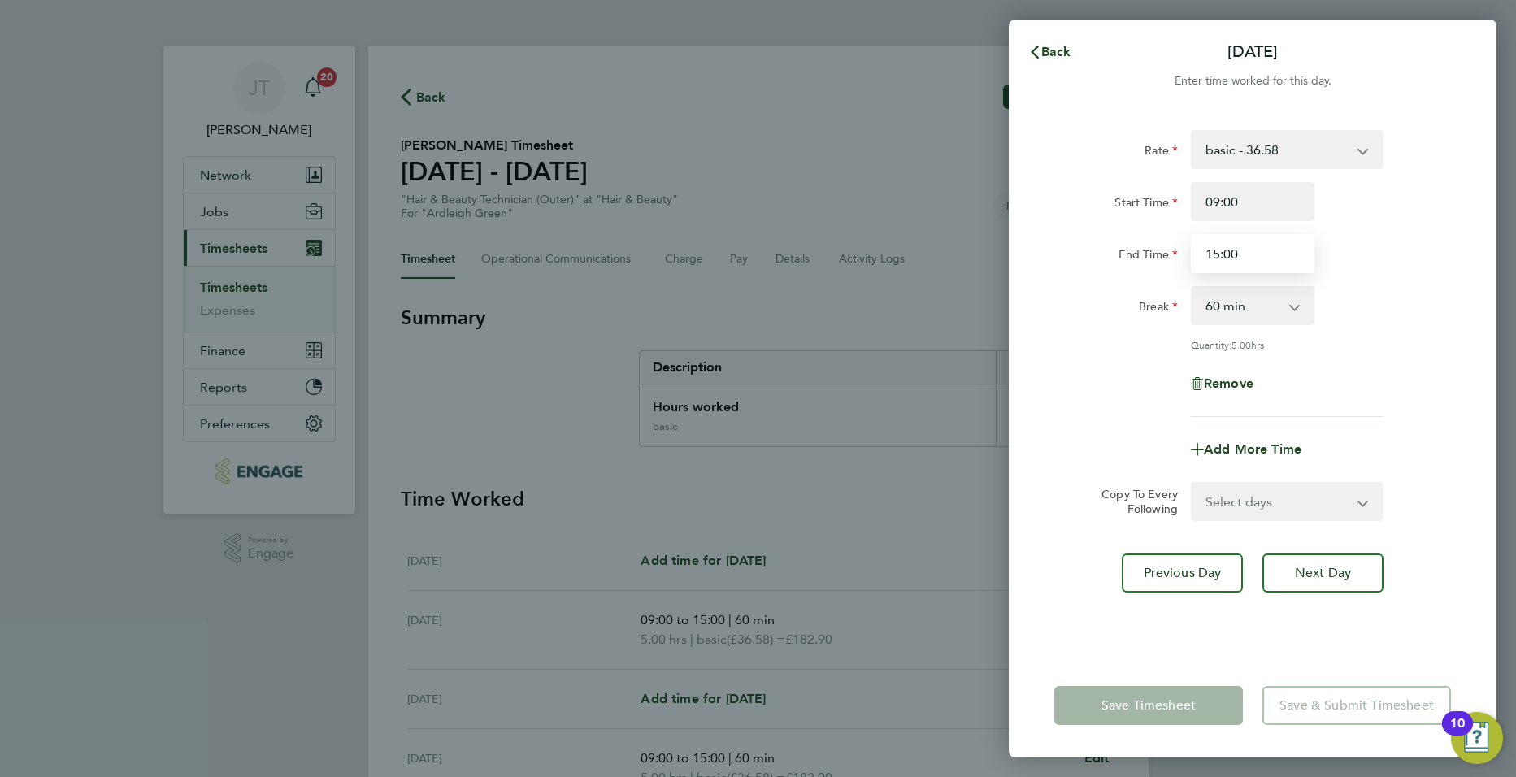
click at [1248, 259] on input "15:00" at bounding box center [1253, 253] width 124 height 39
type input "17:00"
click at [1477, 409] on div "Rate basic - 36.58 Start Time 09:00 End Time 17:00 Break 0 min 15 min 30 min 45…" at bounding box center [1253, 382] width 488 height 543
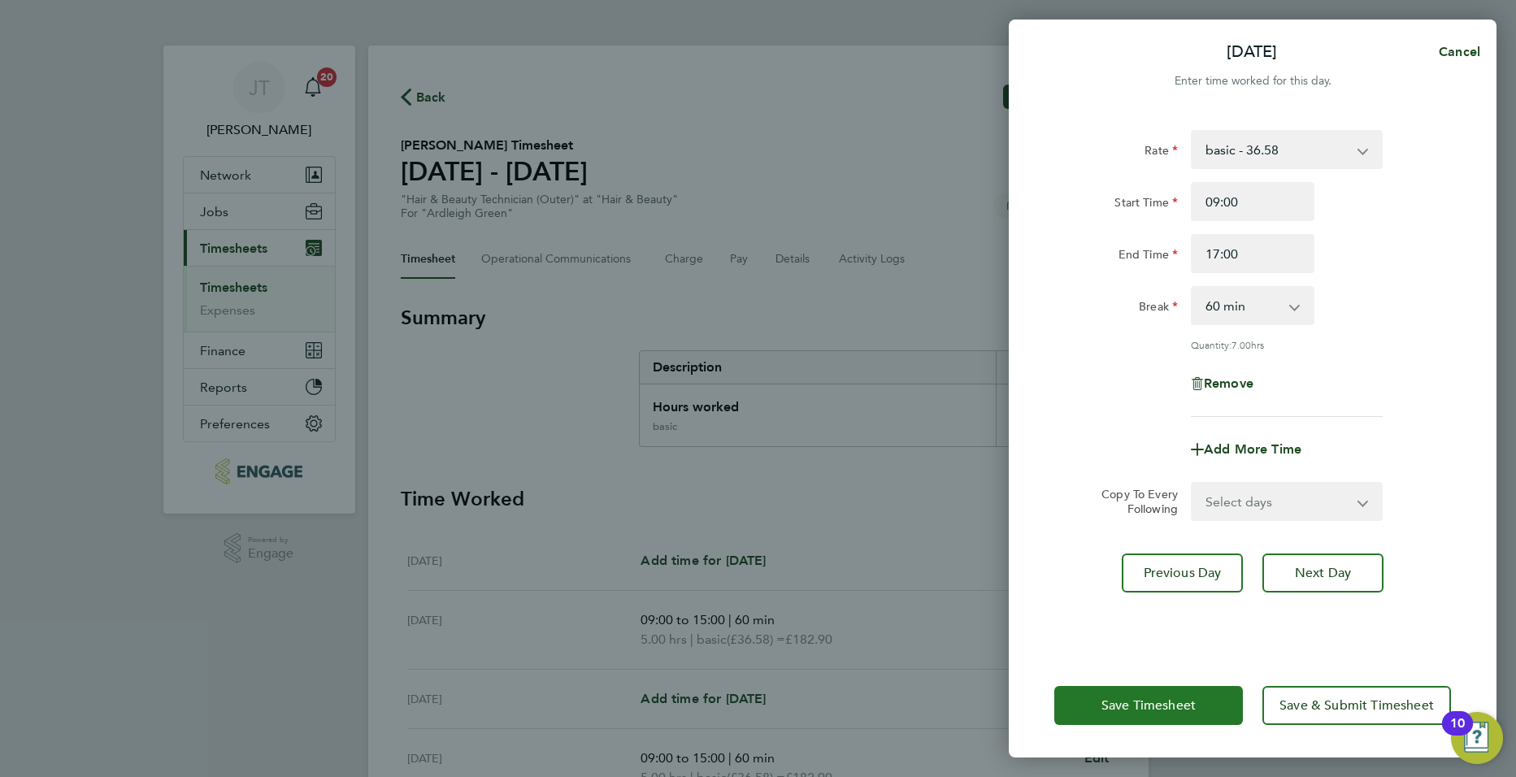
drag, startPoint x: 1177, startPoint y: 710, endPoint x: 891, endPoint y: 470, distance: 373.3
click at [1177, 709] on span "Save Timesheet" at bounding box center [1148, 705] width 94 height 16
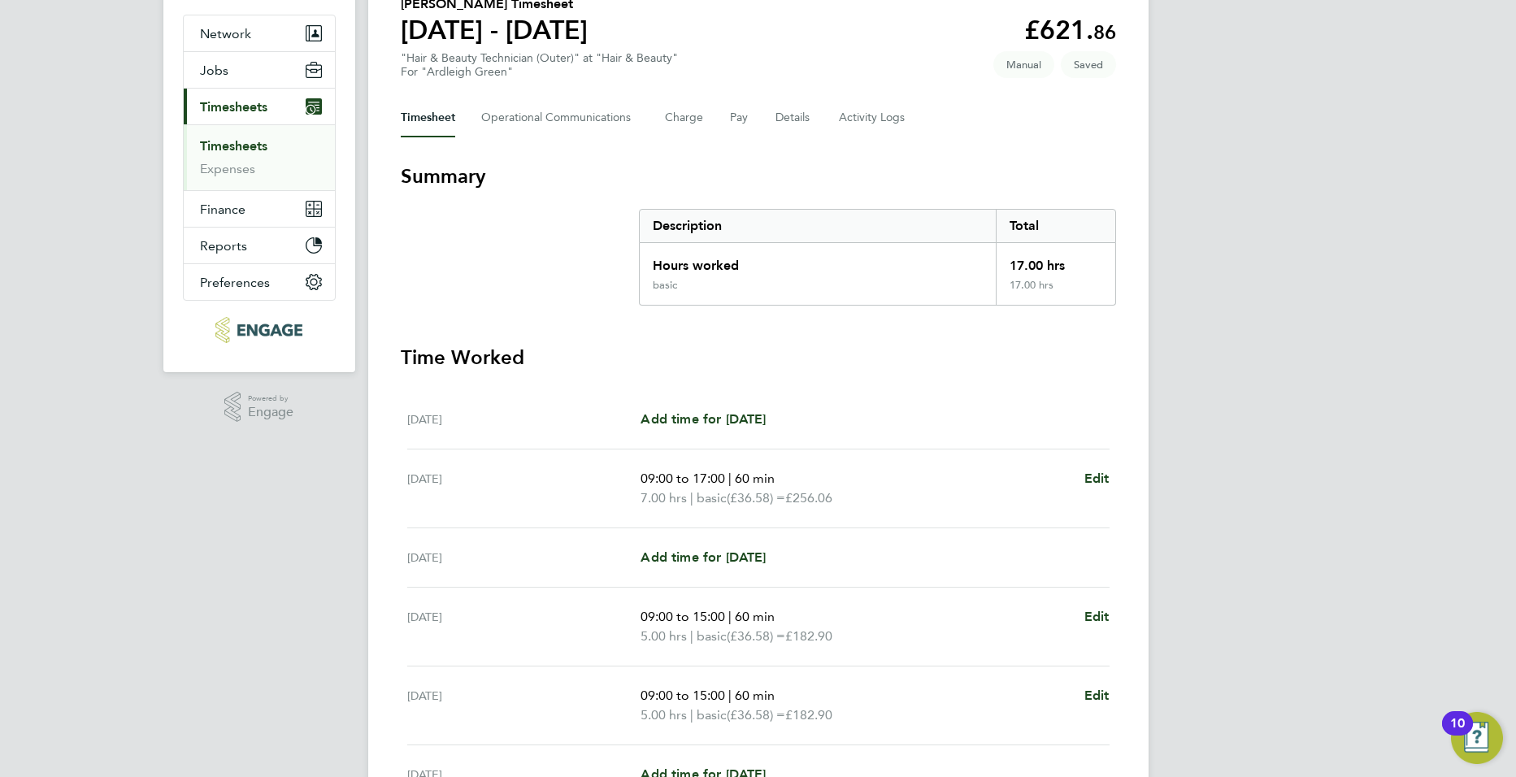
scroll to position [371, 0]
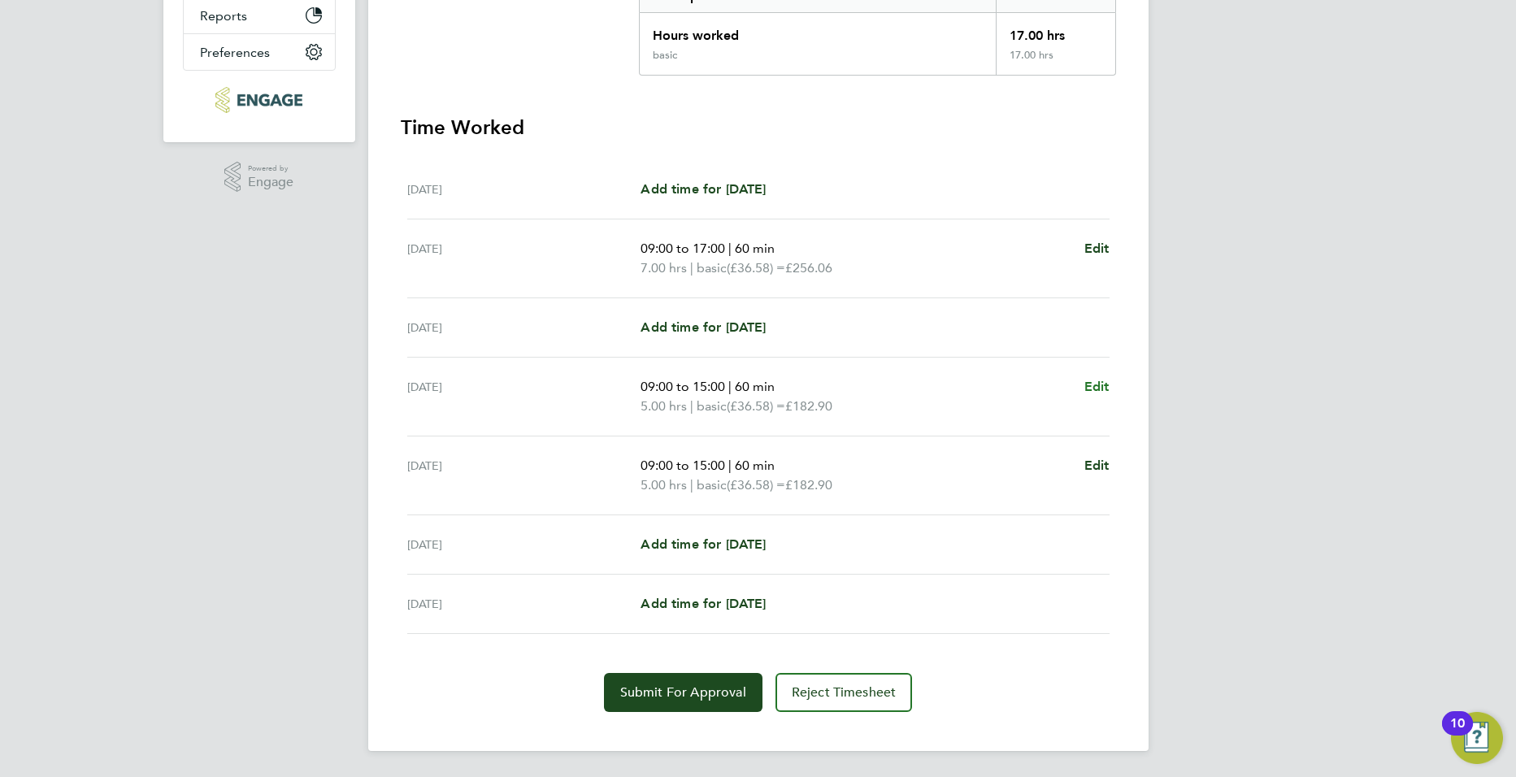
click at [1102, 380] on span "Edit" at bounding box center [1096, 386] width 25 height 15
select select "60"
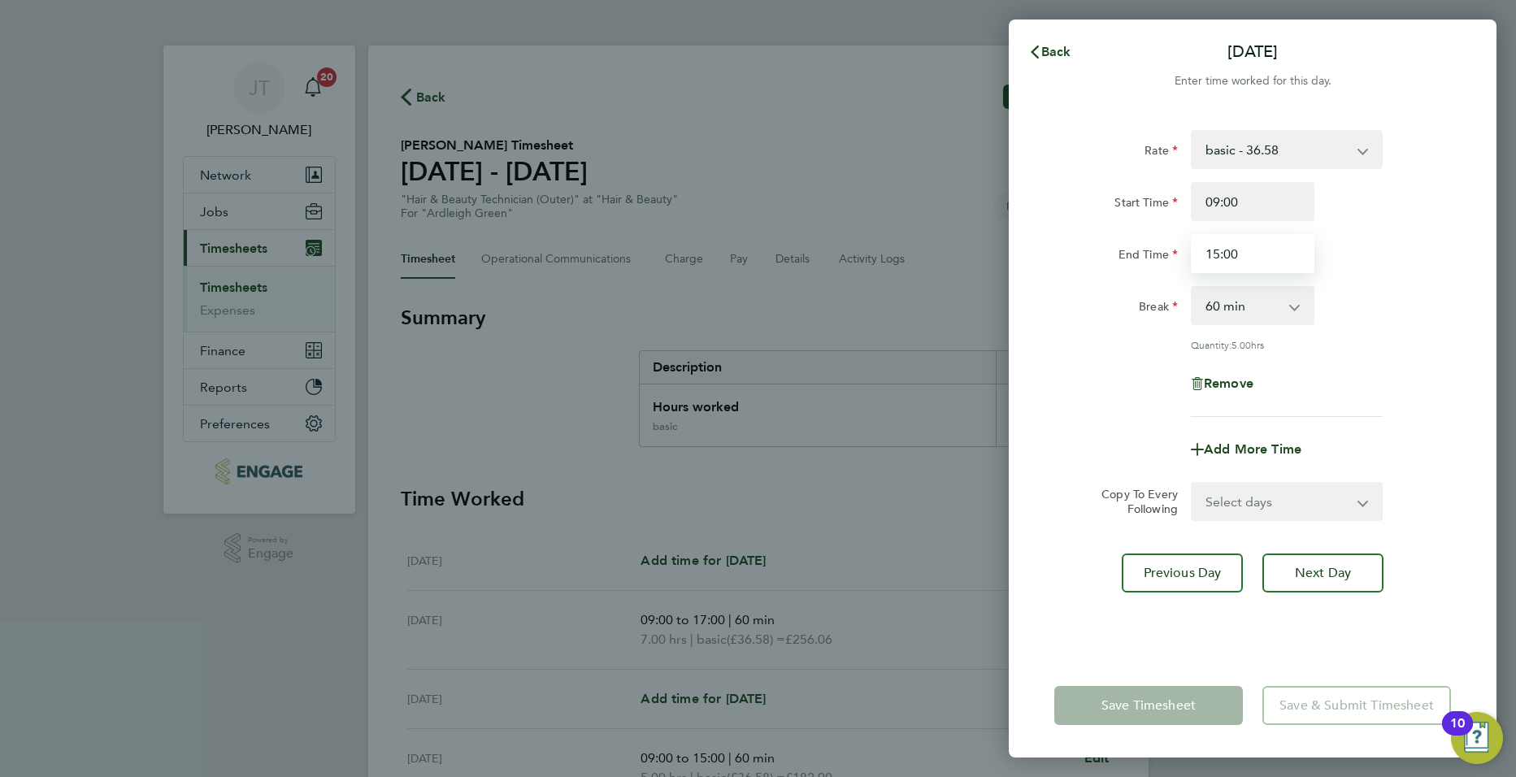
click at [1222, 254] on input "15:00" at bounding box center [1253, 253] width 124 height 39
type input "17:00"
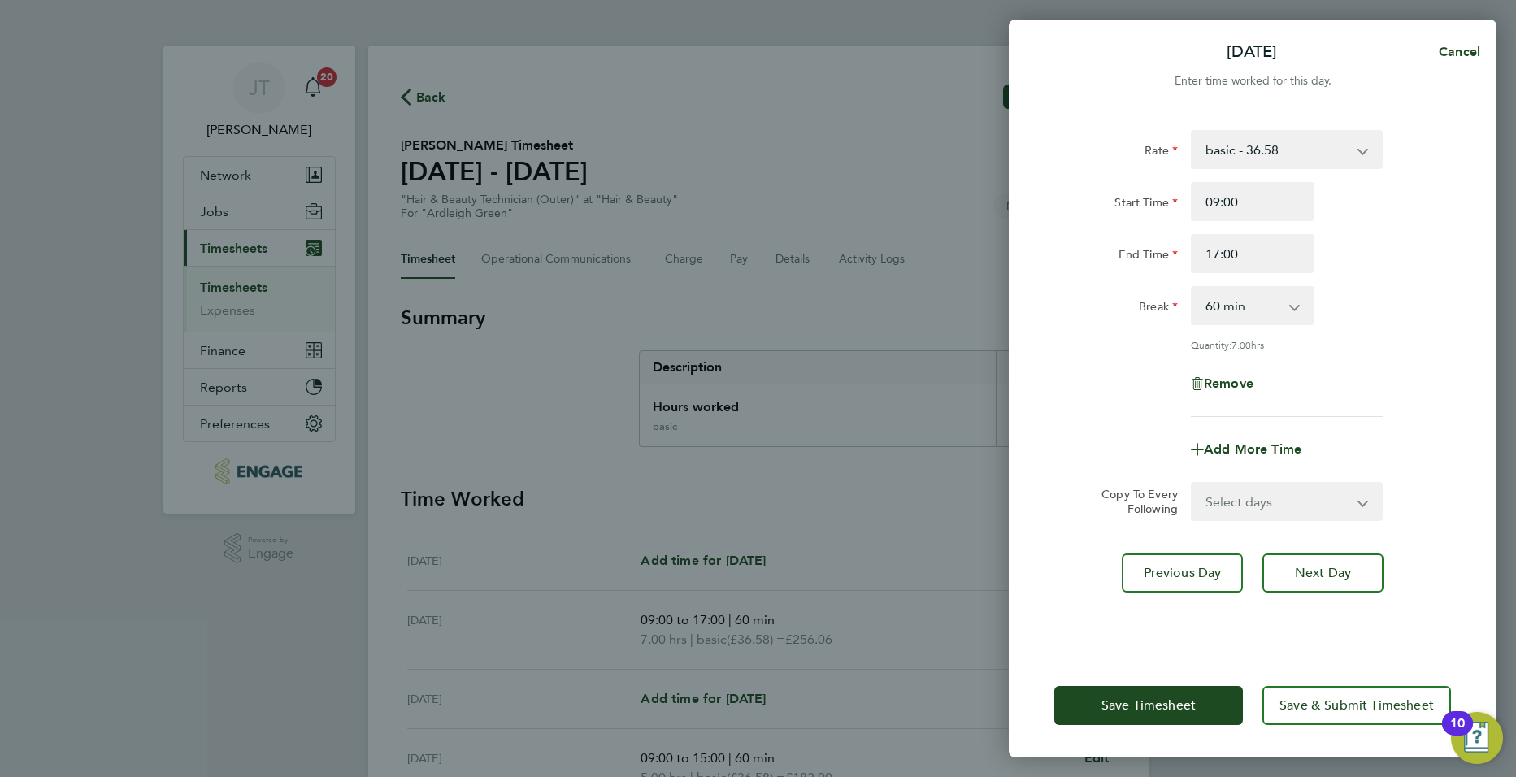
click at [1126, 716] on app-form-button "Save Timesheet" at bounding box center [1153, 705] width 198 height 39
click at [1087, 689] on button "Save Timesheet" at bounding box center [1148, 705] width 189 height 39
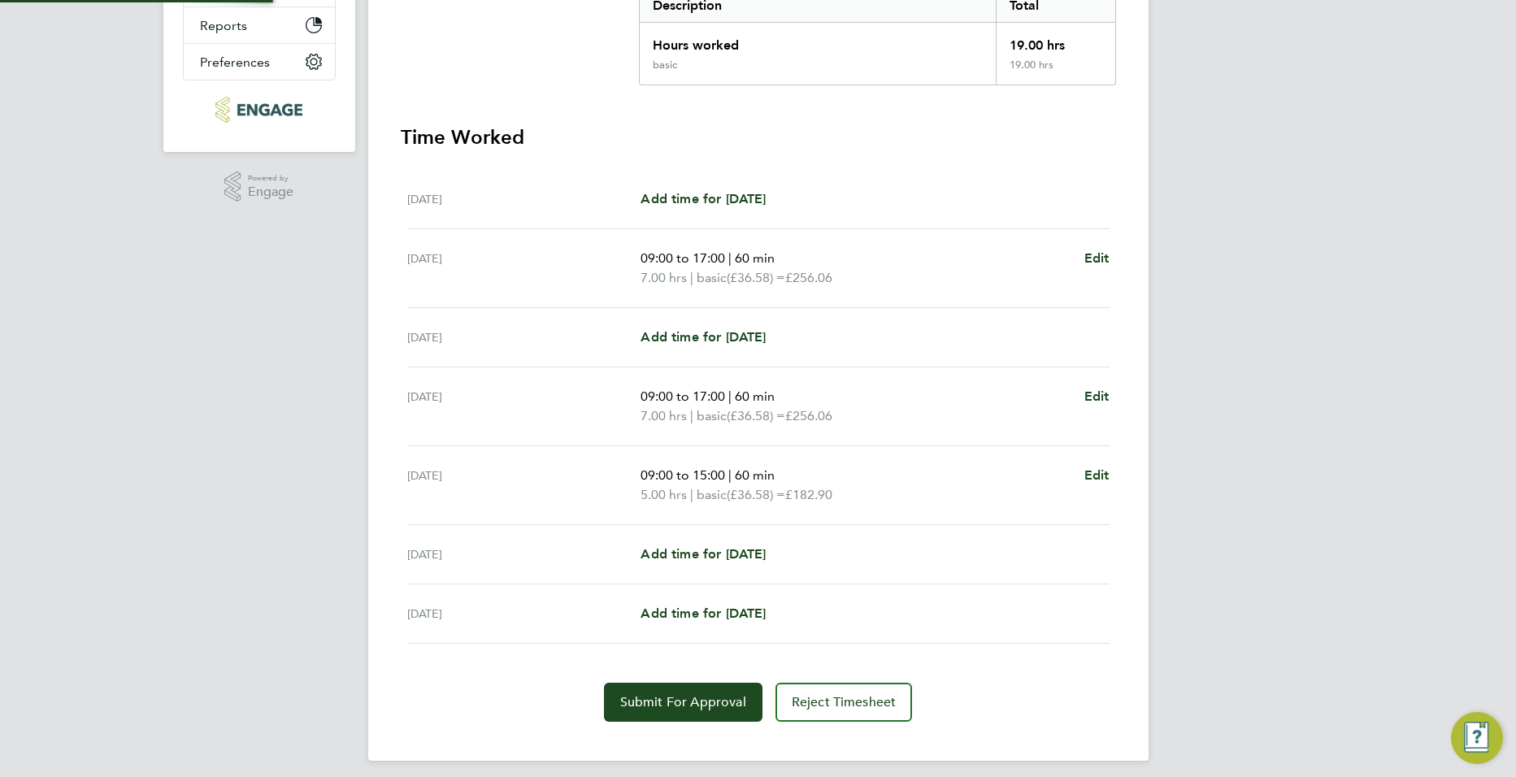
scroll to position [371, 0]
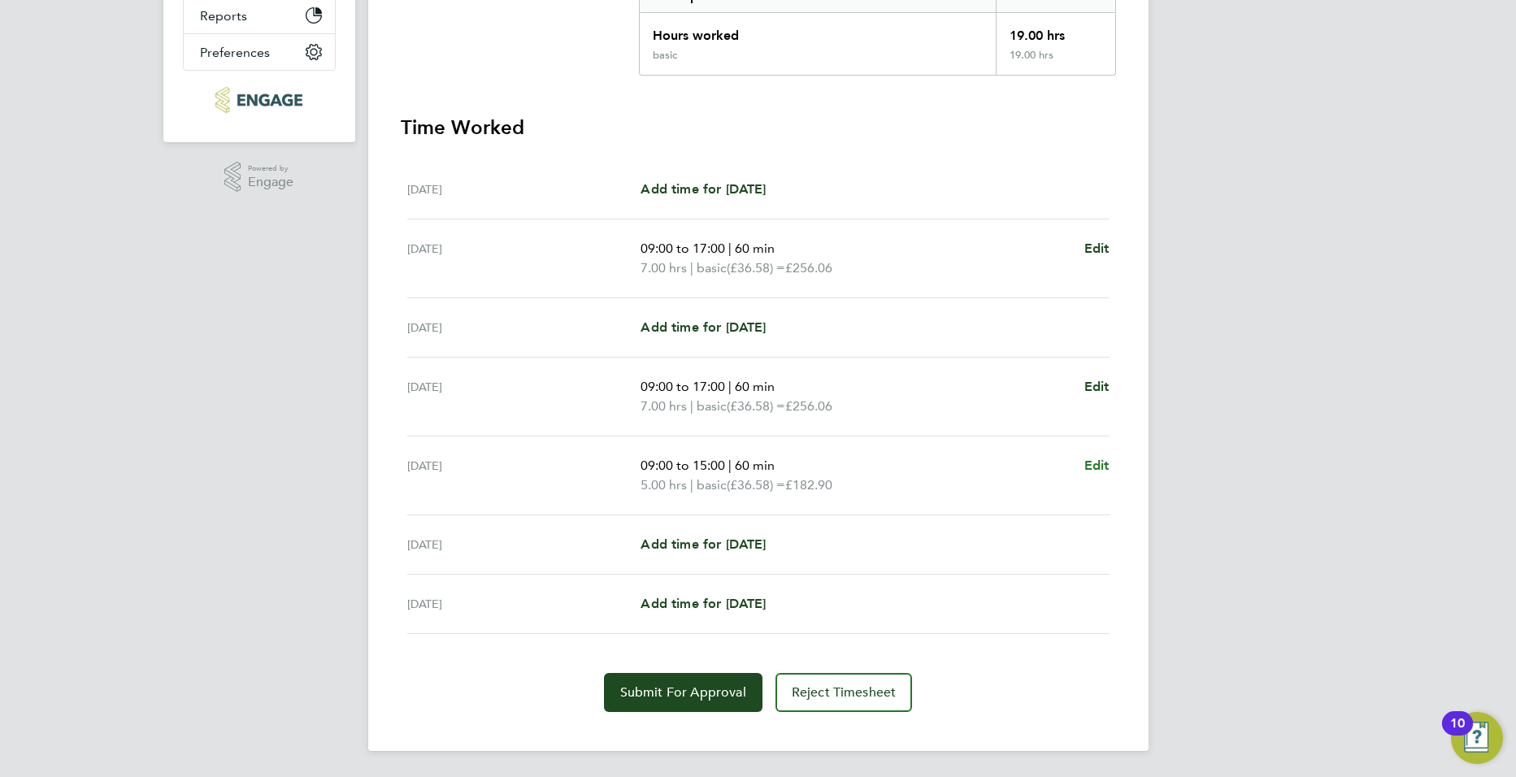
click at [1099, 464] on span "Edit" at bounding box center [1096, 465] width 25 height 15
select select "60"
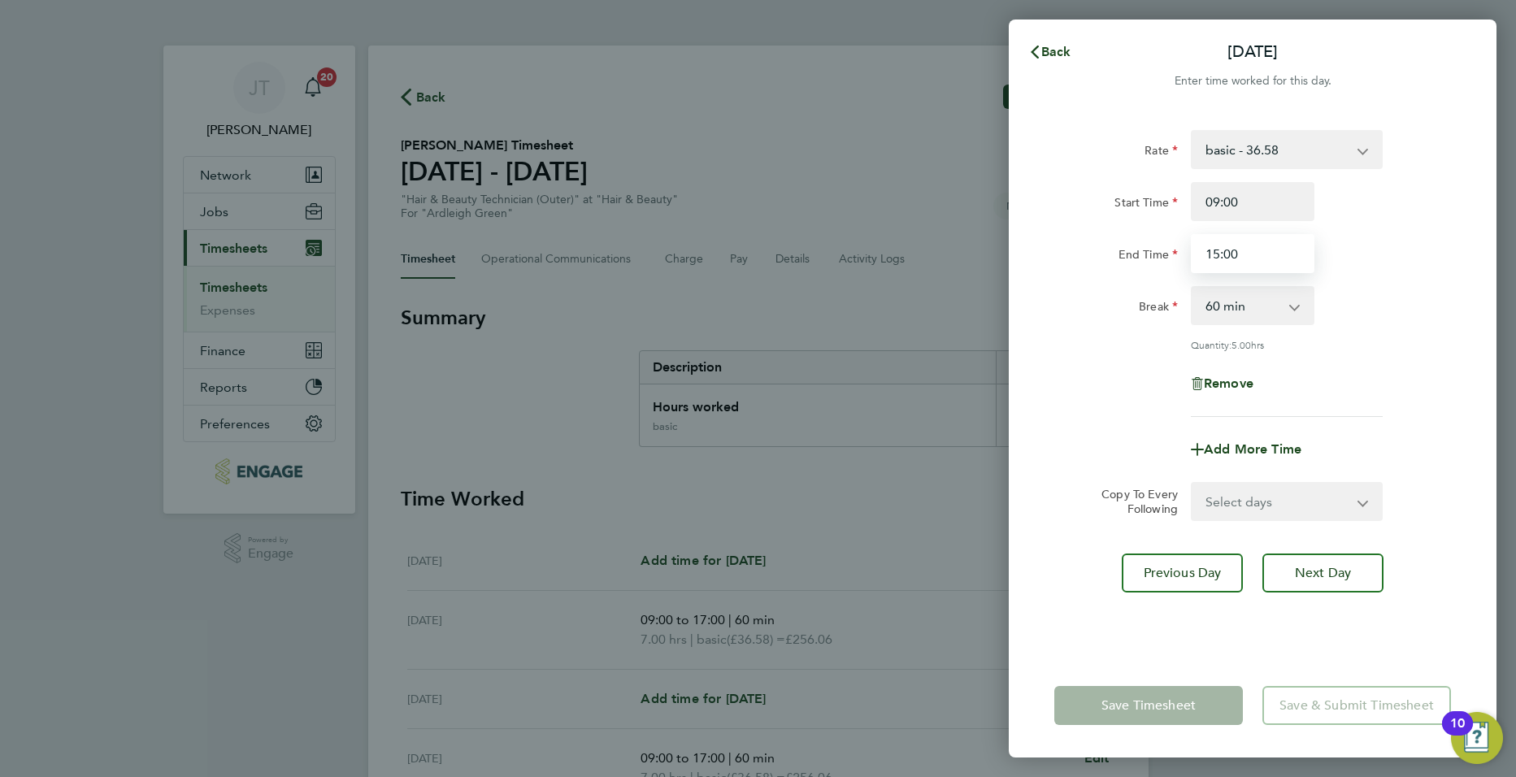
click at [1218, 250] on input "15:00" at bounding box center [1253, 253] width 124 height 39
type input "17:00"
click at [1249, 499] on select "Select days Day Weekend (Sat-Sun) [DATE] [DATE]" at bounding box center [1278, 502] width 171 height 36
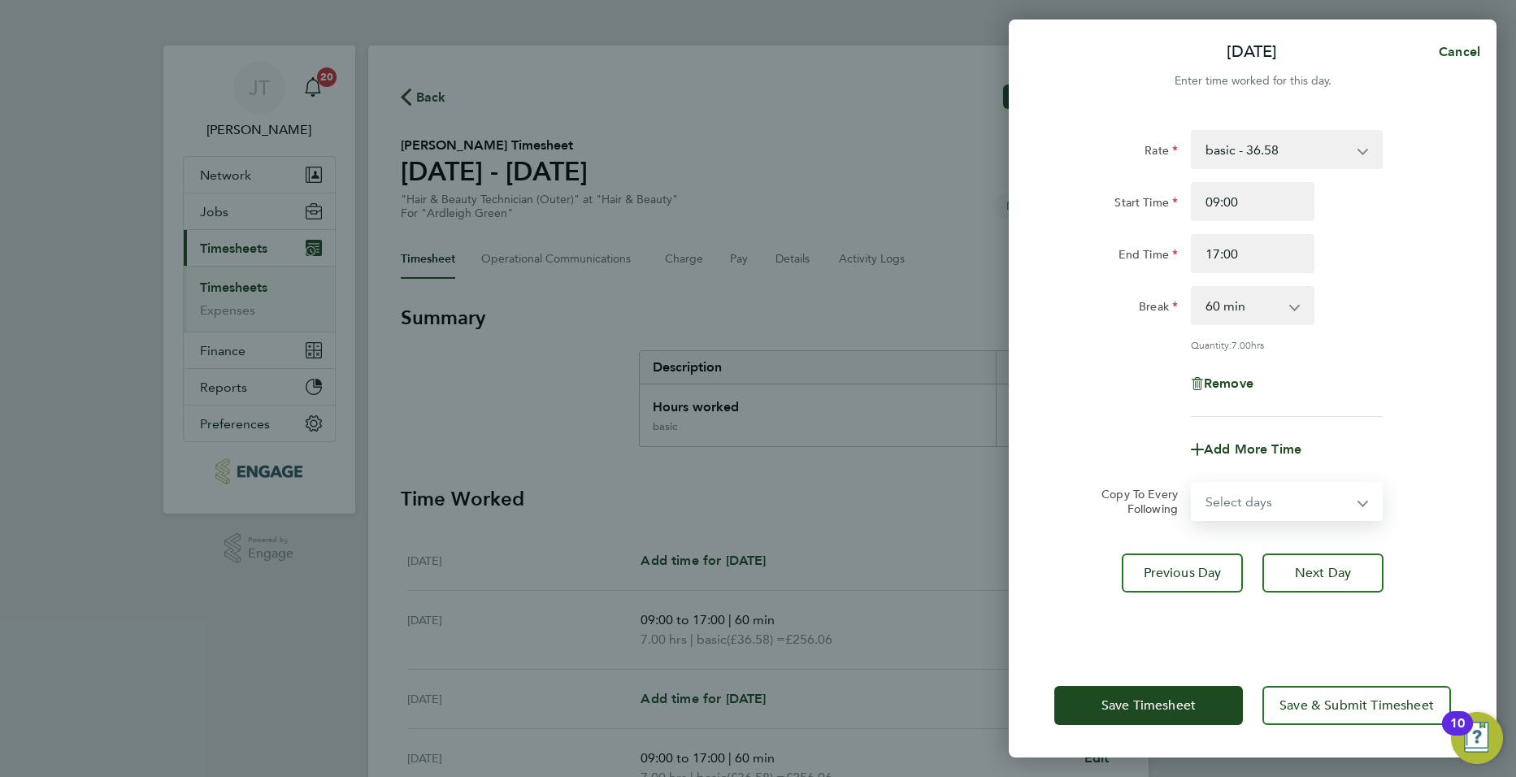
click at [1091, 355] on div "Rate basic - 36.58 Start Time 09:00 End Time 17:00 Break 0 min 15 min 30 min 45…" at bounding box center [1252, 273] width 397 height 287
click at [1101, 702] on span "Save Timesheet" at bounding box center [1148, 705] width 94 height 16
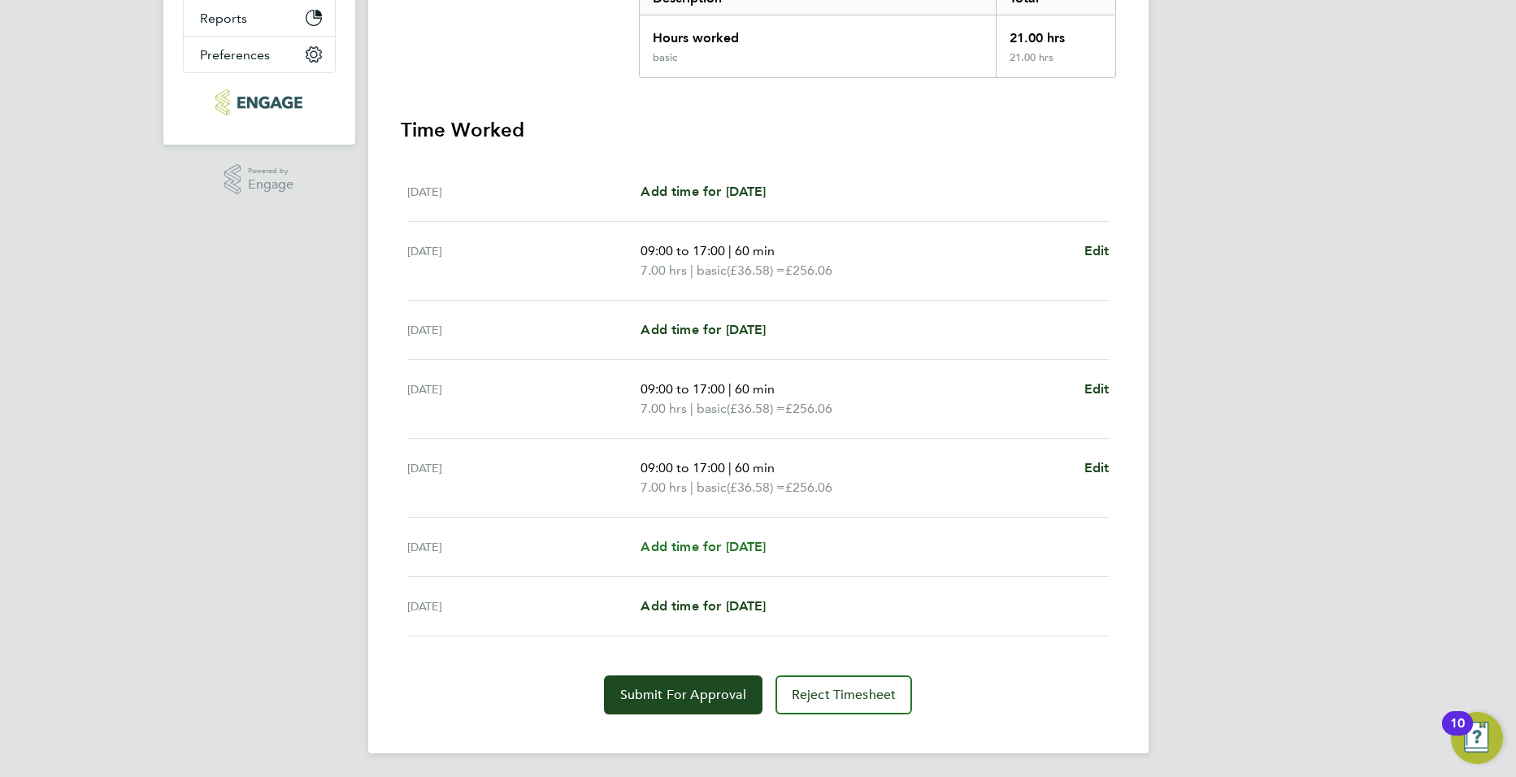
scroll to position [371, 0]
click at [656, 702] on button "Submit For Approval" at bounding box center [683, 692] width 159 height 39
